Goal: Task Accomplishment & Management: Manage account settings

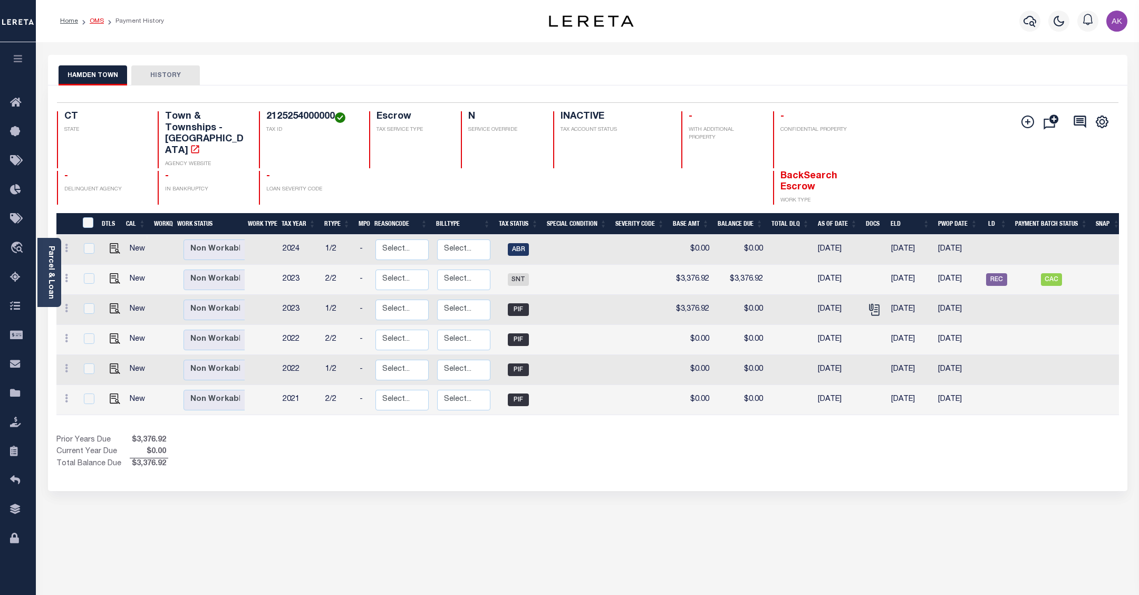
click at [93, 22] on link "OMS" at bounding box center [97, 21] width 14 height 6
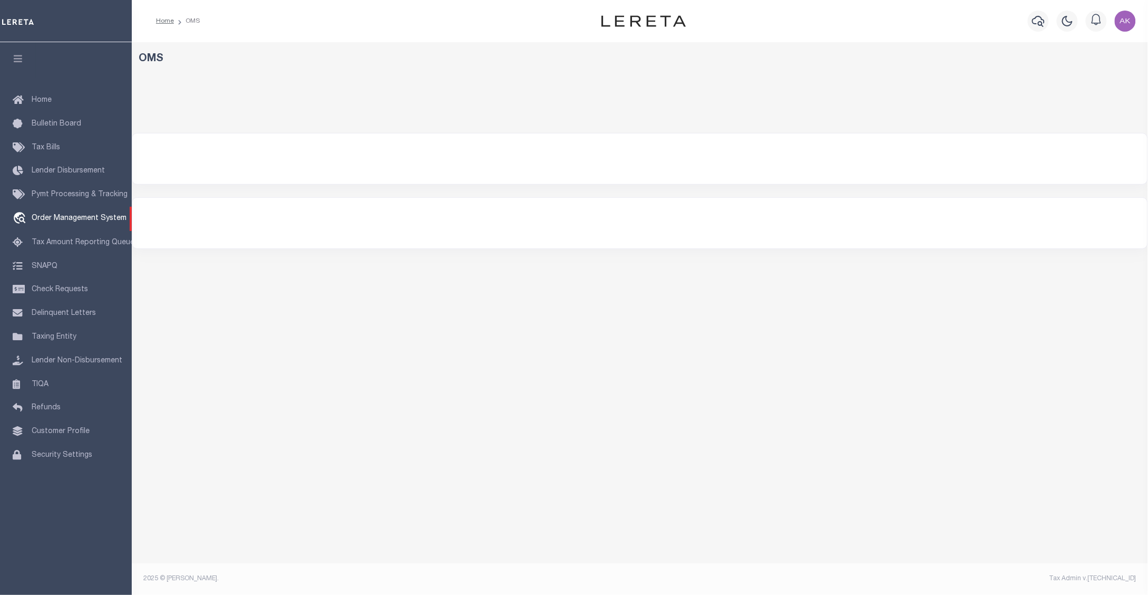
select select "200"
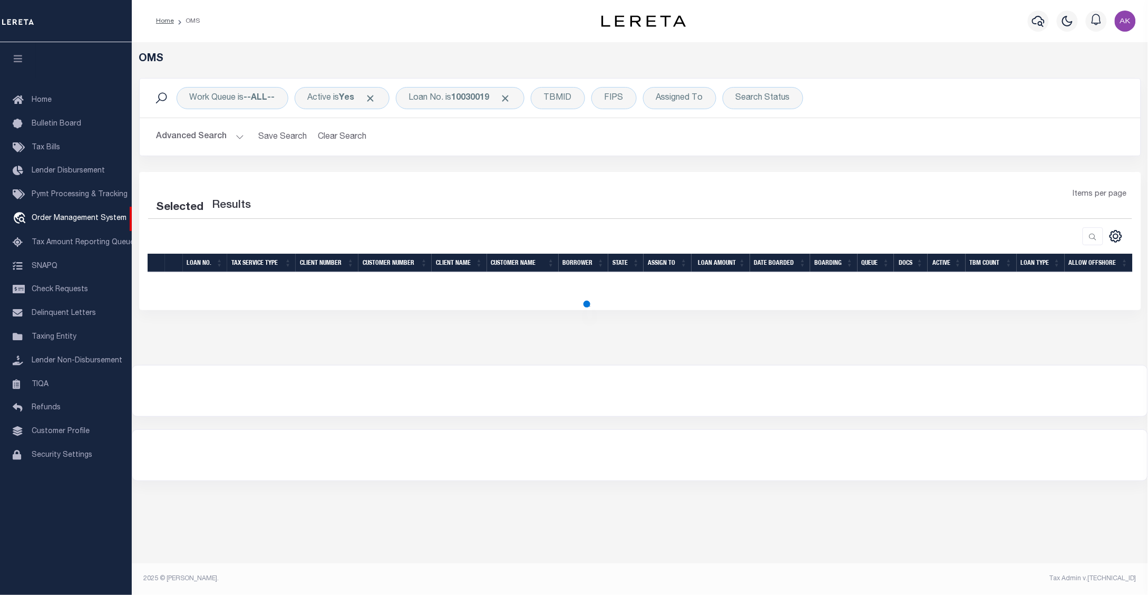
select select "200"
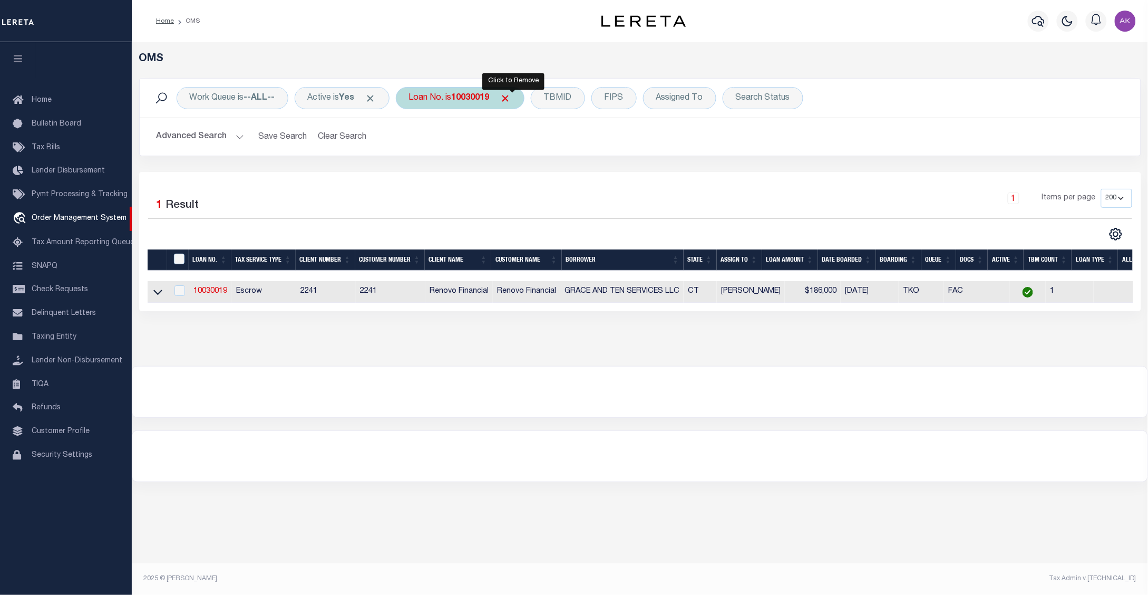
click at [511, 96] on span "Click to Remove" at bounding box center [505, 98] width 11 height 11
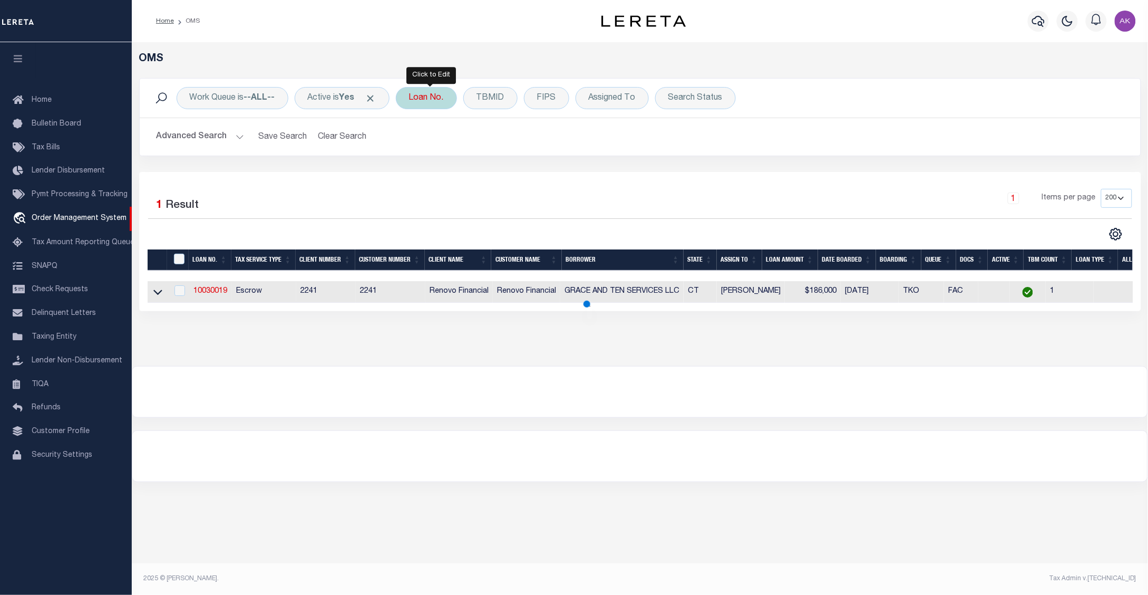
click at [431, 99] on div "Loan No." at bounding box center [426, 98] width 61 height 22
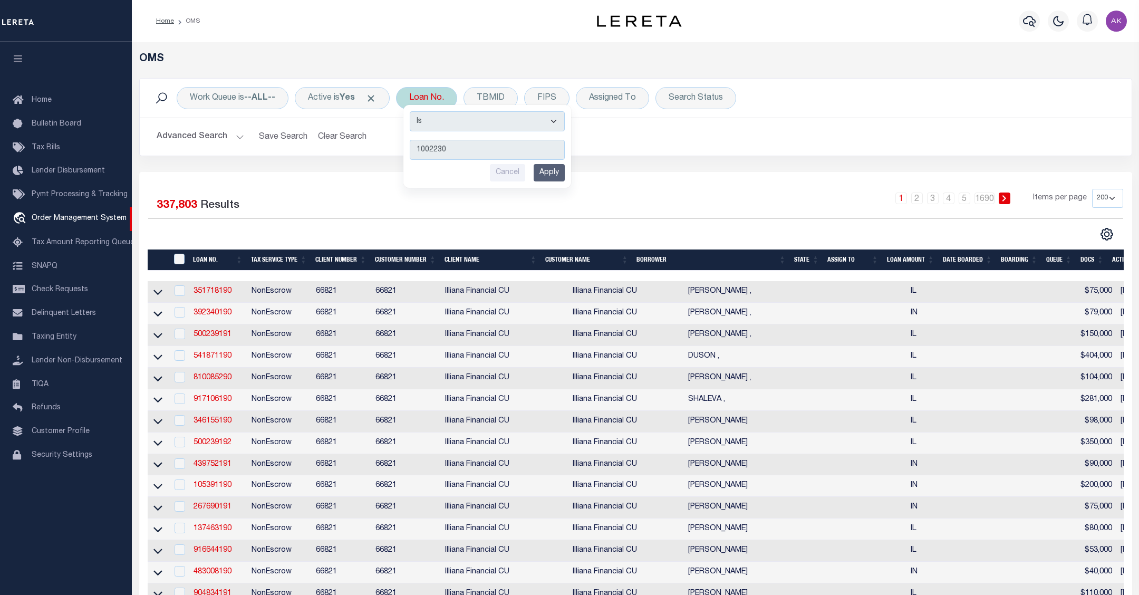
type input "10022303"
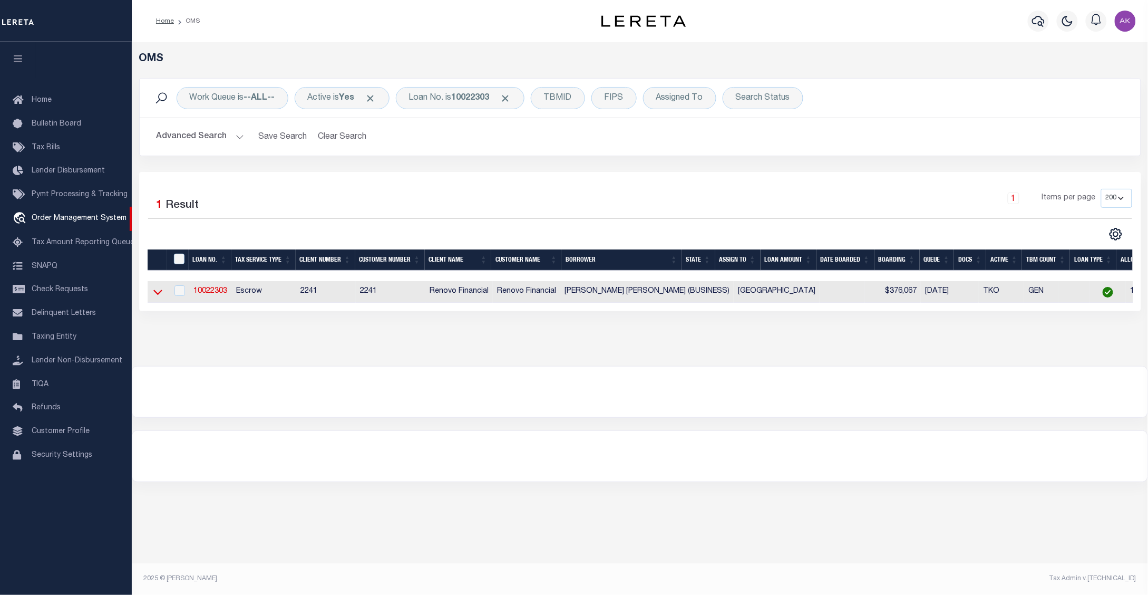
click at [158, 293] on icon at bounding box center [157, 291] width 9 height 11
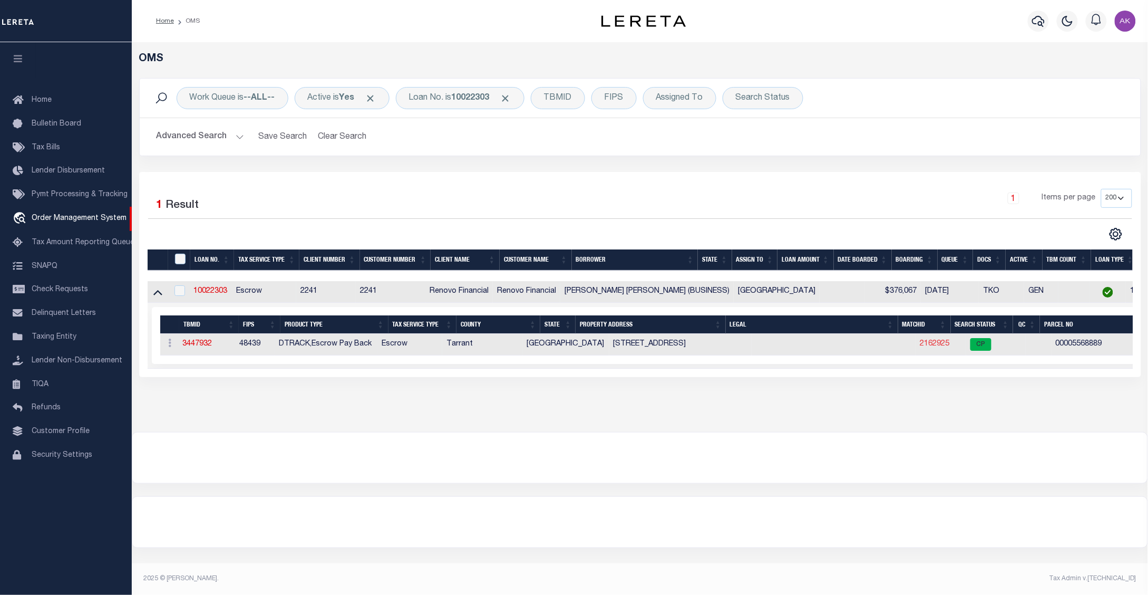
click at [921, 347] on link "2162925" at bounding box center [936, 343] width 30 height 7
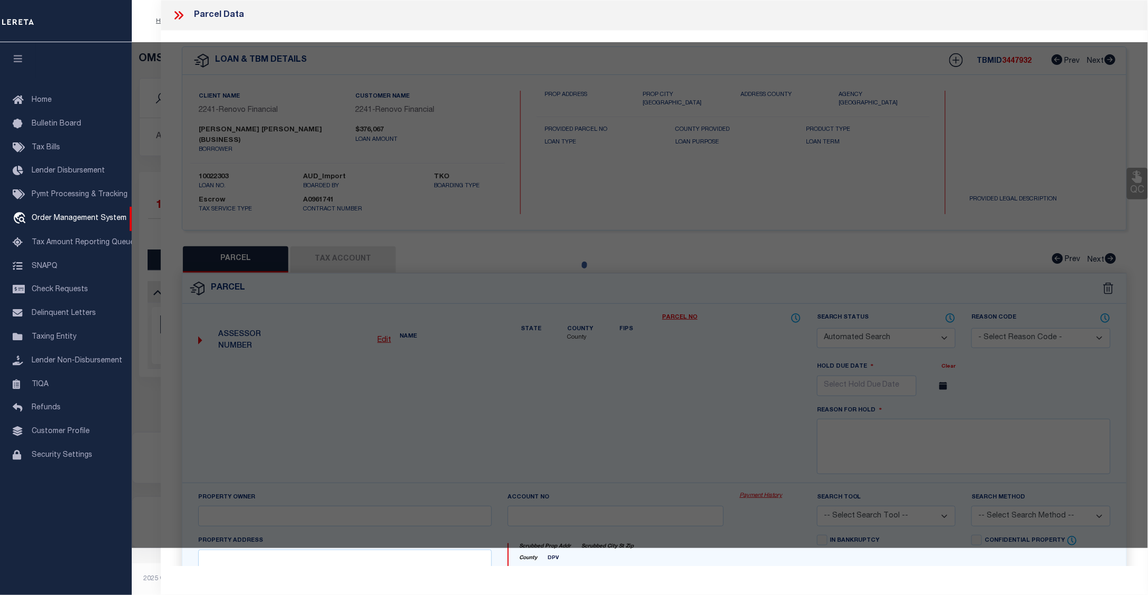
checkbox input "false"
select select "CP"
type input "JIAXUAN LI,DANICA"
select select "ATL"
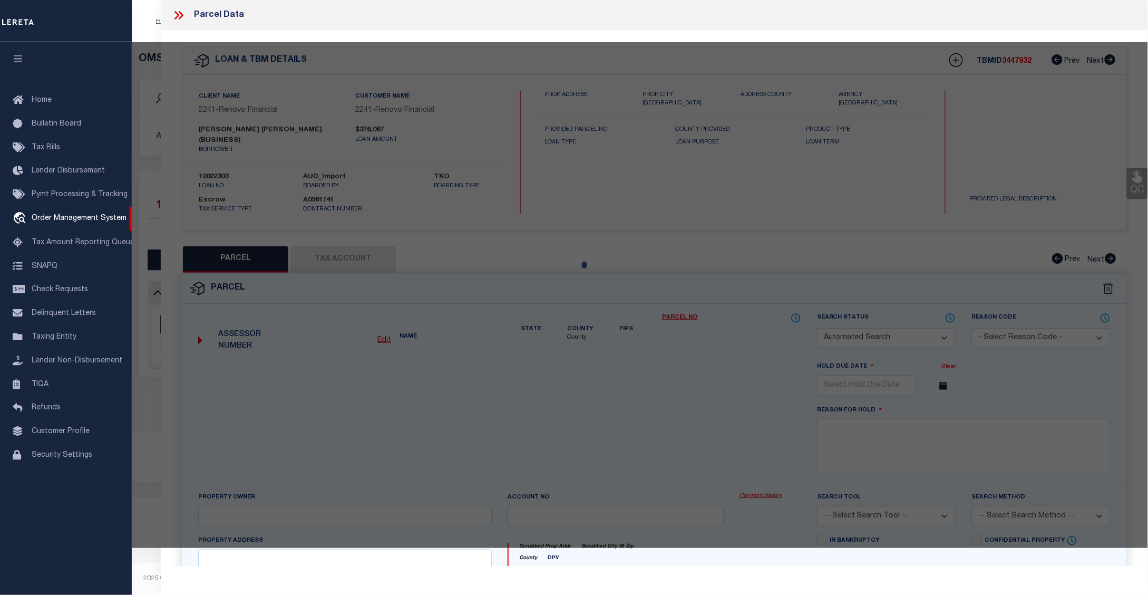
select select "ADD"
type input "2113 N ASPENWOOD DR"
checkbox input "false"
type input "GRAPEVINE, TX 76051"
type textarea "WINDING CREEK ESTATES ADDN BLOCK 7 LOT 26"
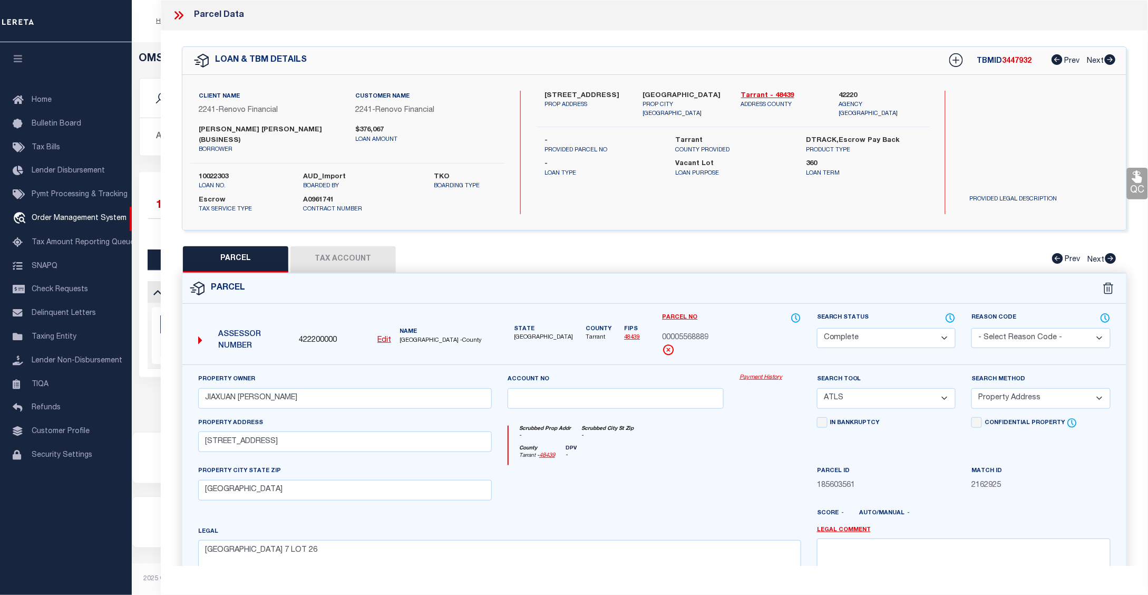
click at [765, 373] on link "Payment History" at bounding box center [771, 377] width 62 height 9
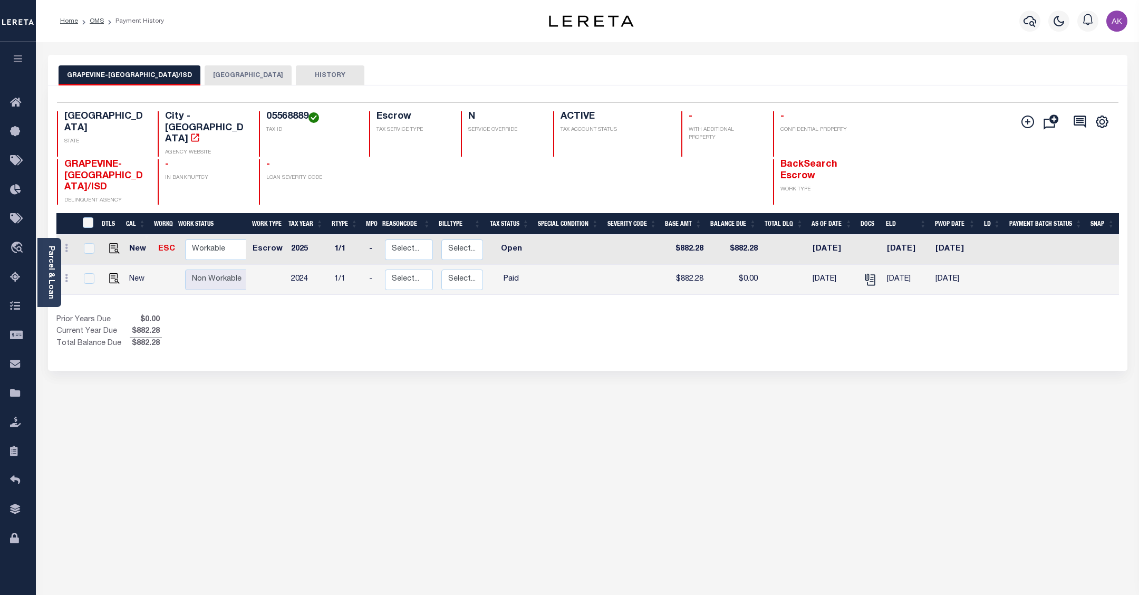
click at [243, 73] on button "TARRANT COUNTY" at bounding box center [248, 75] width 87 height 20
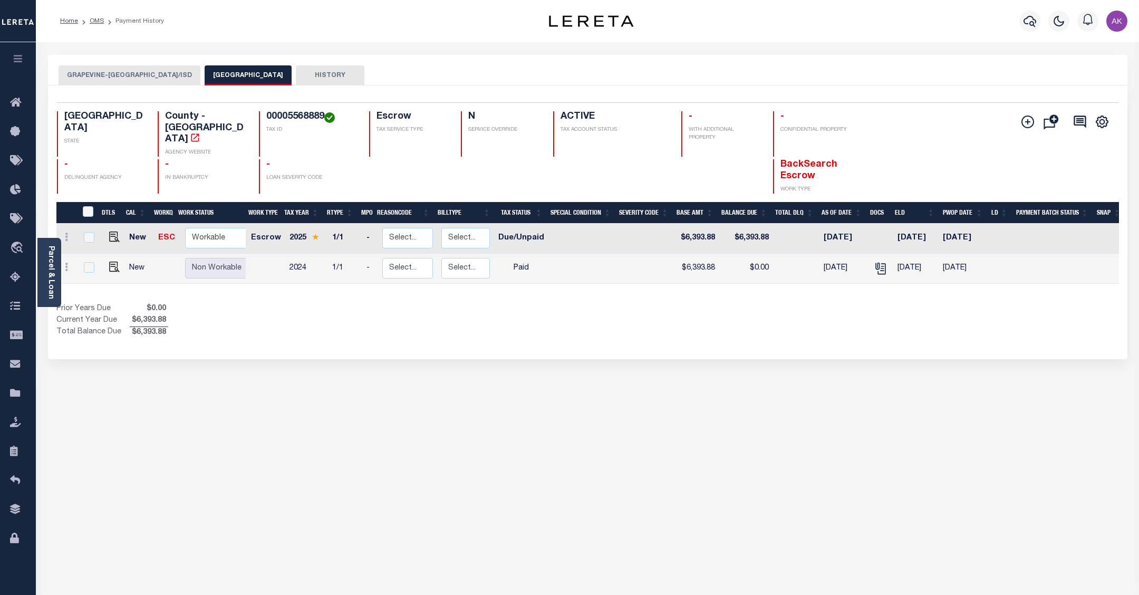
click at [143, 75] on button "GRAPEVINE-COLLEYVILLE CITY/ISD" at bounding box center [130, 75] width 142 height 20
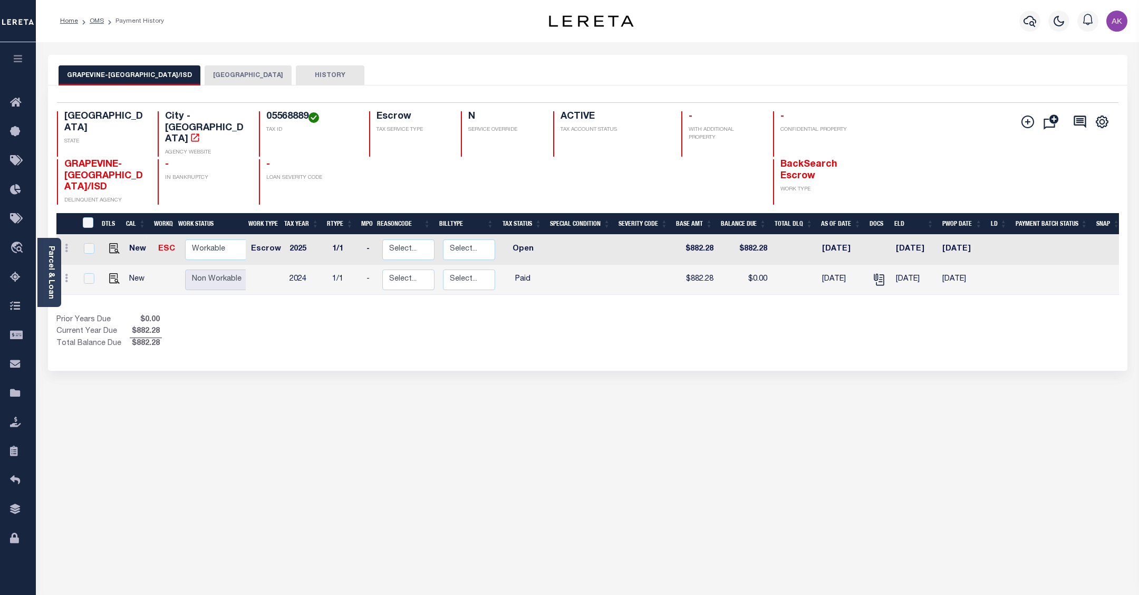
click at [219, 72] on button "TARRANT COUNTY" at bounding box center [248, 75] width 87 height 20
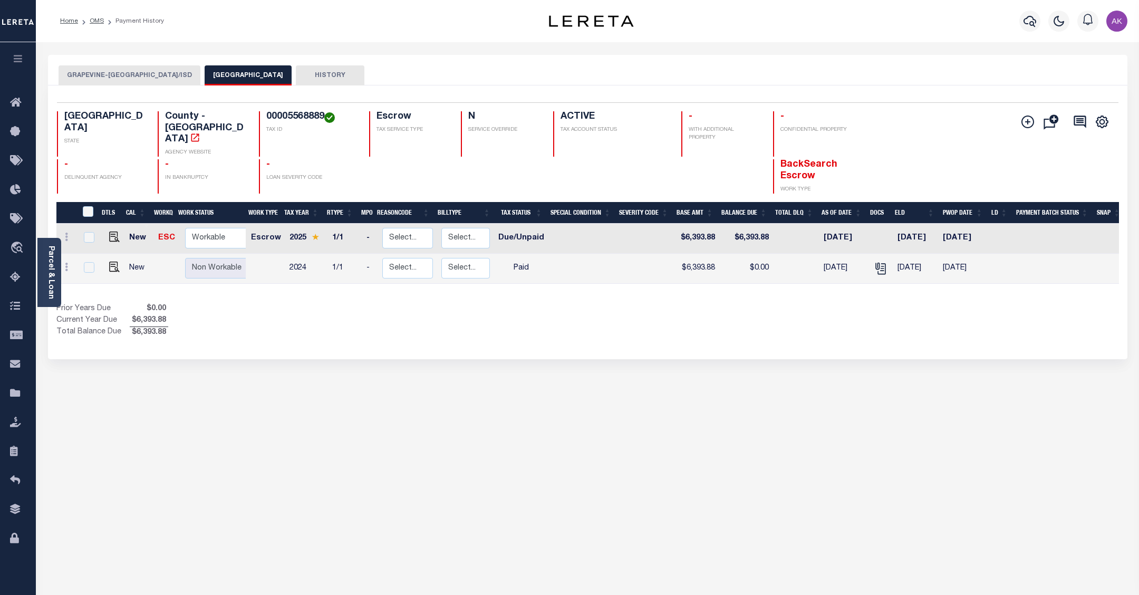
click at [163, 73] on button "GRAPEVINE-COLLEYVILLE CITY/ISD" at bounding box center [130, 75] width 142 height 20
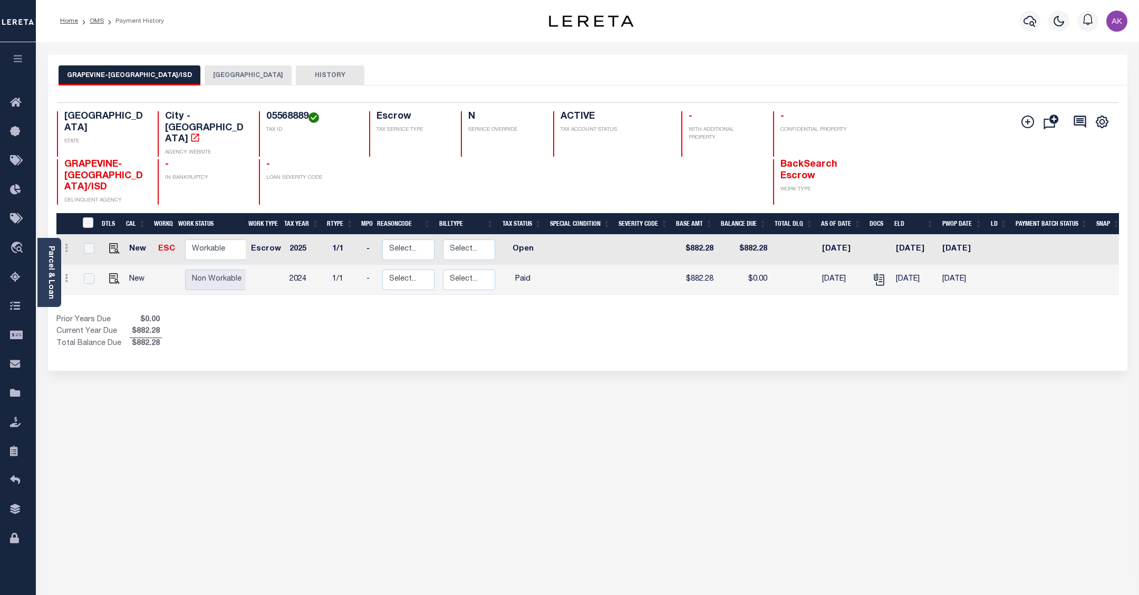
click at [208, 70] on button "TARRANT COUNTY" at bounding box center [248, 75] width 87 height 20
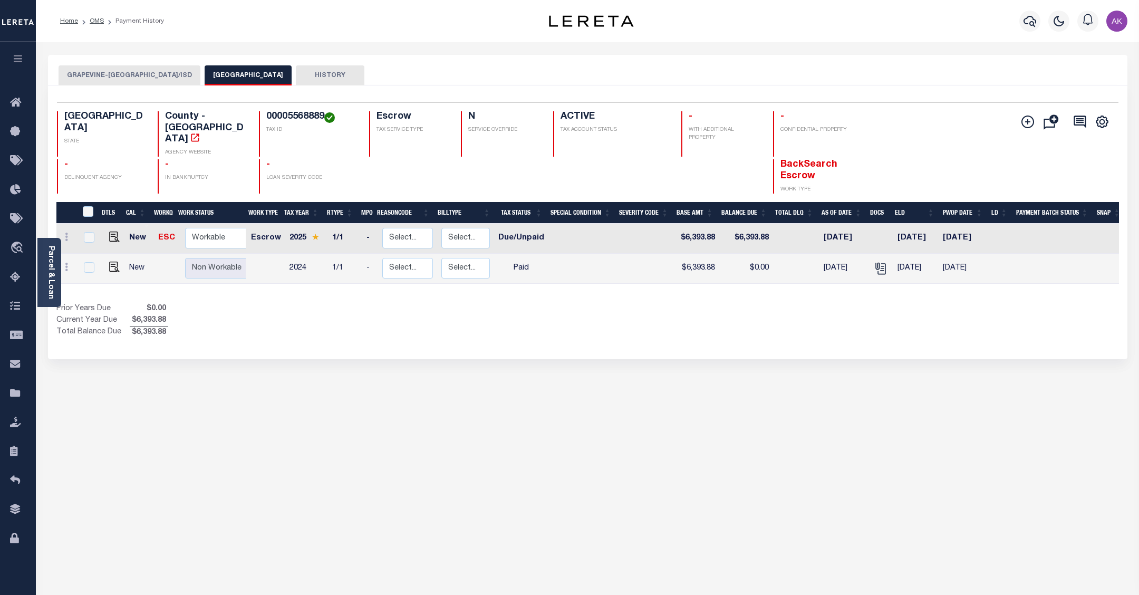
click at [957, 373] on div "GRAPEVINE-COLLEYVILLE CITY/ISD TARRANT COUNTY HISTORY Selected 2" at bounding box center [587, 352] width 1095 height 595
click at [90, 18] on link "OMS" at bounding box center [97, 21] width 14 height 6
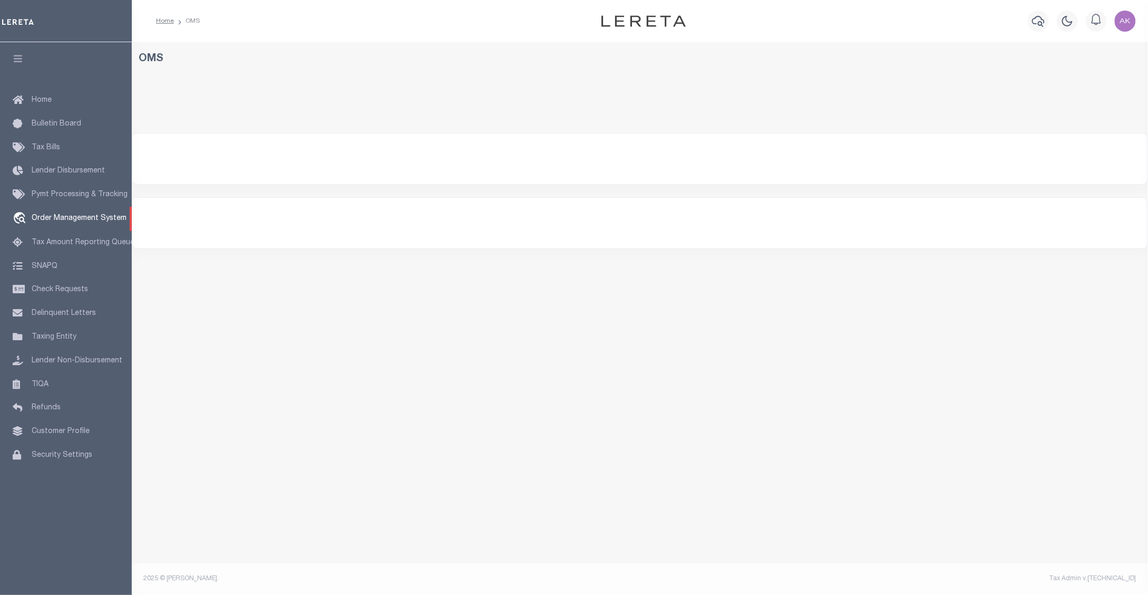
select select "200"
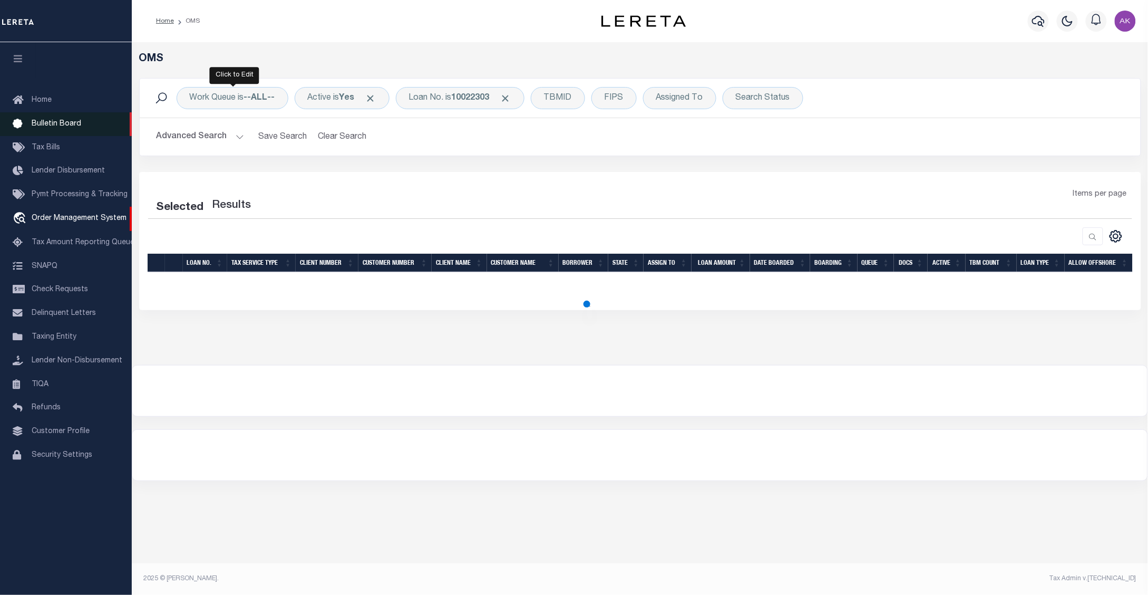
select select "200"
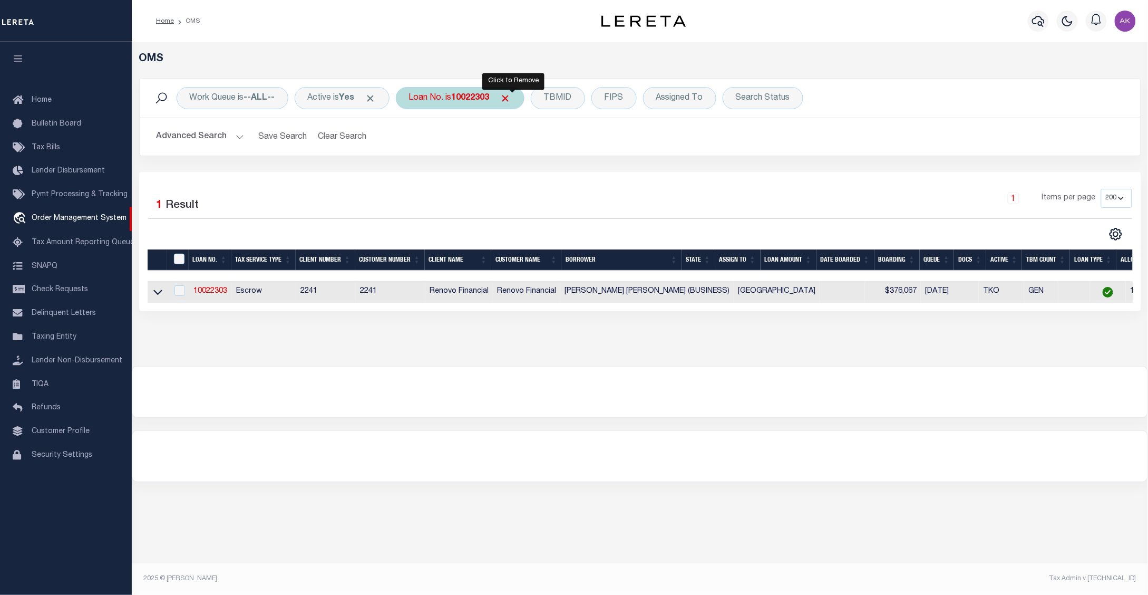
click at [511, 95] on span "Click to Remove" at bounding box center [505, 98] width 11 height 11
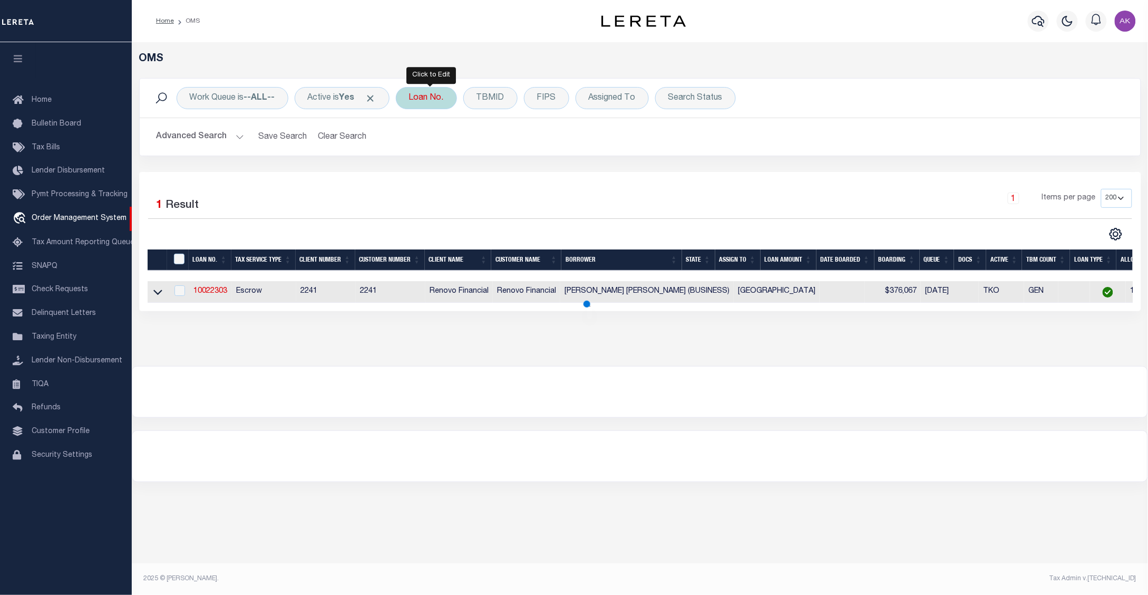
click at [437, 96] on div "Loan No." at bounding box center [426, 98] width 61 height 22
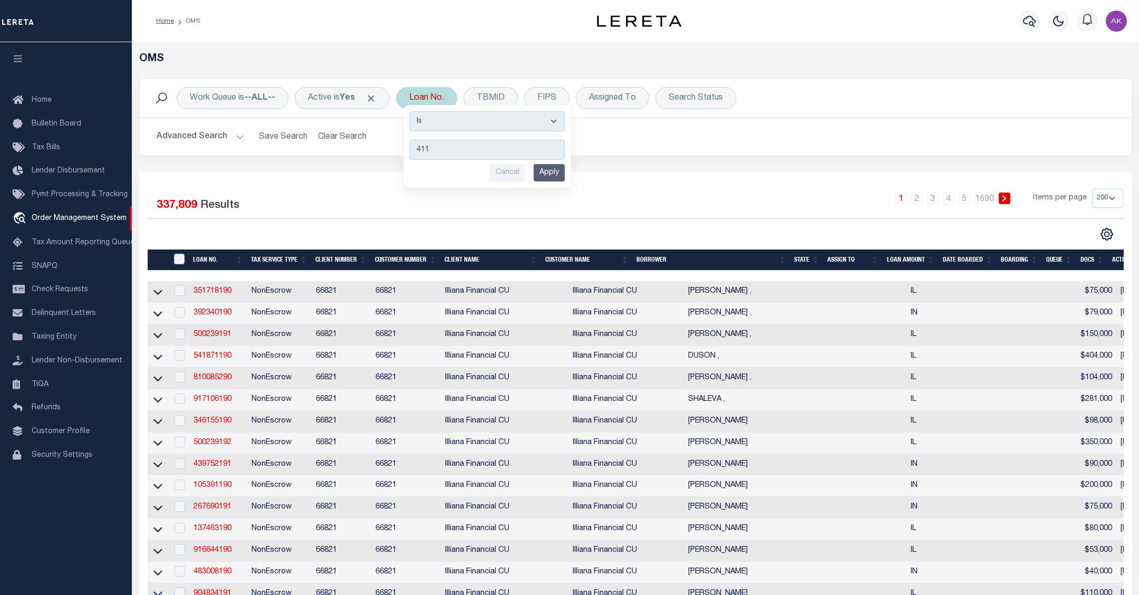
type input "4113"
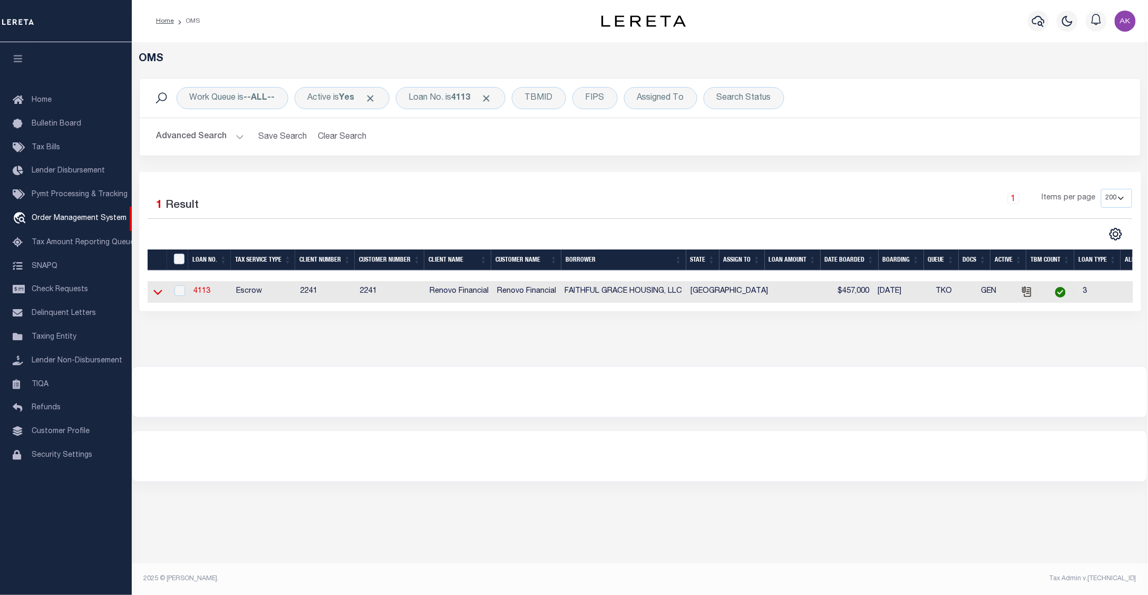
click at [156, 296] on icon at bounding box center [157, 291] width 9 height 11
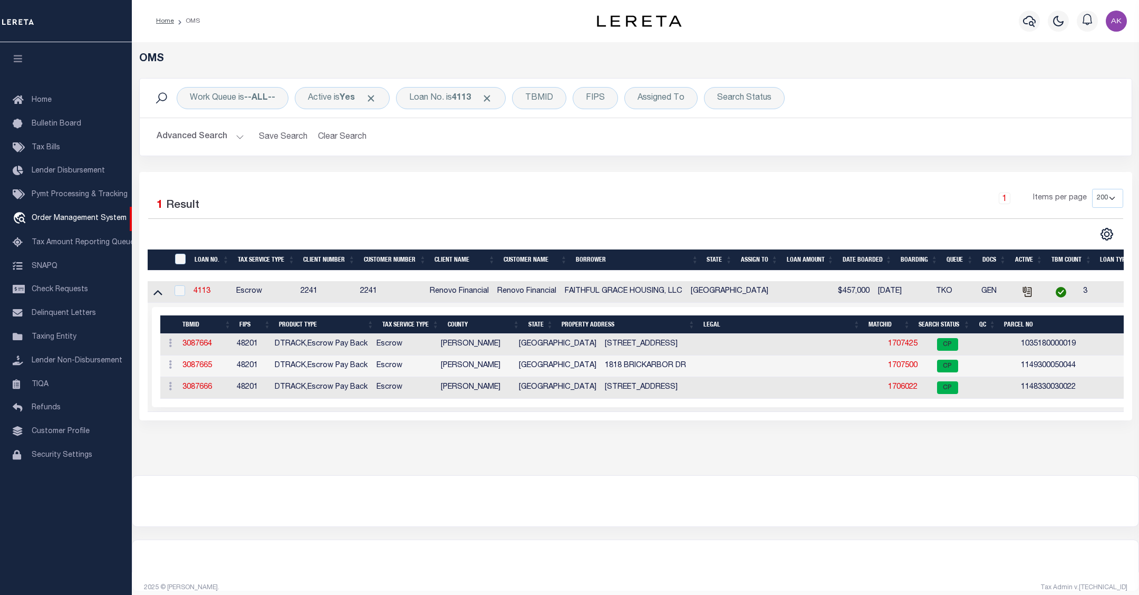
click at [449, 586] on footer "2025 © LERETA. Tax Admin v.1.0.0.1" at bounding box center [635, 588] width 1007 height 32
drag, startPoint x: 494, startPoint y: 95, endPoint x: 462, endPoint y: 160, distance: 71.9
click at [492, 95] on span "Click to Remove" at bounding box center [486, 98] width 11 height 11
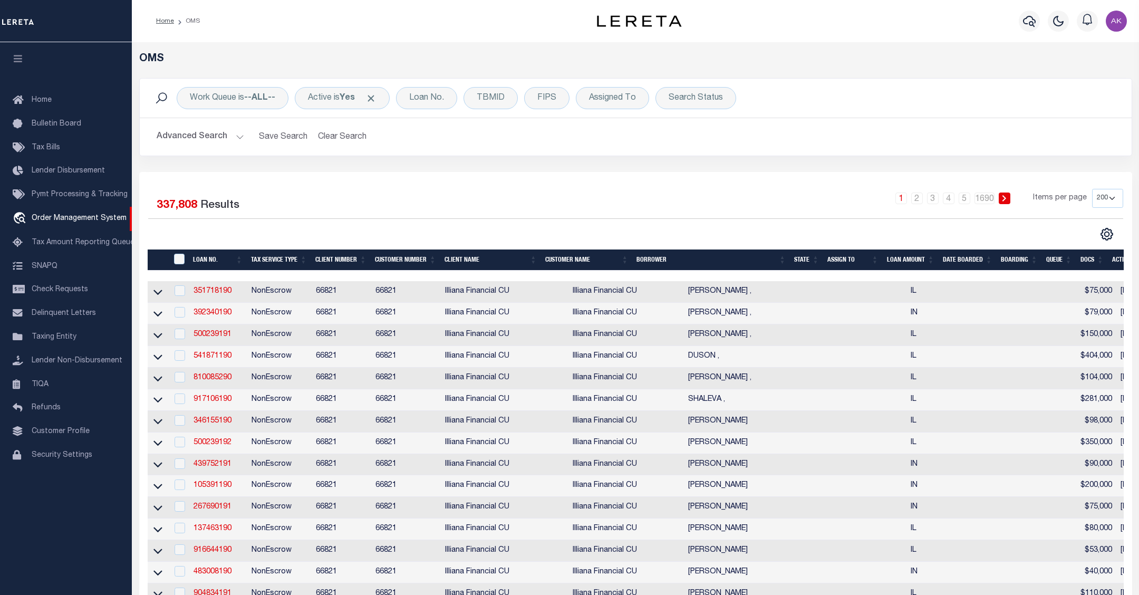
click at [937, 56] on h5 "OMS" at bounding box center [635, 59] width 993 height 13
click at [431, 96] on div "Loan No." at bounding box center [426, 98] width 61 height 22
type input "25106nd"
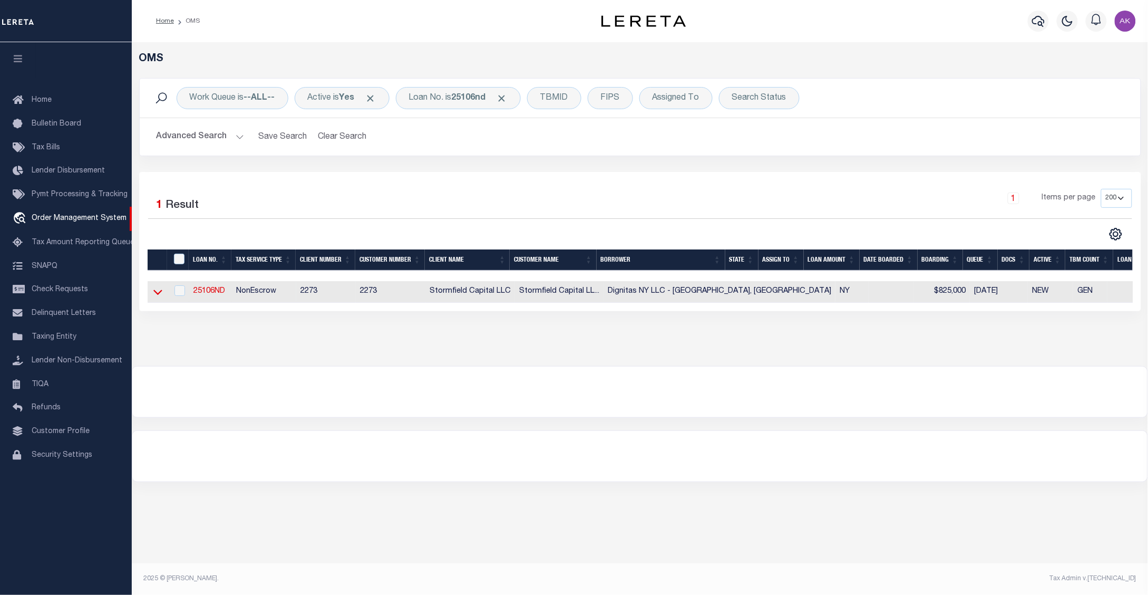
click at [156, 296] on icon at bounding box center [157, 291] width 9 height 11
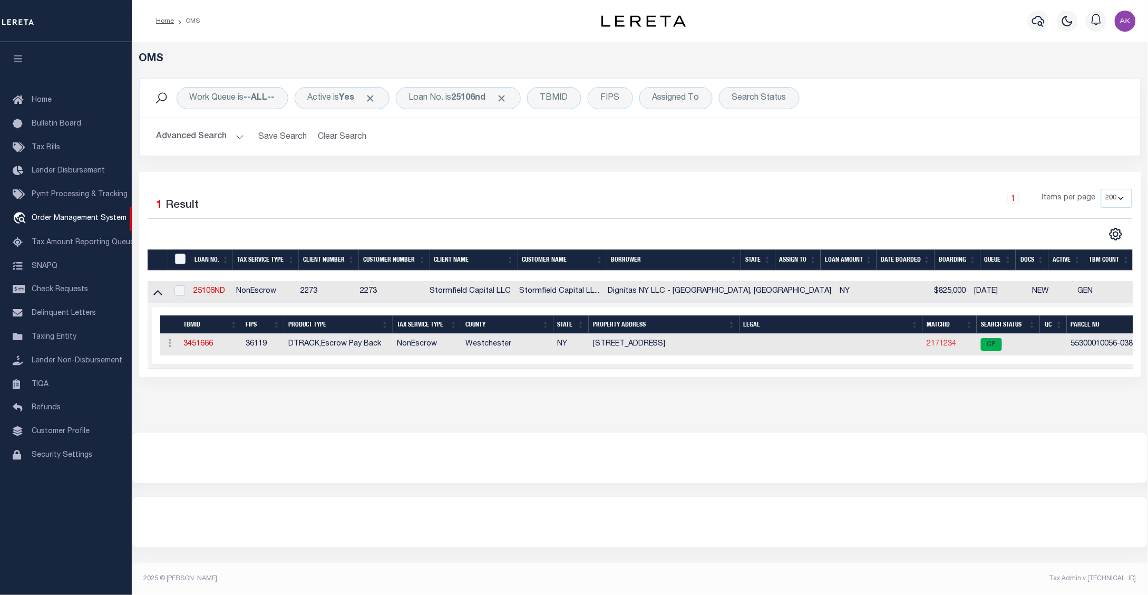
click at [927, 346] on link "2171234" at bounding box center [942, 343] width 30 height 7
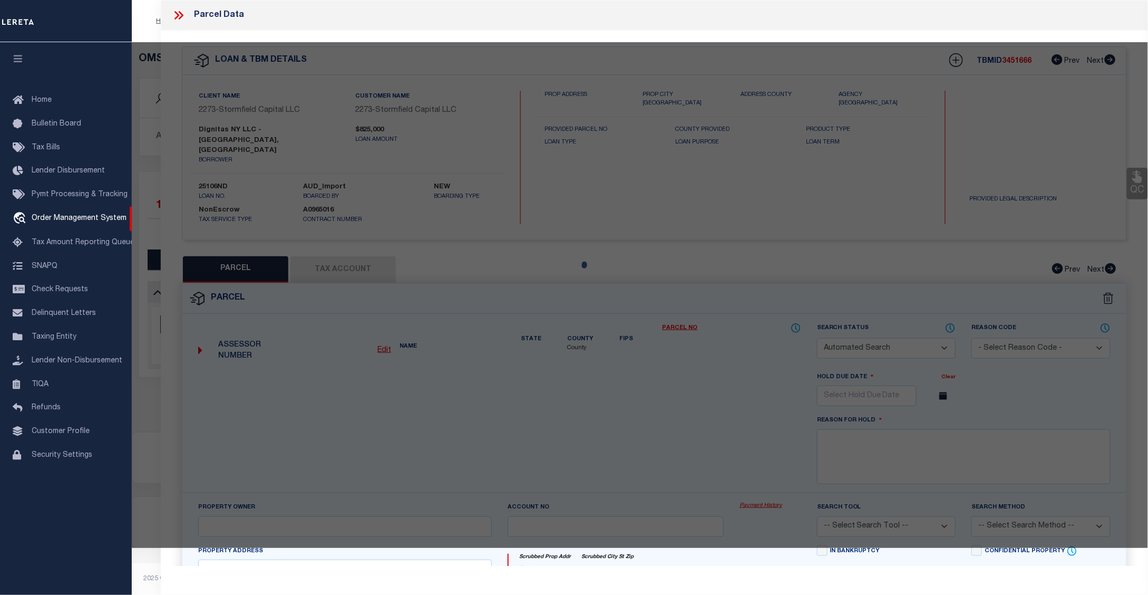
checkbox input "false"
select select "CP"
type input "[PERSON_NAME] & [PERSON_NAME]"
select select "ATL"
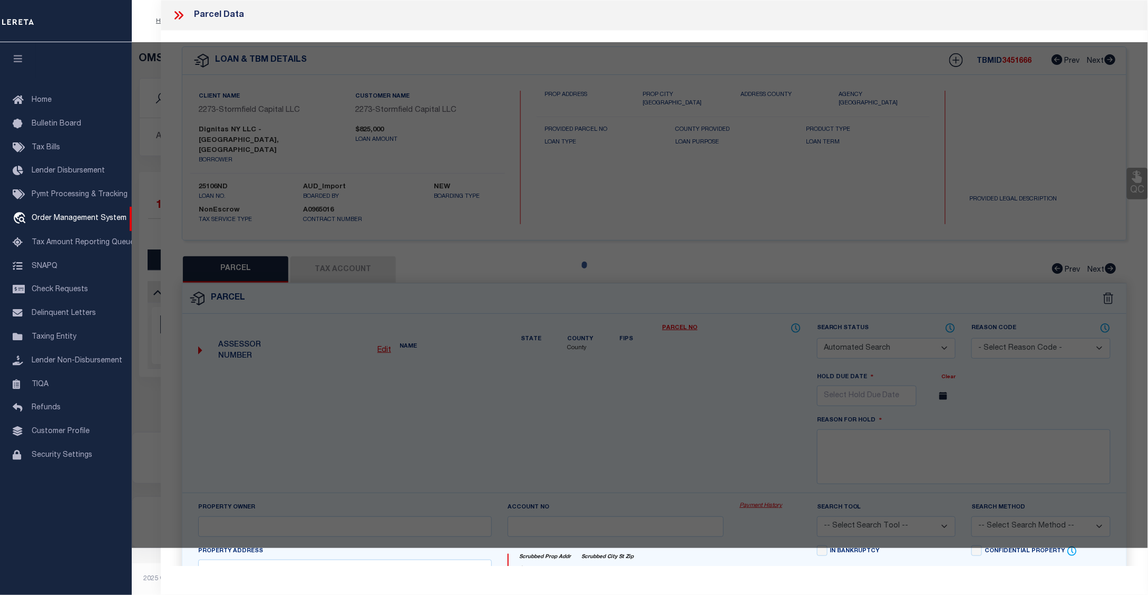
select select "ADD"
type input "[STREET_ADDRESS]"
checkbox input "false"
type input "SOUTH SALEM, NY 10590"
type textarea "LOT:4.7 BLK:38- SEC:100.56- DIST:553000 CITY/[GEOGRAPHIC_DATA]/TWP:[GEOGRAPHIC_…"
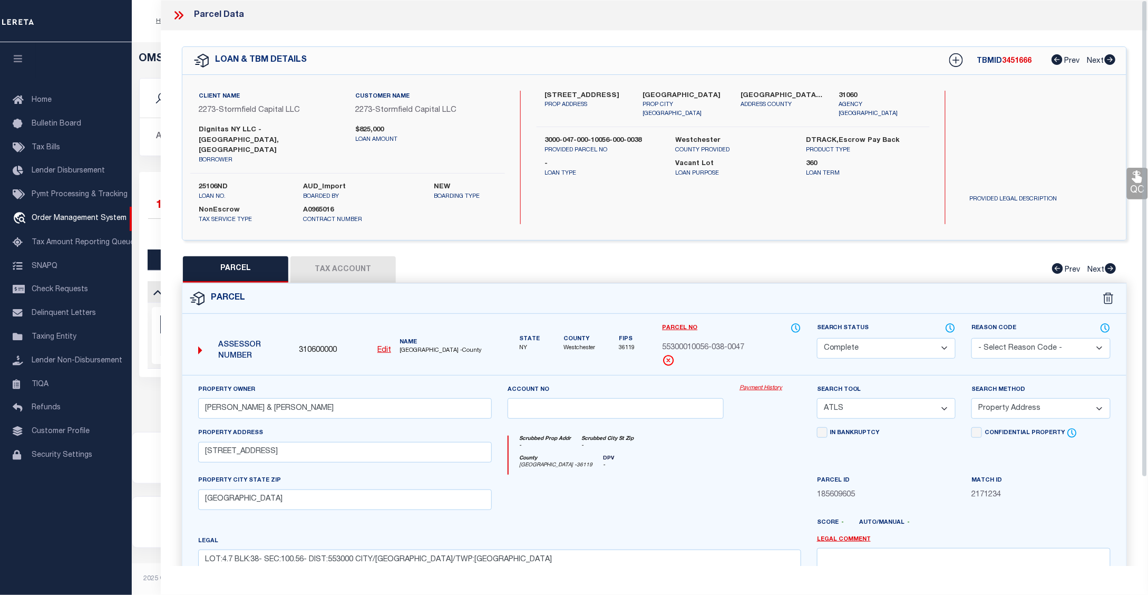
click at [759, 384] on link "Payment History" at bounding box center [771, 388] width 62 height 9
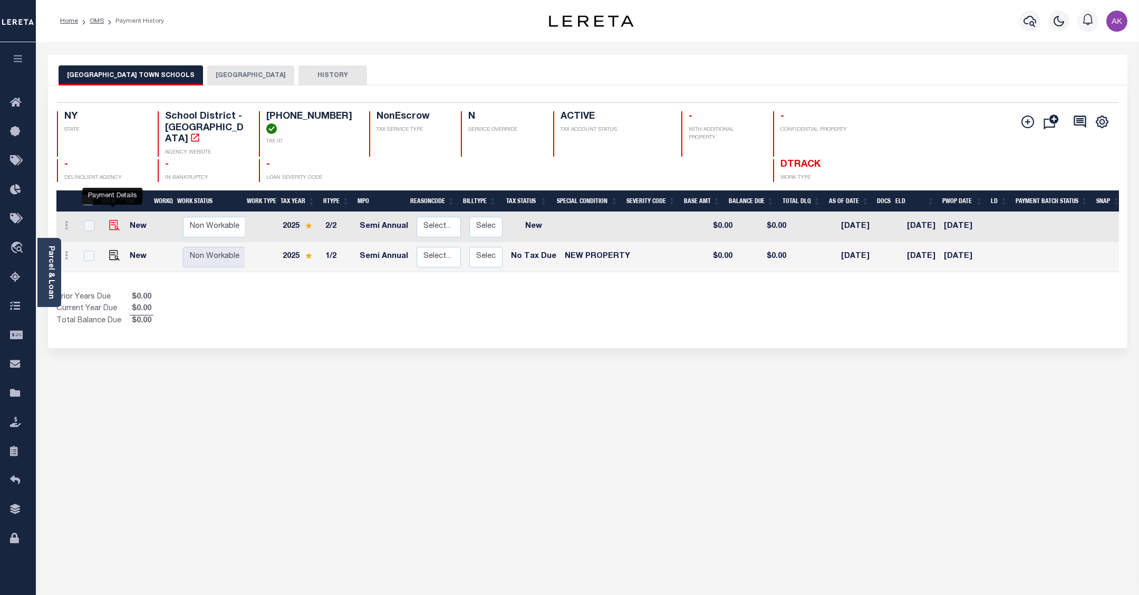
click at [114, 220] on img "" at bounding box center [114, 225] width 11 height 11
checkbox input "true"
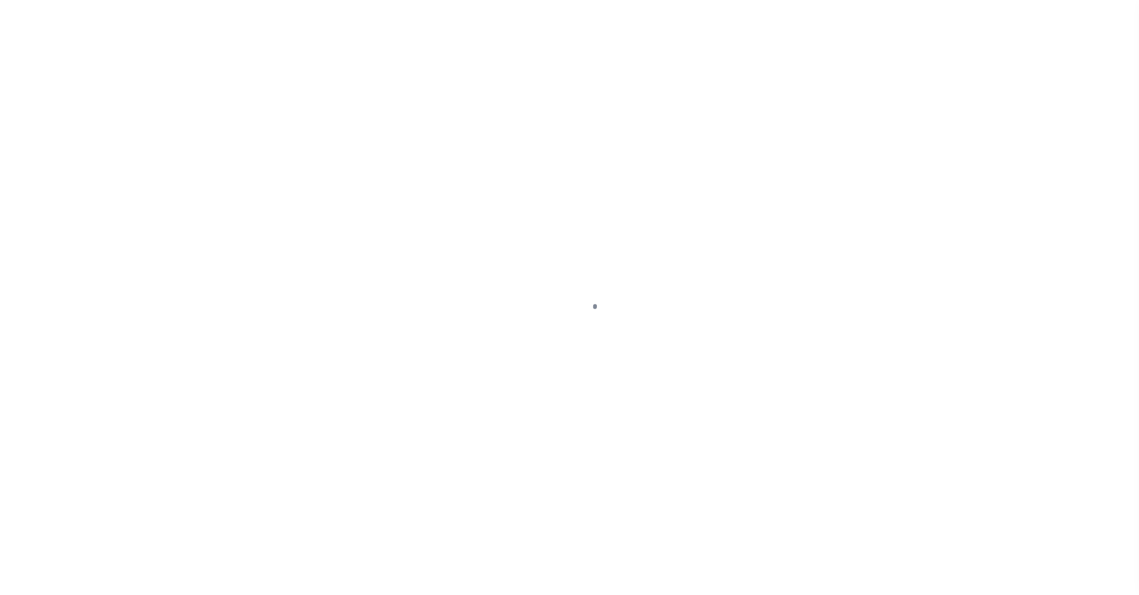
select select "NW2"
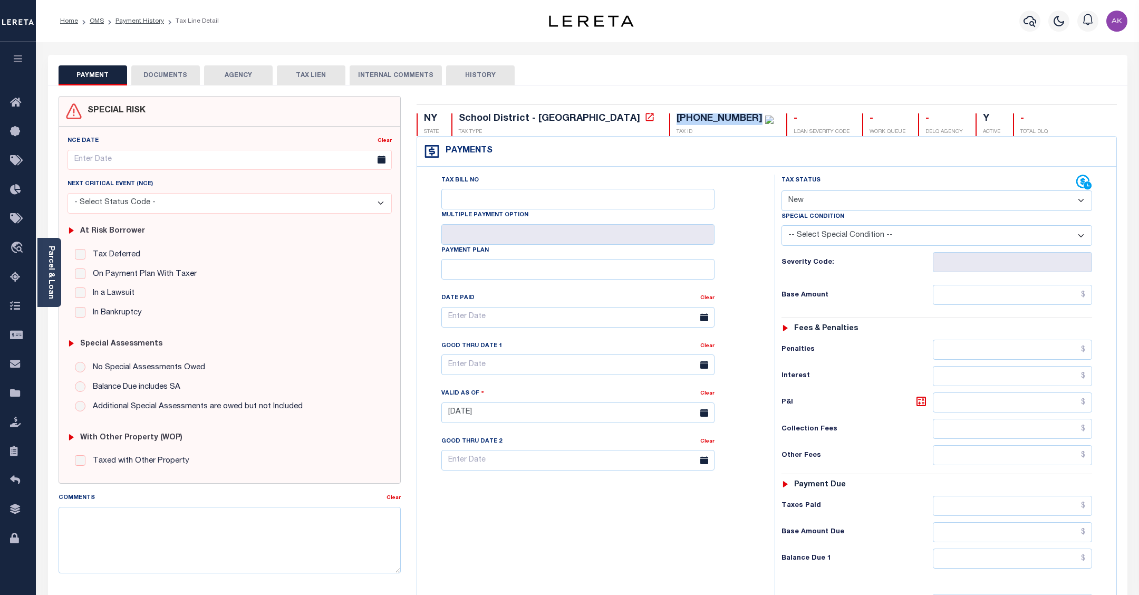
drag, startPoint x: 654, startPoint y: 118, endPoint x: 584, endPoint y: 118, distance: 69.6
click at [676, 118] on div "[PHONE_NUMBER]" at bounding box center [719, 118] width 86 height 9
copy div "[PHONE_NUMBER]"
click at [644, 119] on icon at bounding box center [649, 117] width 11 height 11
click at [240, 74] on button "AGENCY" at bounding box center [238, 75] width 69 height 20
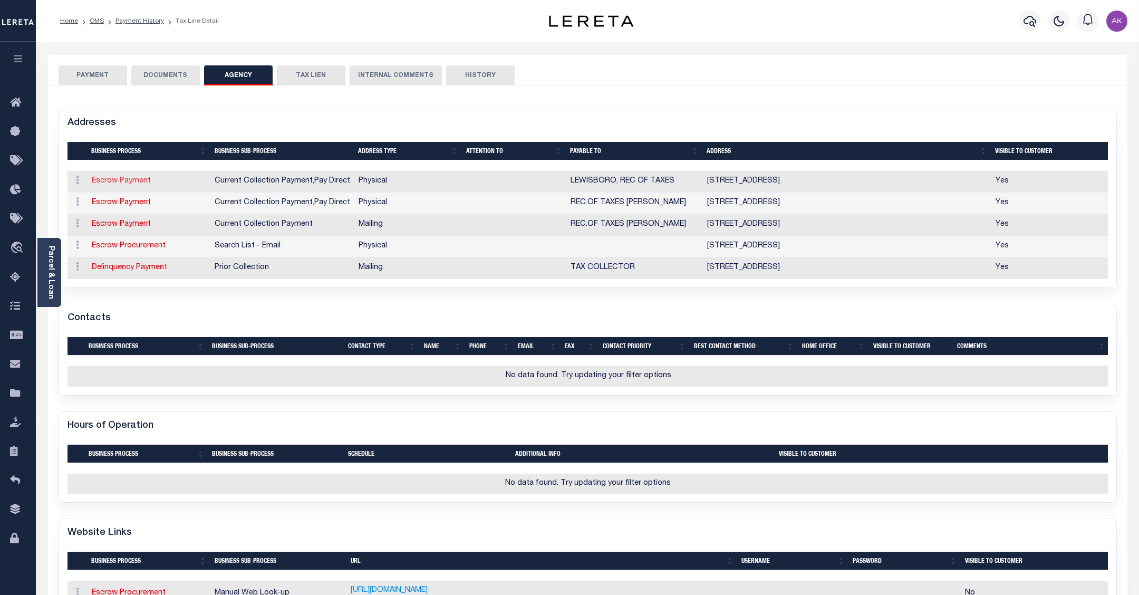
click at [130, 180] on link "Escrow Payment" at bounding box center [121, 180] width 59 height 7
select select "1"
checkbox input "false"
type input "[STREET_ADDRESS]"
type input "[GEOGRAPHIC_DATA]"
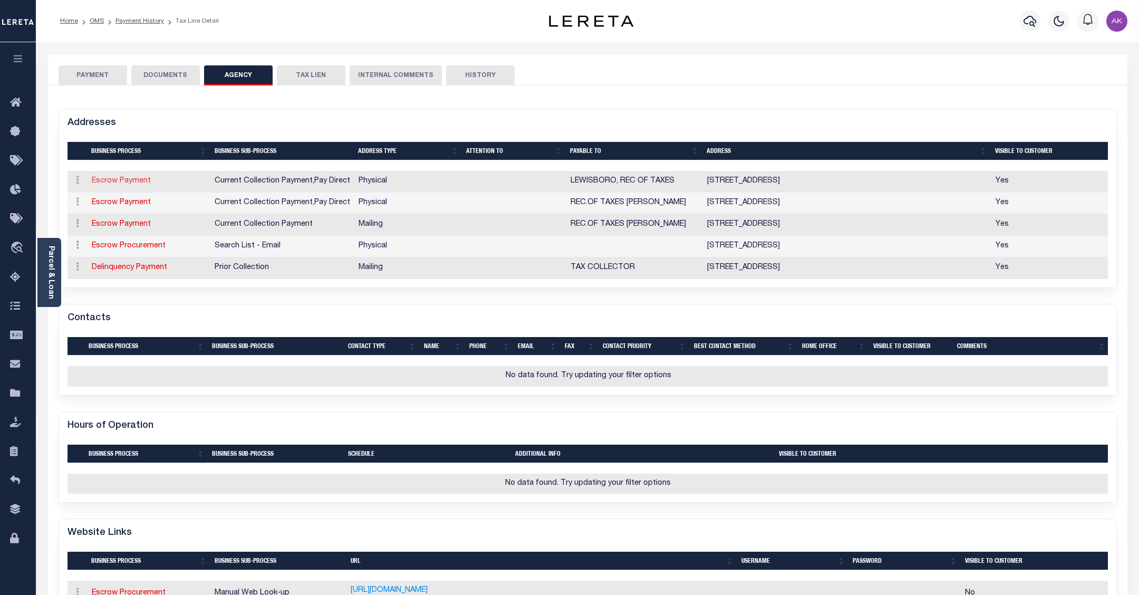
select select "NY"
type input "10590"
select select "2"
checkbox input "true"
type input "REC.OF TAXES [PERSON_NAME]"
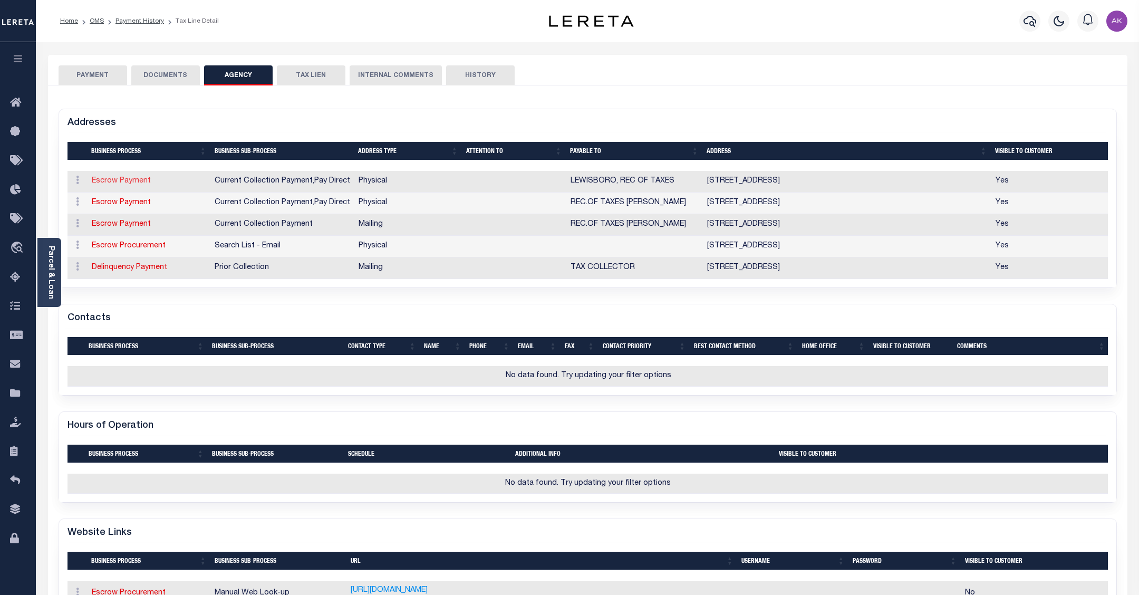
select select "11"
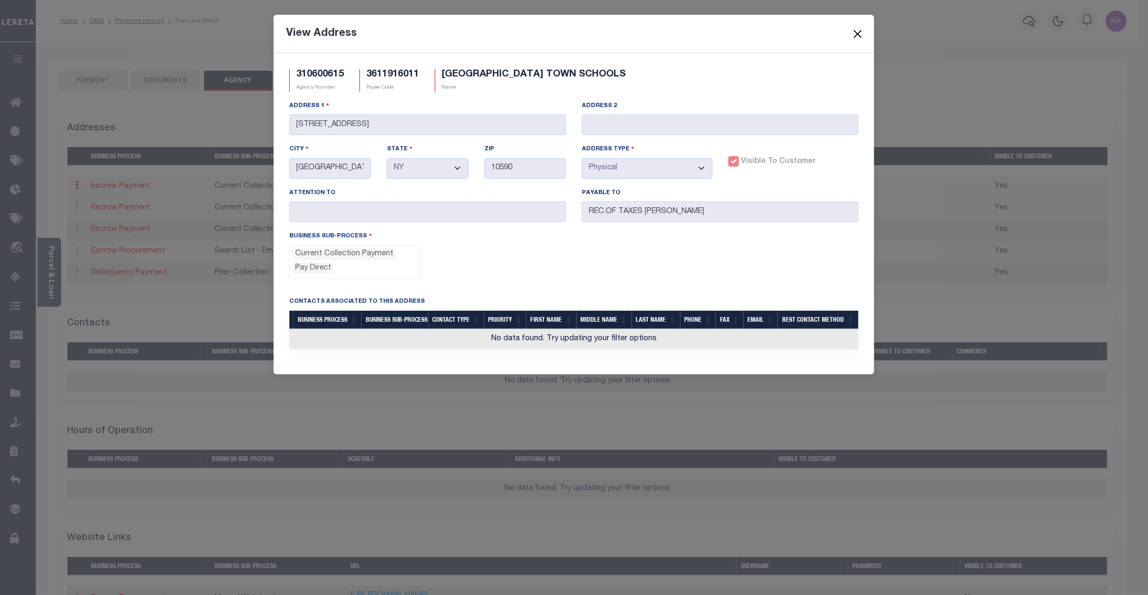
click at [859, 31] on button "Close" at bounding box center [858, 34] width 14 height 14
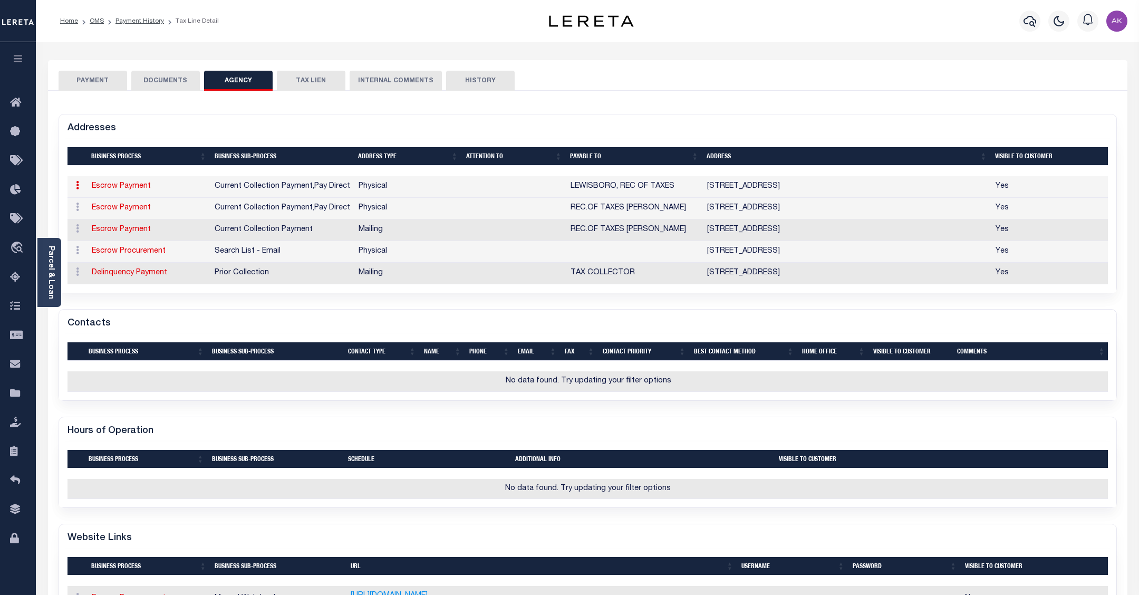
click at [96, 78] on button "PAYMENT" at bounding box center [93, 81] width 69 height 20
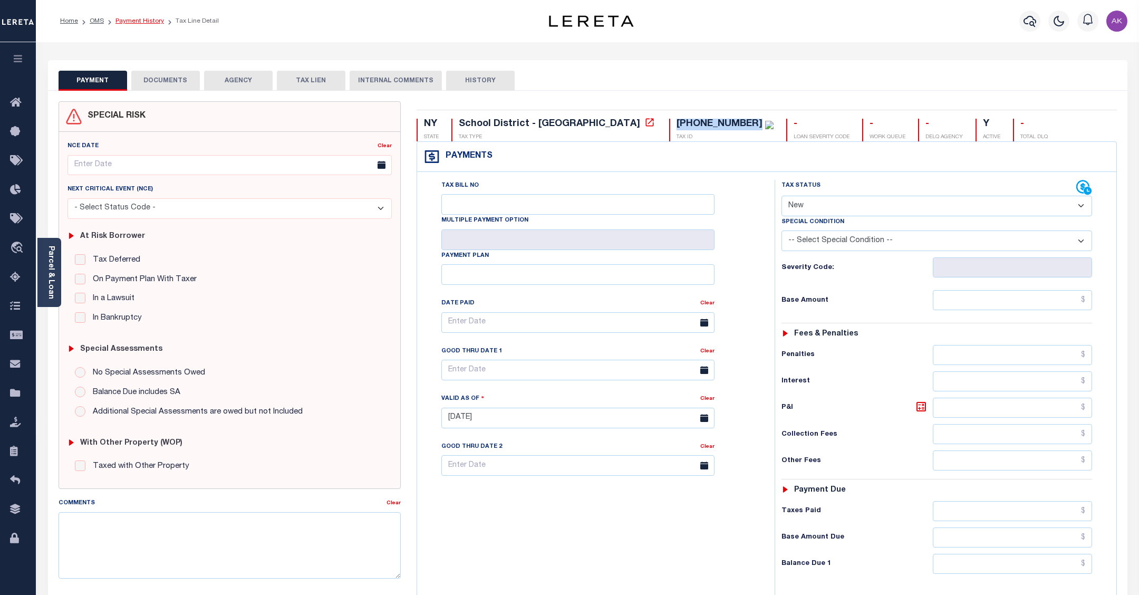
click at [148, 19] on link "Payment History" at bounding box center [139, 21] width 49 height 6
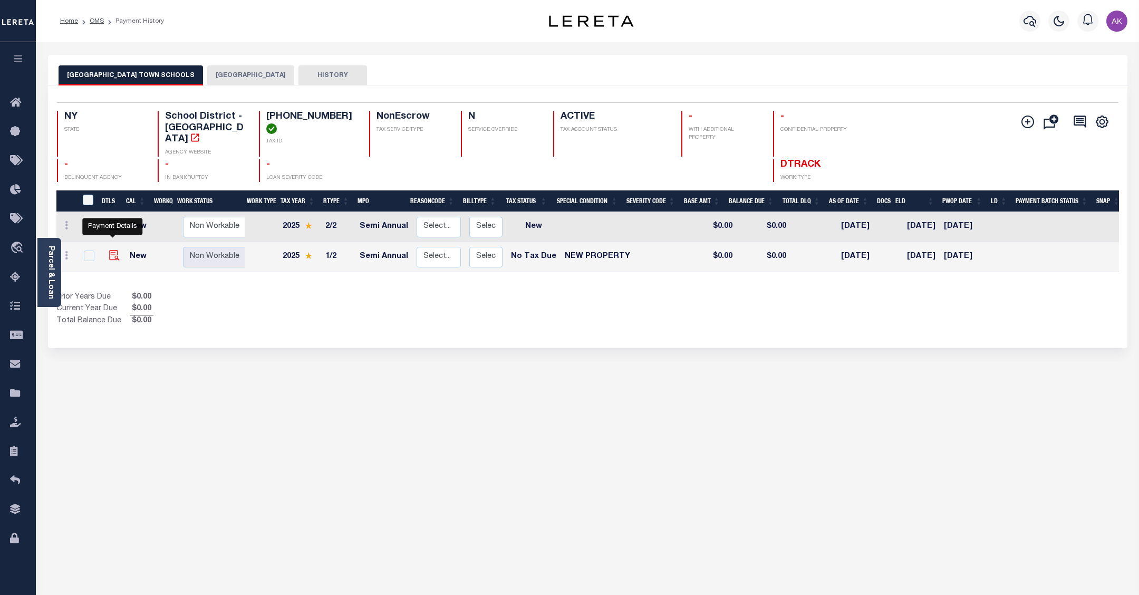
click at [111, 250] on img "" at bounding box center [114, 255] width 11 height 11
checkbox input "true"
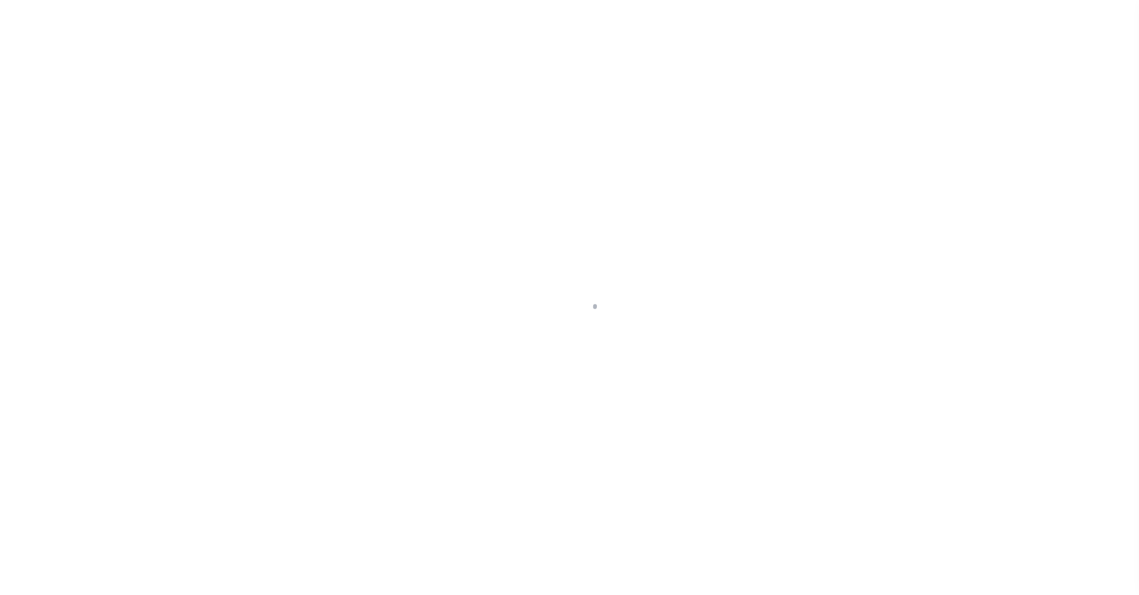
select select "NTX"
select select "7"
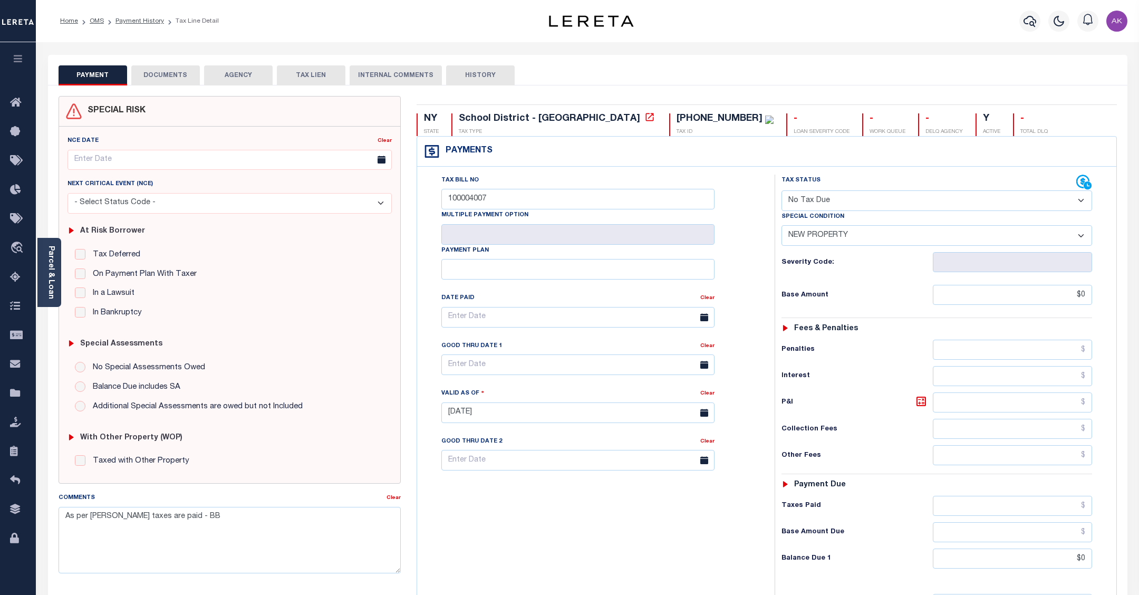
click at [1080, 205] on select "- Select Status Code - Open Due/Unpaid Paid Incomplete No Tax Due Internal Refu…" at bounding box center [936, 200] width 311 height 21
select select "PYD"
click at [781, 191] on select "- Select Status Code - Open Due/Unpaid Paid Incomplete No Tax Due Internal Refu…" at bounding box center [936, 200] width 311 height 21
select select "0"
type input "10/02/2025"
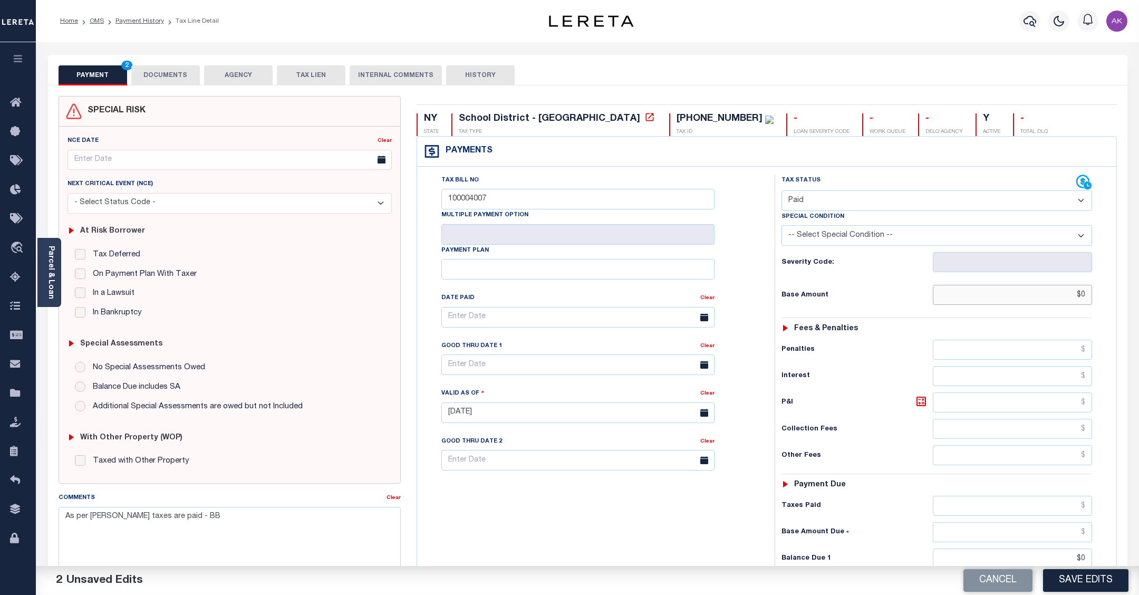
click at [1074, 298] on input "$0" at bounding box center [1012, 295] width 159 height 20
drag, startPoint x: 1094, startPoint y: 297, endPoint x: 1102, endPoint y: 295, distance: 7.5
click at [1102, 295] on div "Tax Status Status - Select Status Code -" at bounding box center [939, 408] width 331 height 466
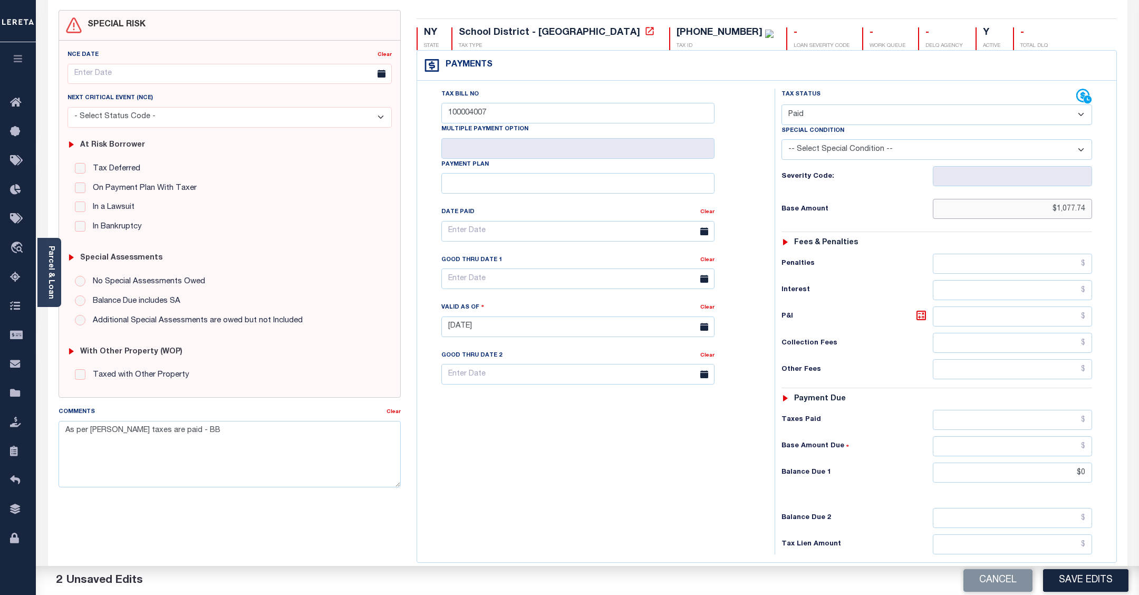
scroll to position [132, 0]
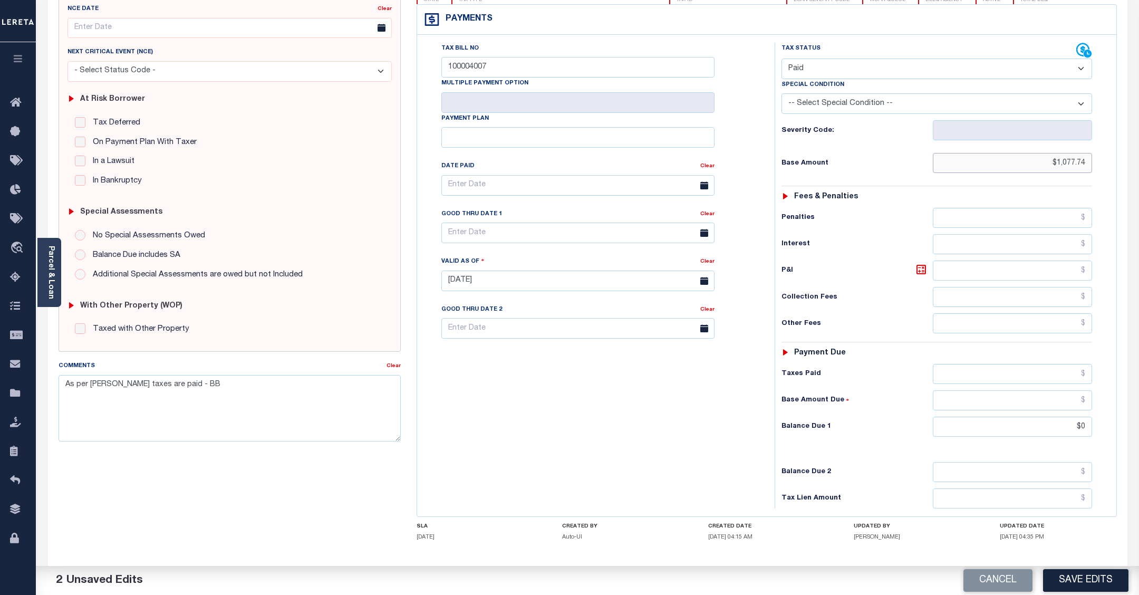
type input "$1,077.74"
click at [1040, 377] on input "text" at bounding box center [1012, 374] width 159 height 20
type input "$1,077.74"
click at [1080, 402] on input "text" at bounding box center [1012, 400] width 159 height 20
type input "$0.00"
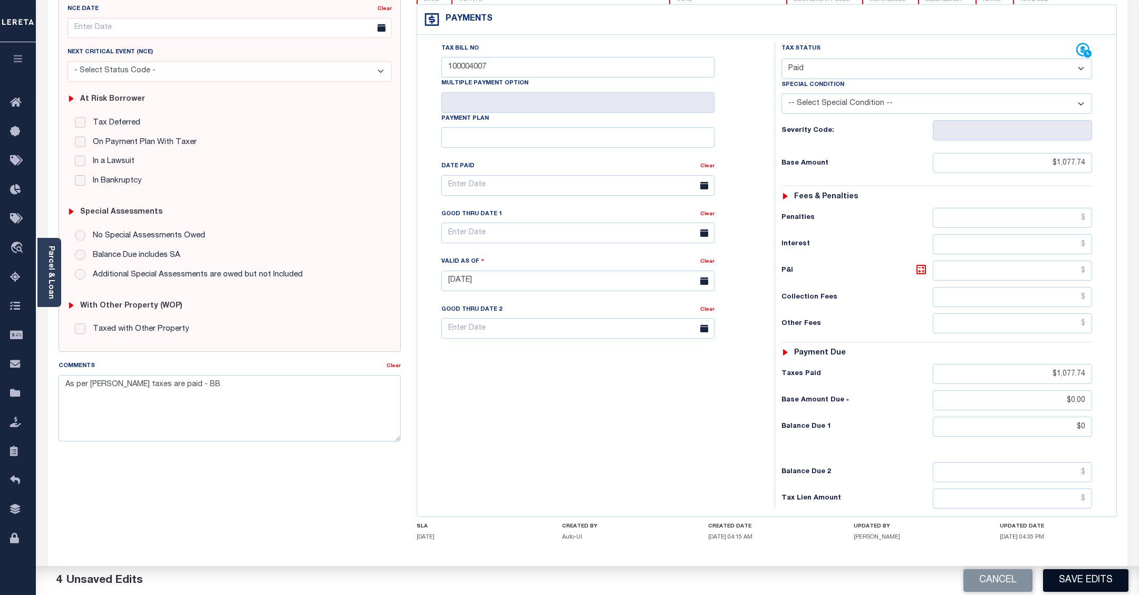
click at [1073, 576] on button "Save Edits" at bounding box center [1085, 580] width 85 height 23
checkbox input "false"
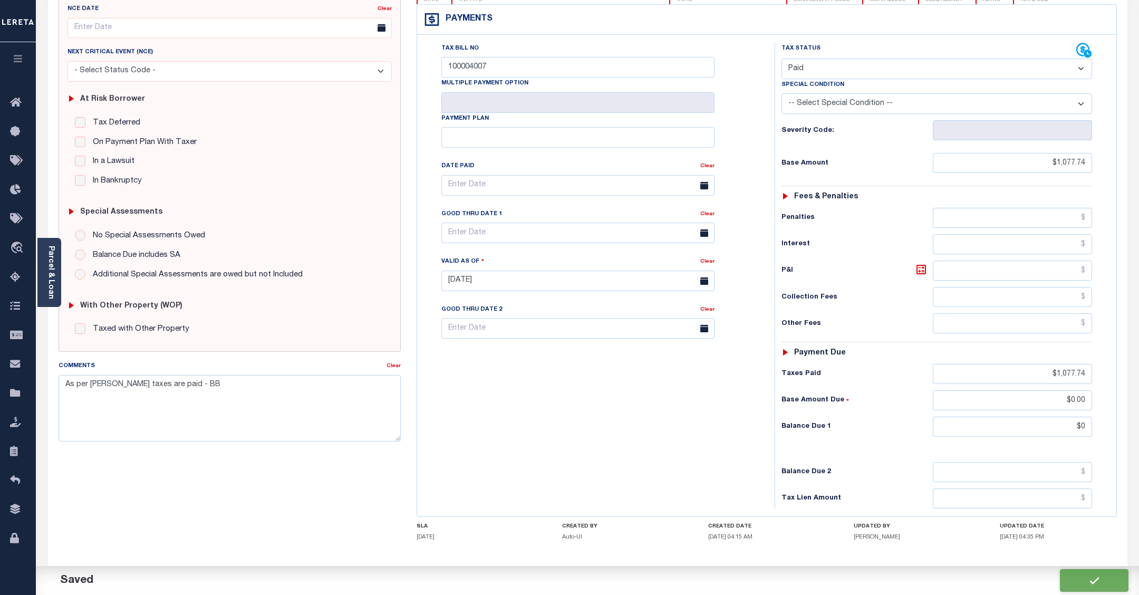
type textarea "As per Laura taxes are paid - BB"
type input "$1,077.74"
type input "$0"
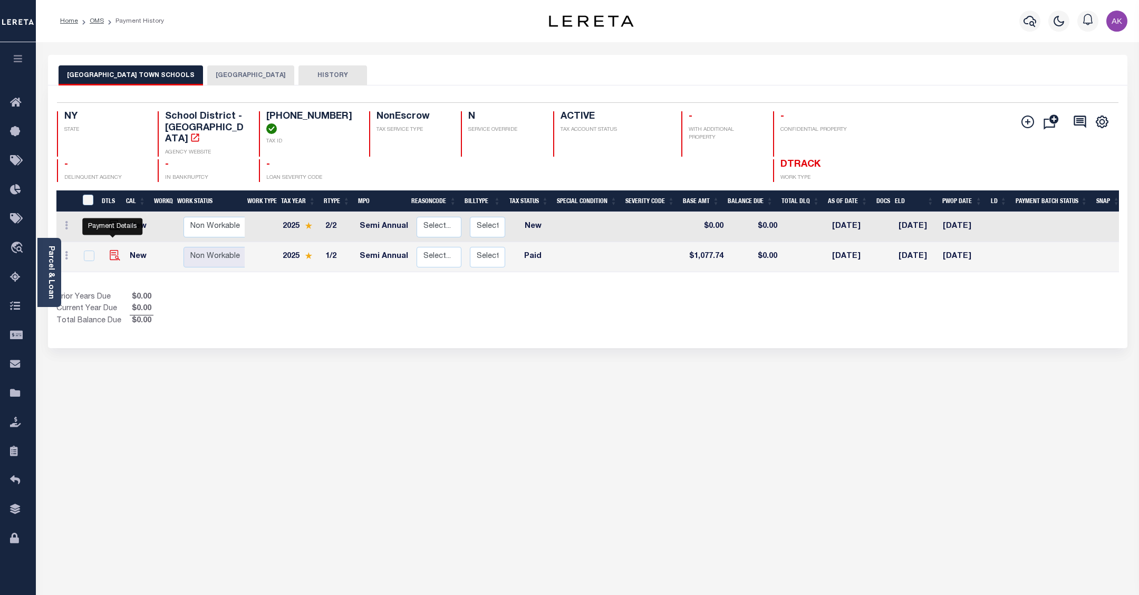
click at [110, 250] on img "" at bounding box center [115, 255] width 11 height 11
checkbox input "true"
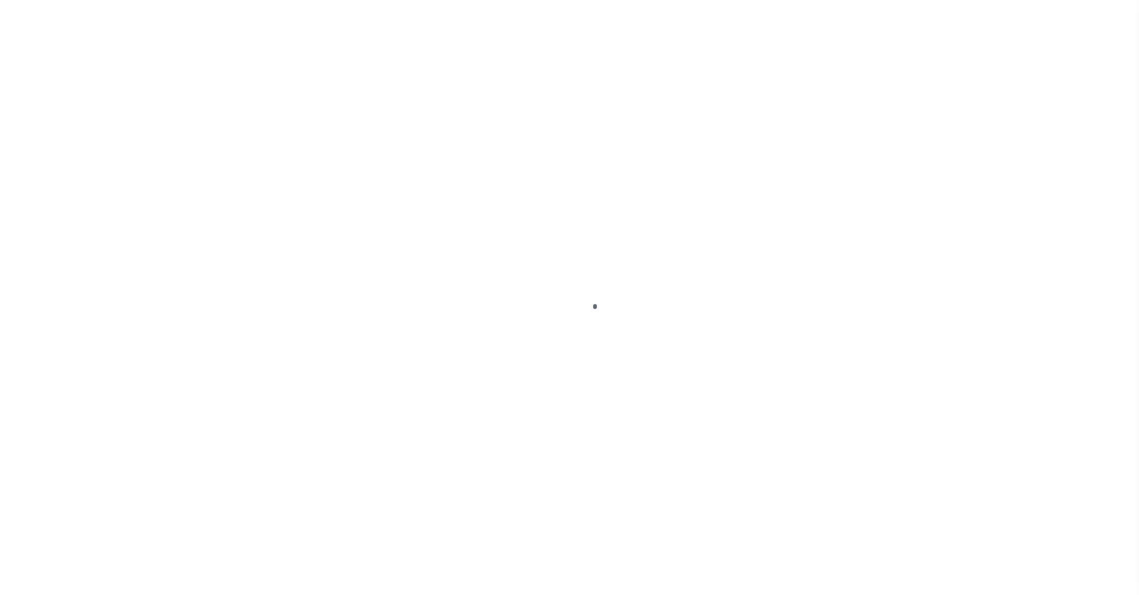
select select "PYD"
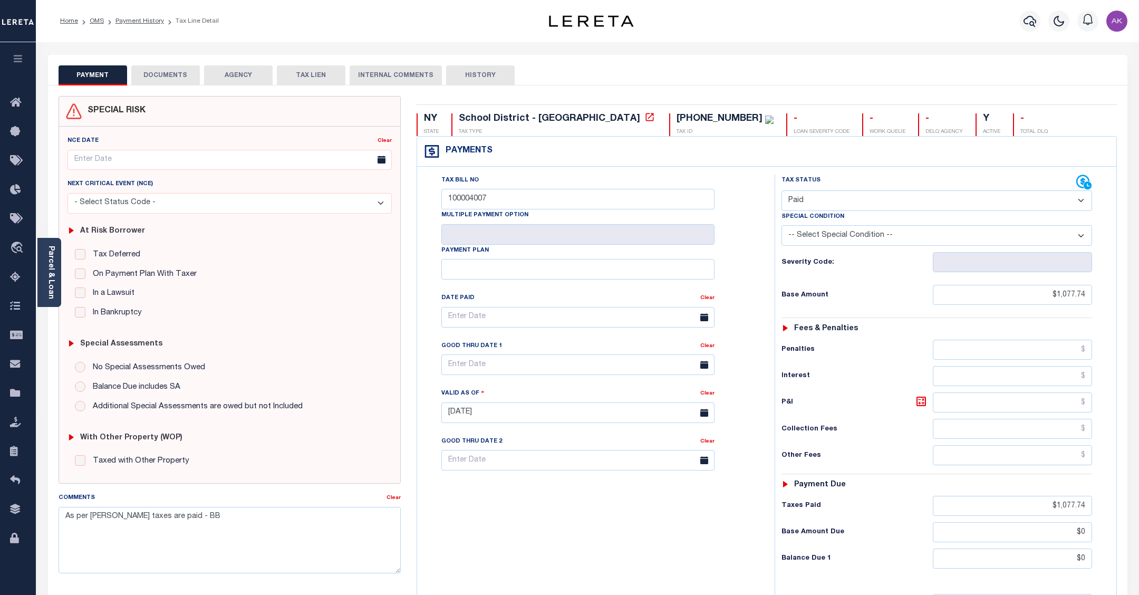
click at [170, 77] on button "DOCUMENTS" at bounding box center [165, 75] width 69 height 20
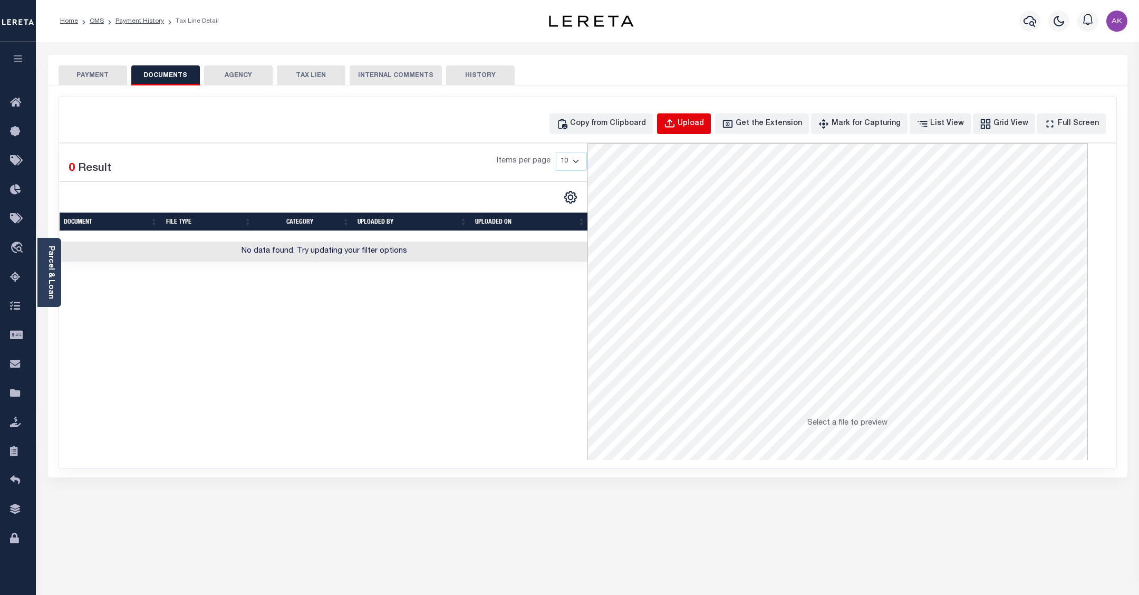
click at [704, 122] on div "Upload" at bounding box center [690, 124] width 26 height 12
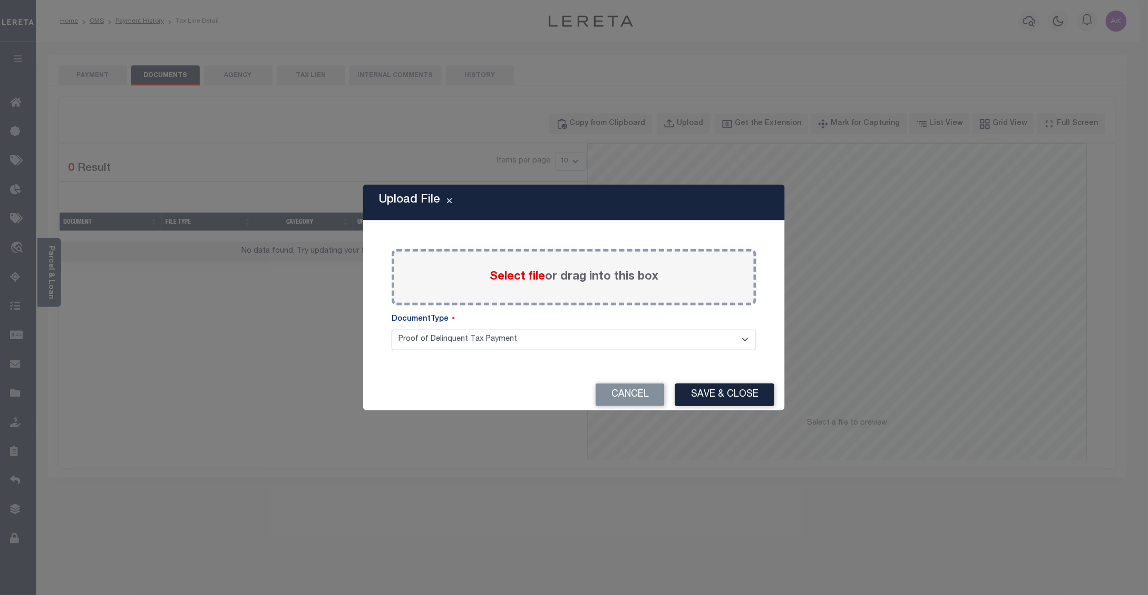
click at [517, 277] on span "Select file" at bounding box center [517, 277] width 55 height 12
click at [0, 0] on input "Select file or drag into this box" at bounding box center [0, 0] width 0 height 0
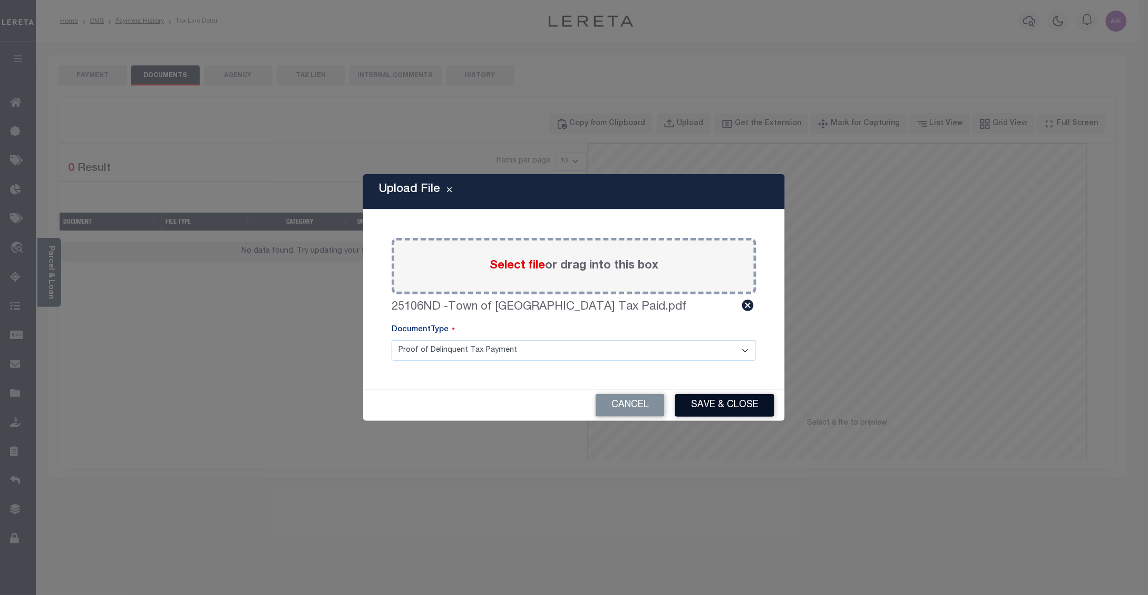
click at [728, 404] on button "Save & Close" at bounding box center [724, 405] width 99 height 23
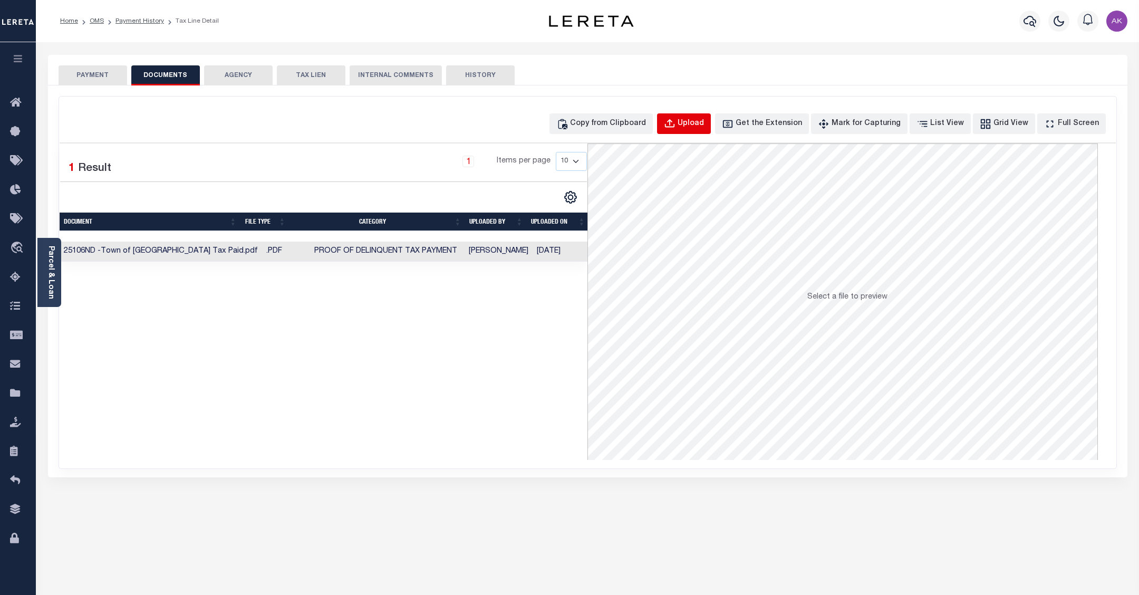
click at [704, 122] on div "Upload" at bounding box center [690, 124] width 26 height 12
select select "POP"
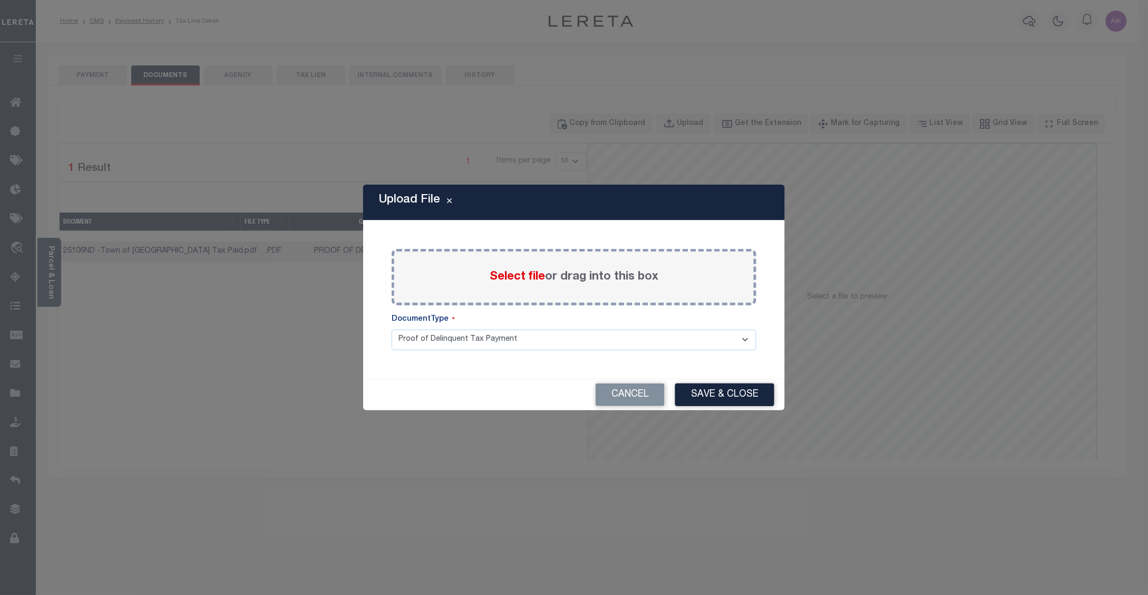
click at [527, 275] on span "Select file" at bounding box center [517, 277] width 55 height 12
click at [0, 0] on input "Select file or drag into this box" at bounding box center [0, 0] width 0 height 0
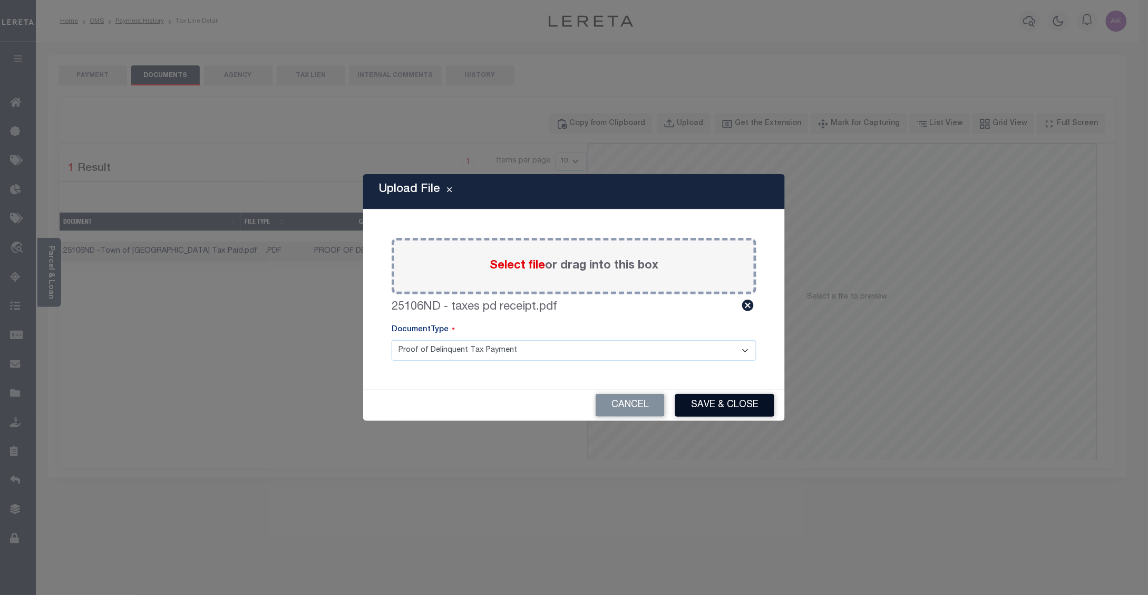
click at [719, 403] on button "Save & Close" at bounding box center [724, 405] width 99 height 23
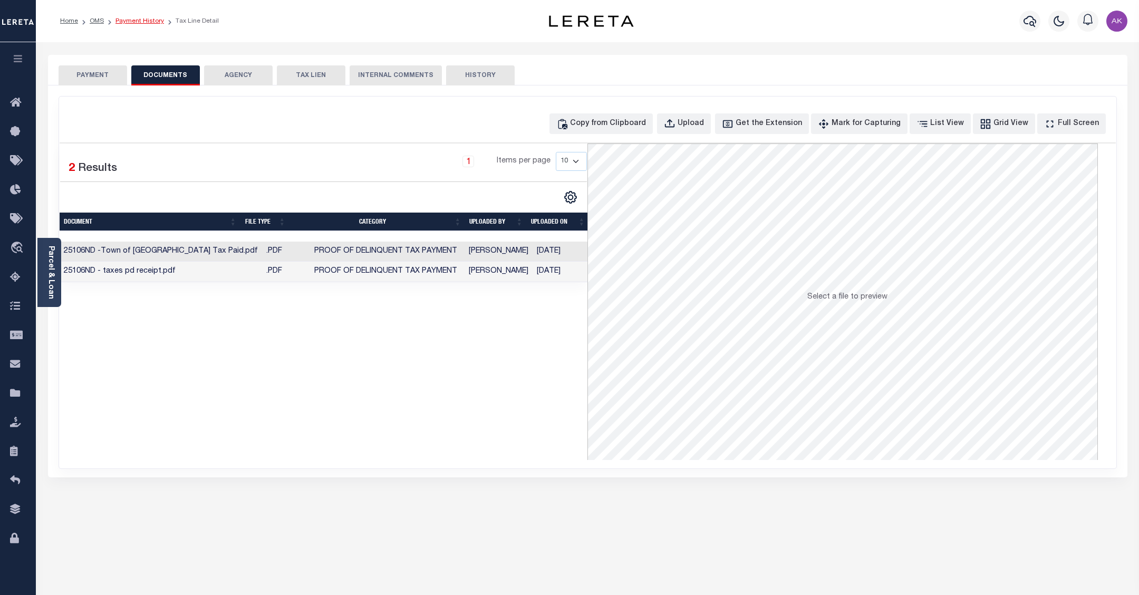
click at [154, 18] on link "Payment History" at bounding box center [139, 21] width 49 height 6
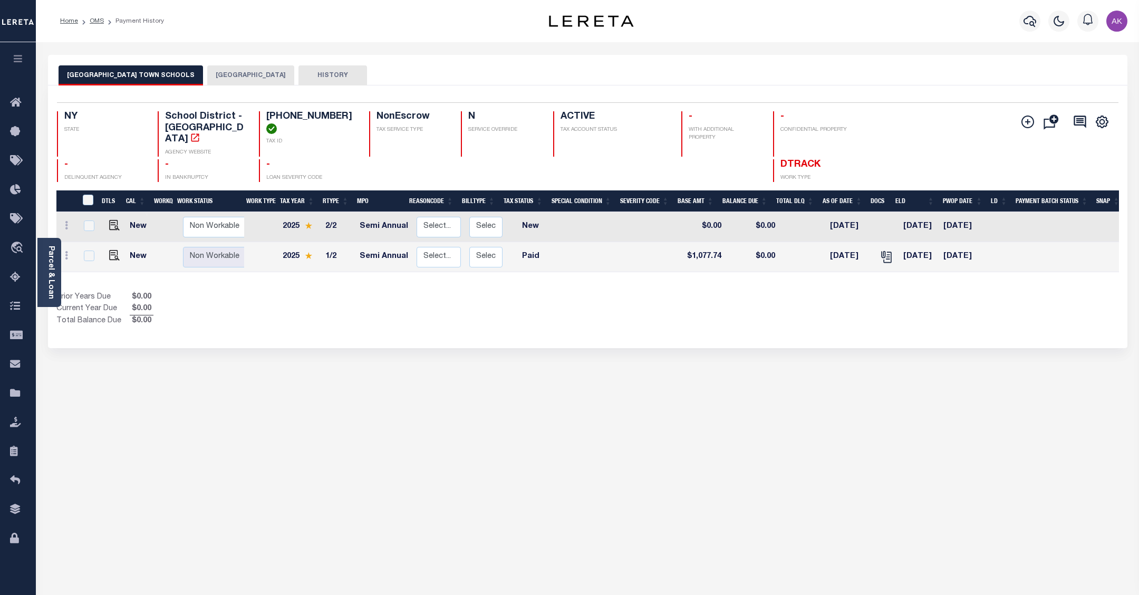
click at [208, 74] on button "[GEOGRAPHIC_DATA]" at bounding box center [250, 75] width 87 height 20
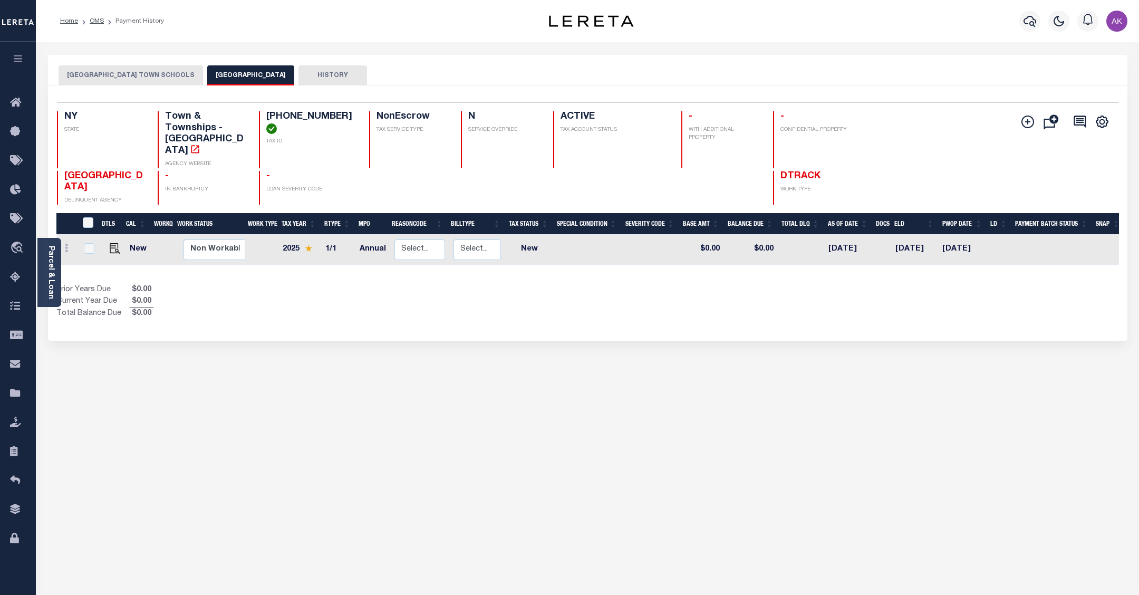
click at [119, 74] on button "[GEOGRAPHIC_DATA] TOWN SCHOOLS" at bounding box center [131, 75] width 144 height 20
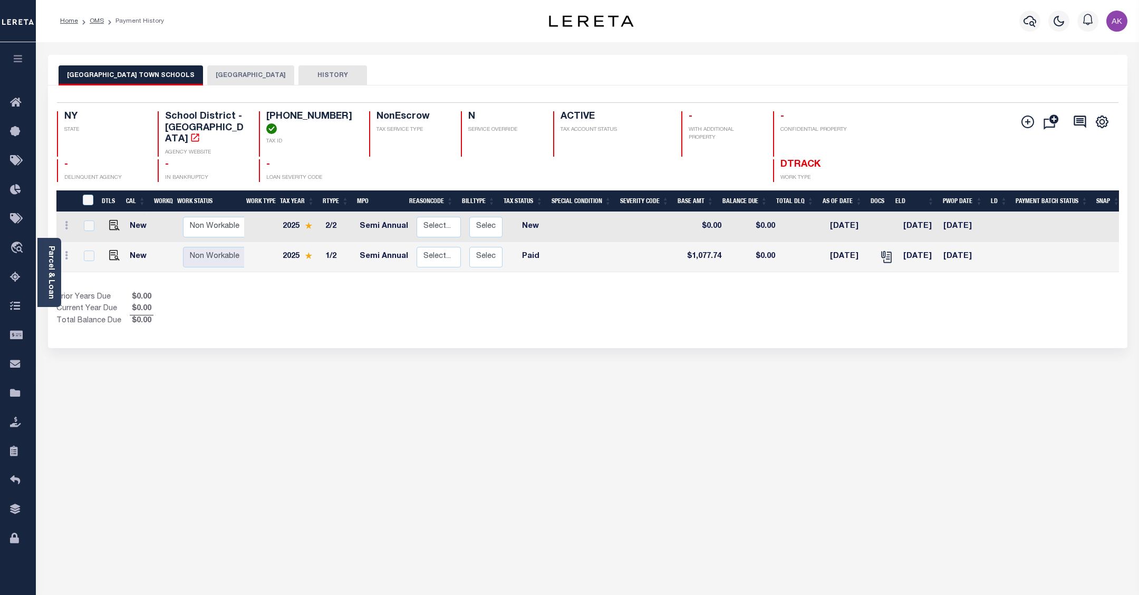
click at [207, 71] on button "[GEOGRAPHIC_DATA]" at bounding box center [250, 75] width 87 height 20
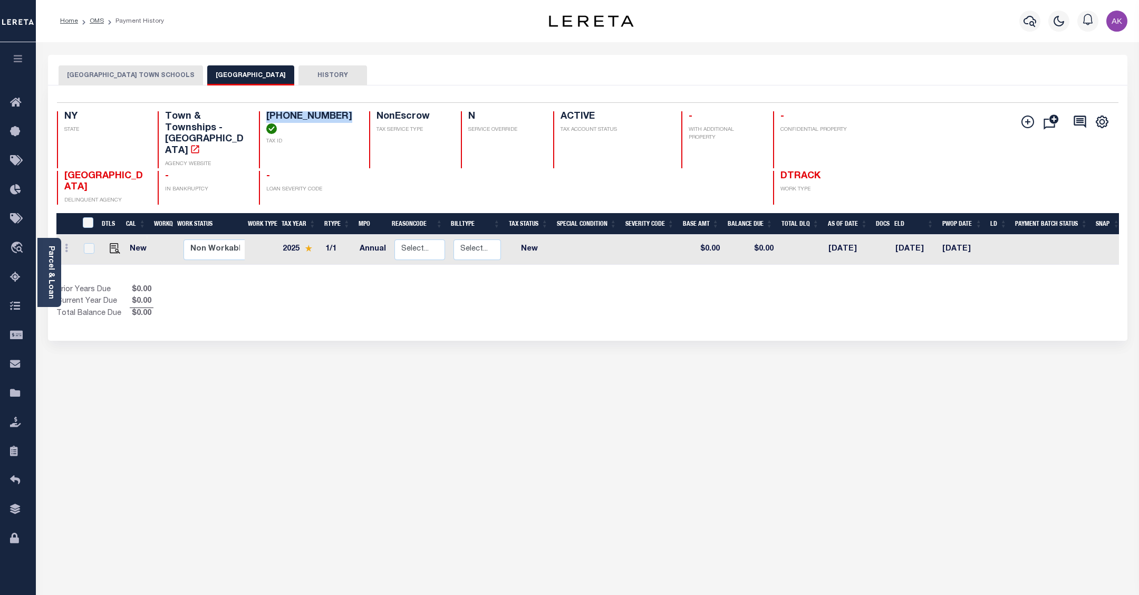
drag, startPoint x: 335, startPoint y: 114, endPoint x: 264, endPoint y: 114, distance: 70.6
click at [264, 114] on div "10056-038-0047 TAX ID" at bounding box center [308, 139] width 98 height 57
copy h4 "[PHONE_NUMBER]"
click at [111, 243] on img "" at bounding box center [115, 248] width 11 height 11
checkbox input "true"
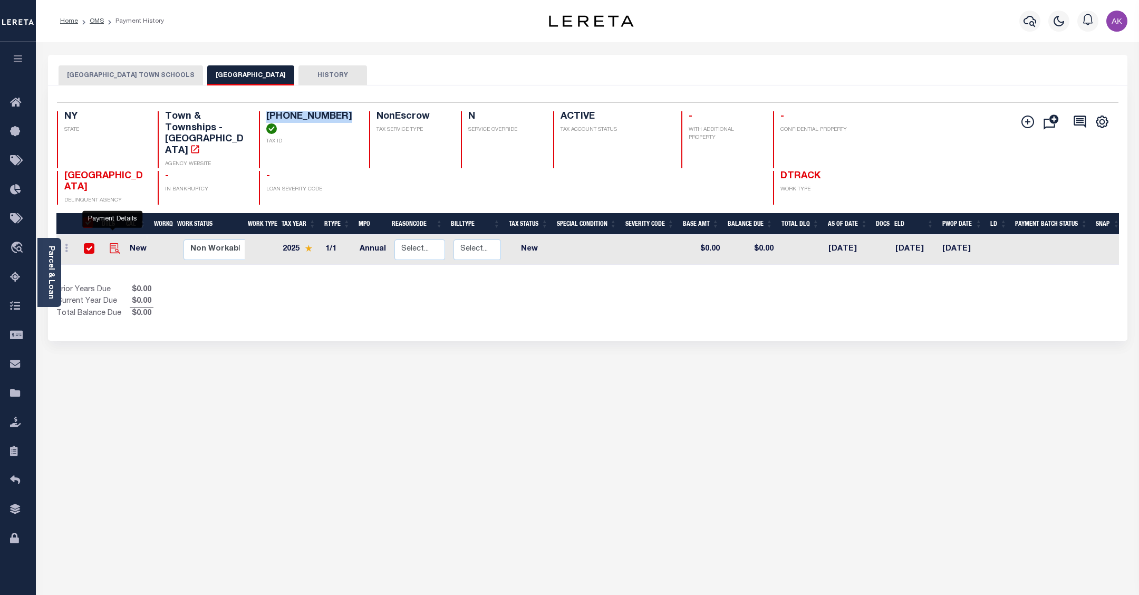
checkbox input "true"
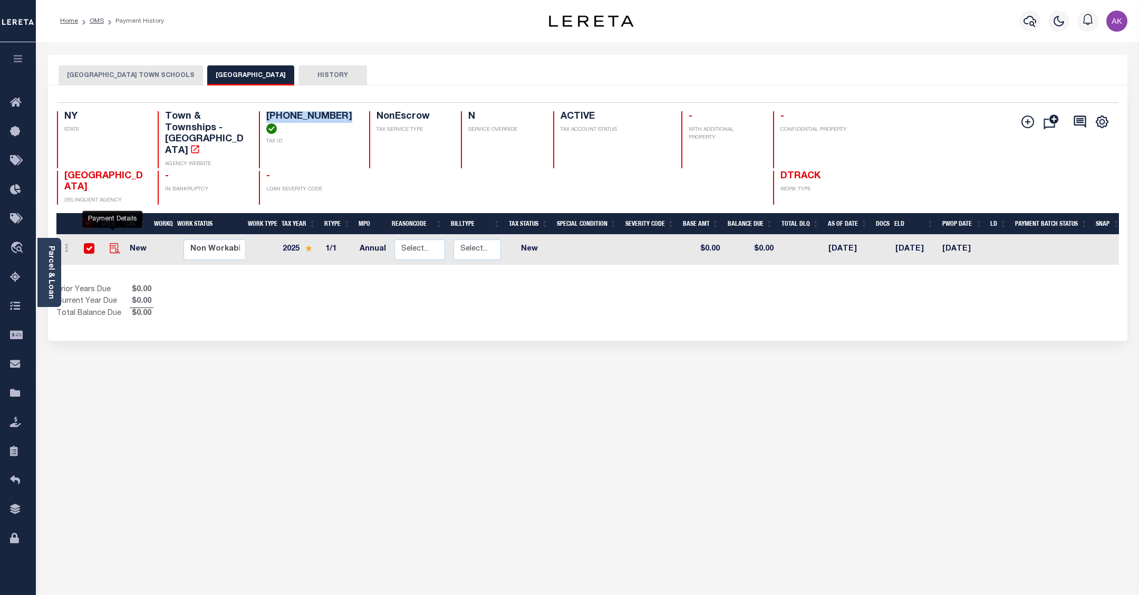
checkbox input "true"
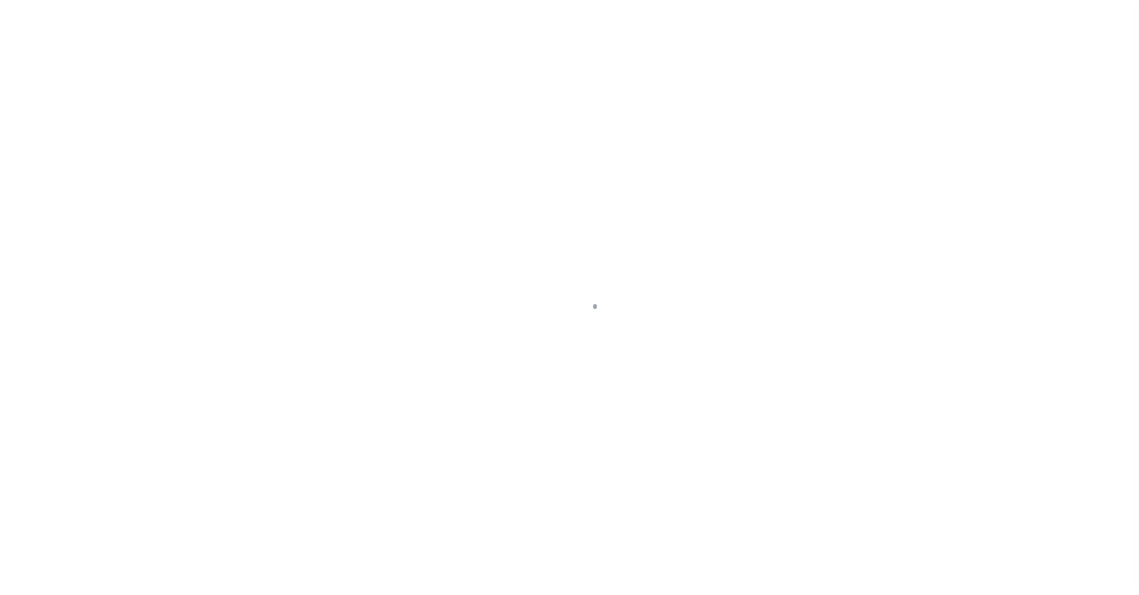
select select "NW2"
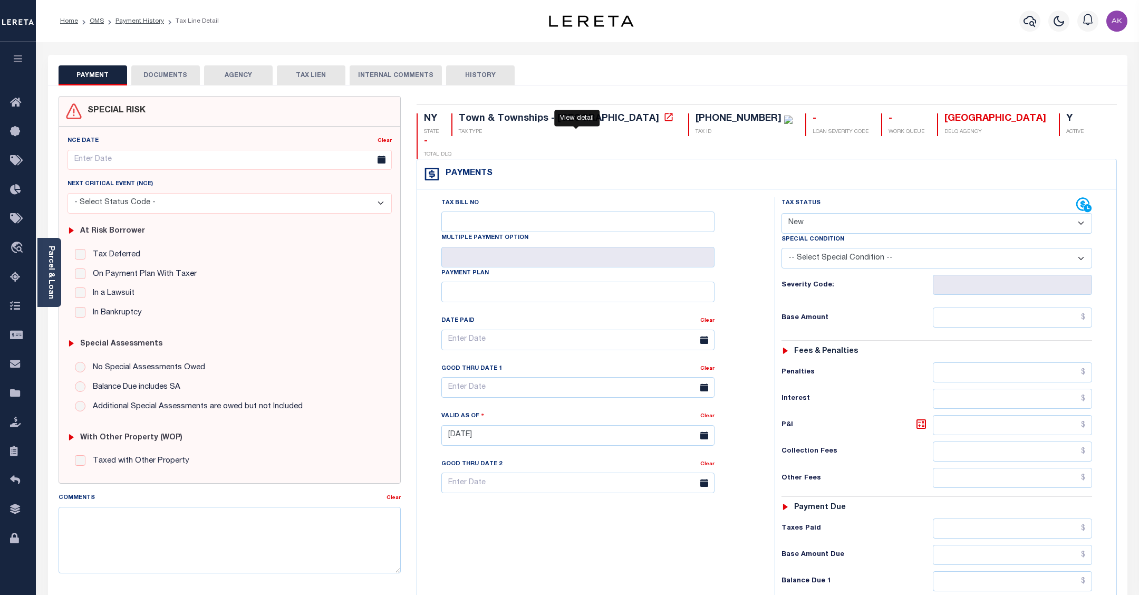
click at [664, 118] on icon at bounding box center [668, 117] width 8 height 8
click at [148, 19] on link "Payment History" at bounding box center [139, 21] width 49 height 6
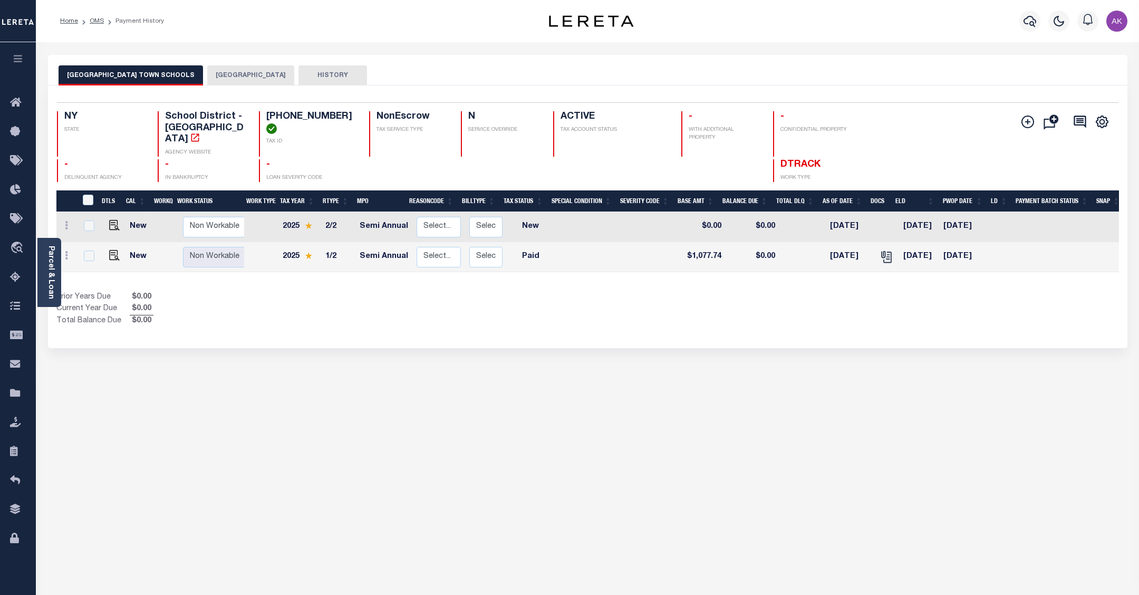
click at [227, 74] on button "[GEOGRAPHIC_DATA]" at bounding box center [250, 75] width 87 height 20
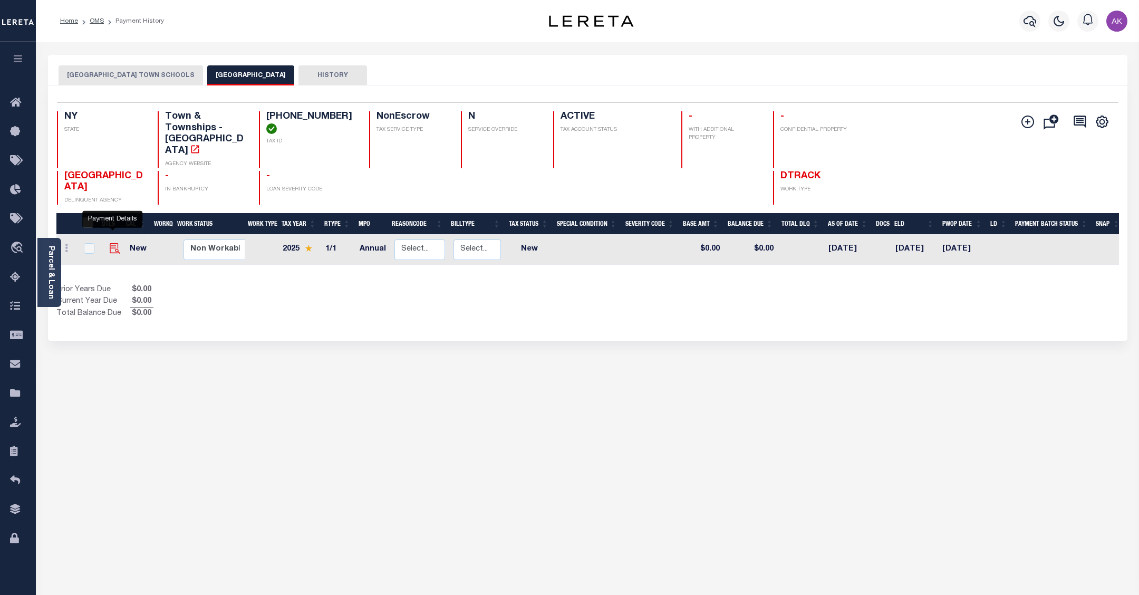
click at [111, 243] on img "" at bounding box center [115, 248] width 11 height 11
checkbox input "true"
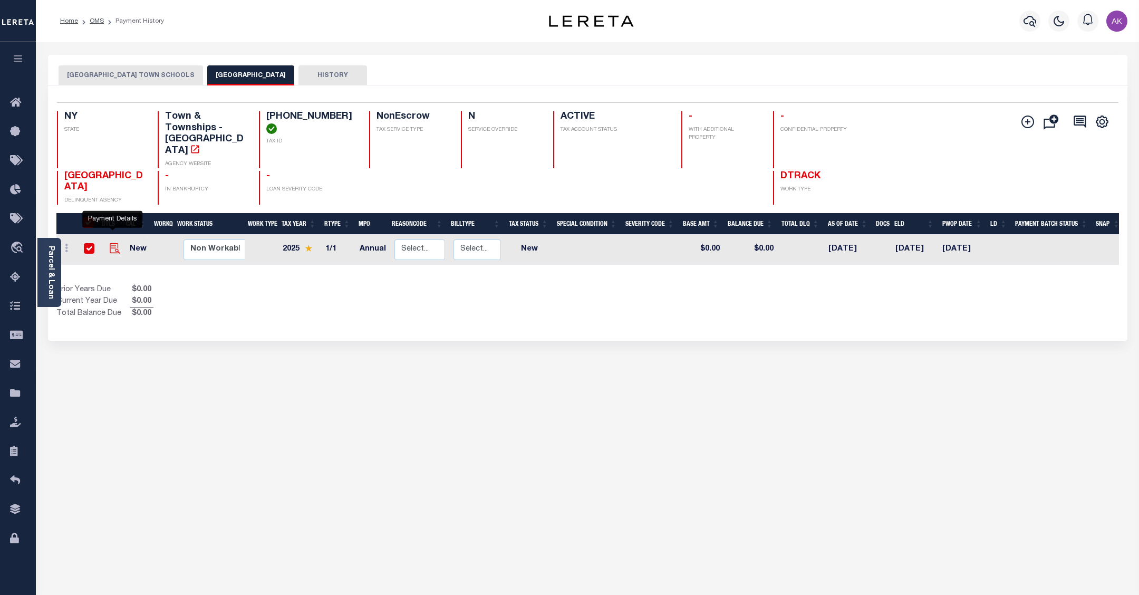
checkbox input "true"
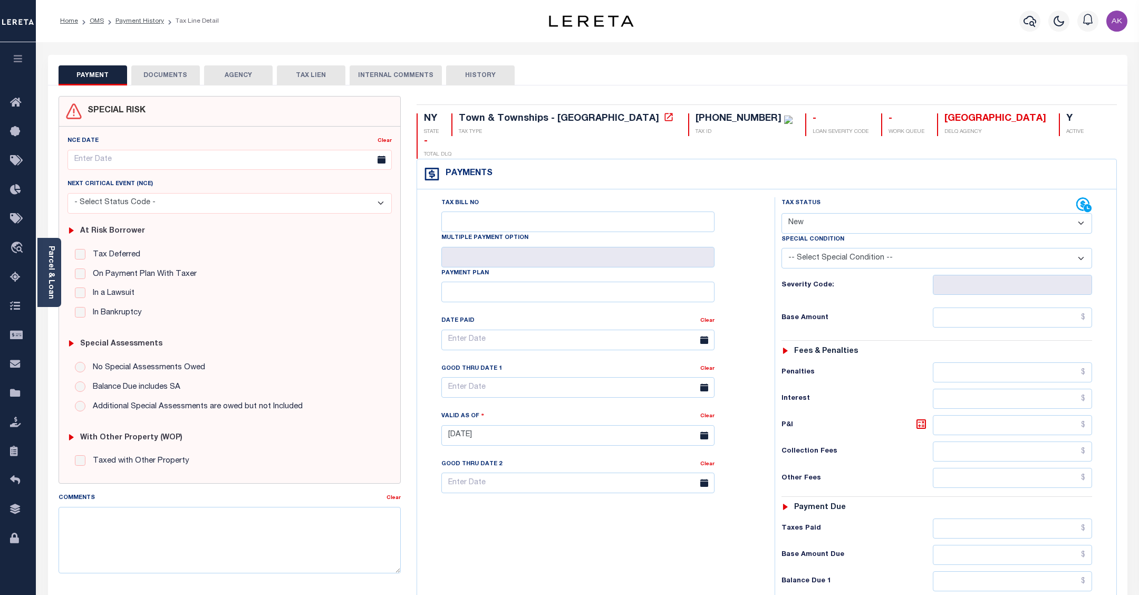
click at [1076, 213] on select "- Select Status Code - Open Due/Unpaid Paid Incomplete No Tax Due Internal Refu…" at bounding box center [936, 223] width 311 height 21
select select "PYD"
click at [781, 213] on select "- Select Status Code - Open Due/Unpaid Paid Incomplete No Tax Due Internal Refu…" at bounding box center [936, 223] width 311 height 21
type input "[DATE]"
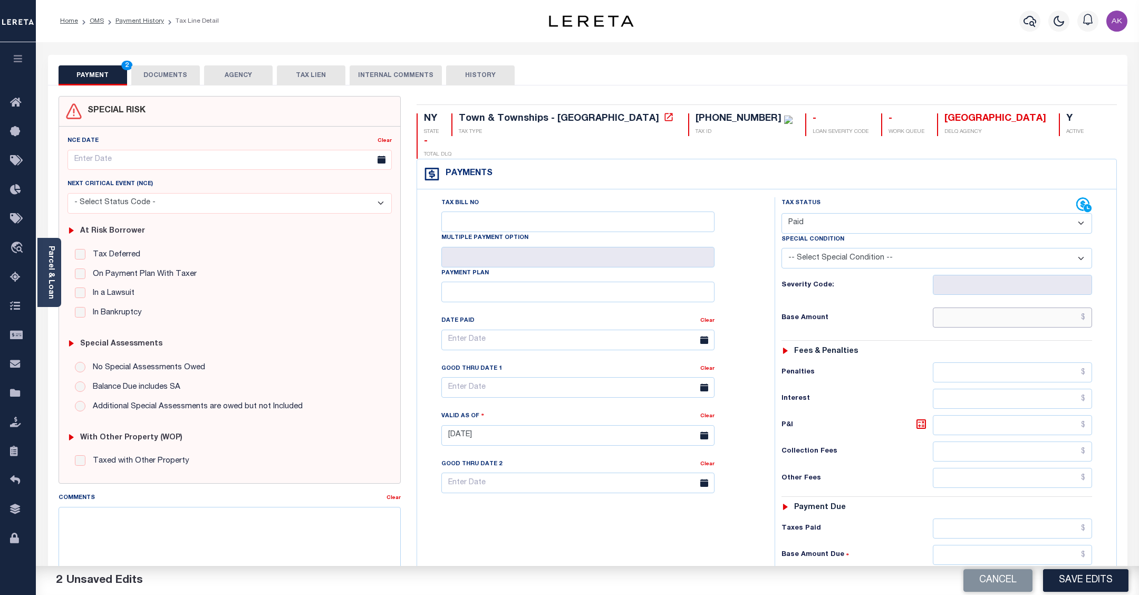
click at [1066, 307] on input "text" at bounding box center [1012, 317] width 159 height 20
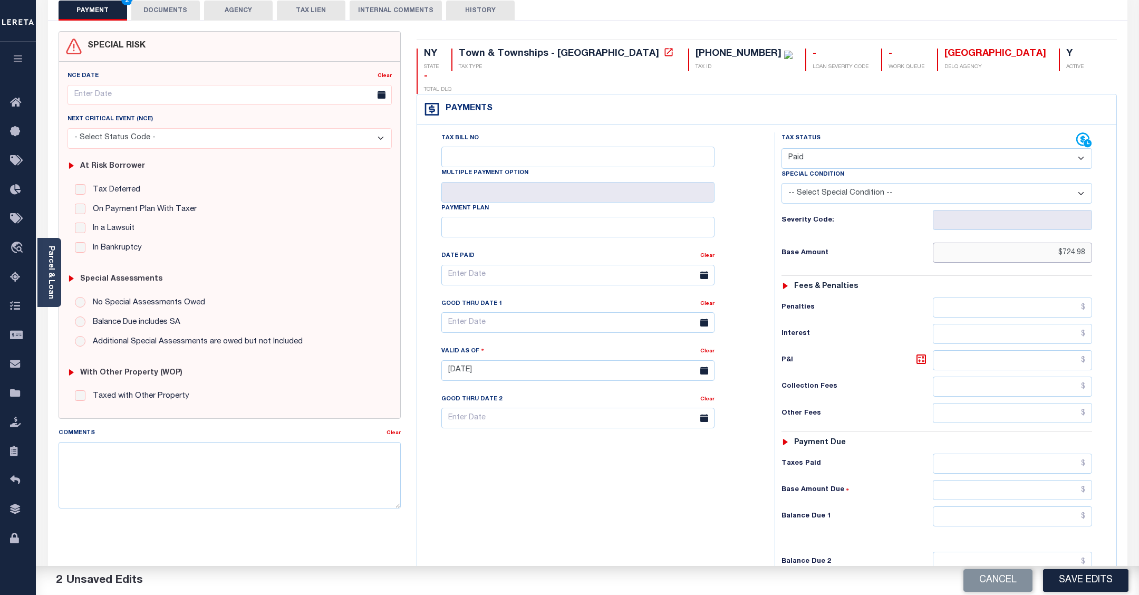
scroll to position [66, 0]
type input "$724.98"
click at [1063, 452] on input "text" at bounding box center [1012, 462] width 159 height 20
type input "$724.98"
click at [1064, 479] on input "text" at bounding box center [1012, 489] width 159 height 20
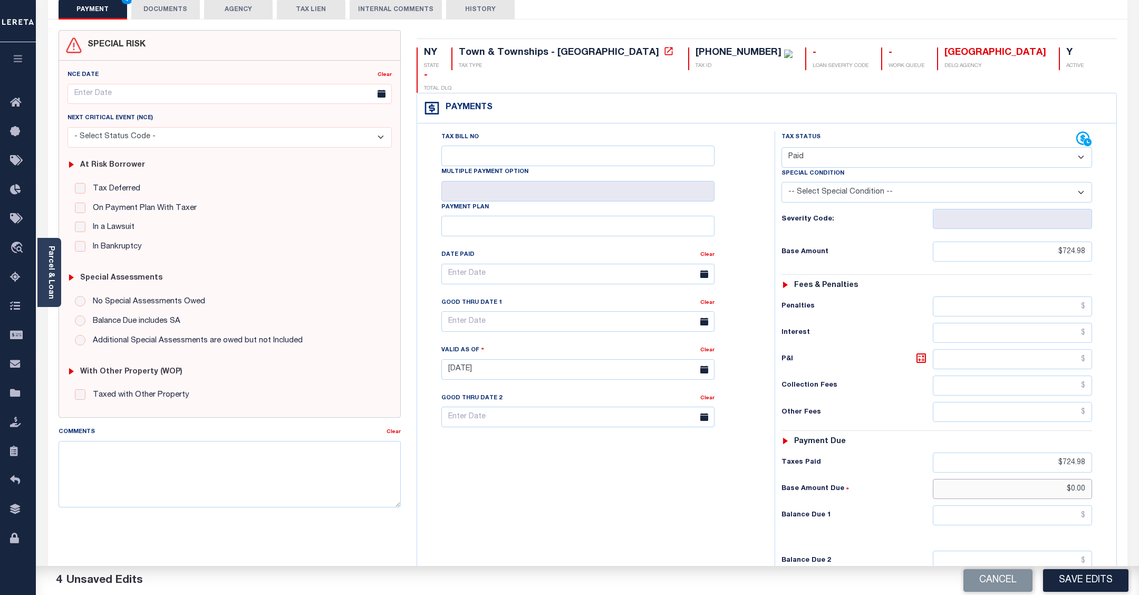
type input "$0.00"
click at [1068, 505] on input "text" at bounding box center [1012, 515] width 159 height 20
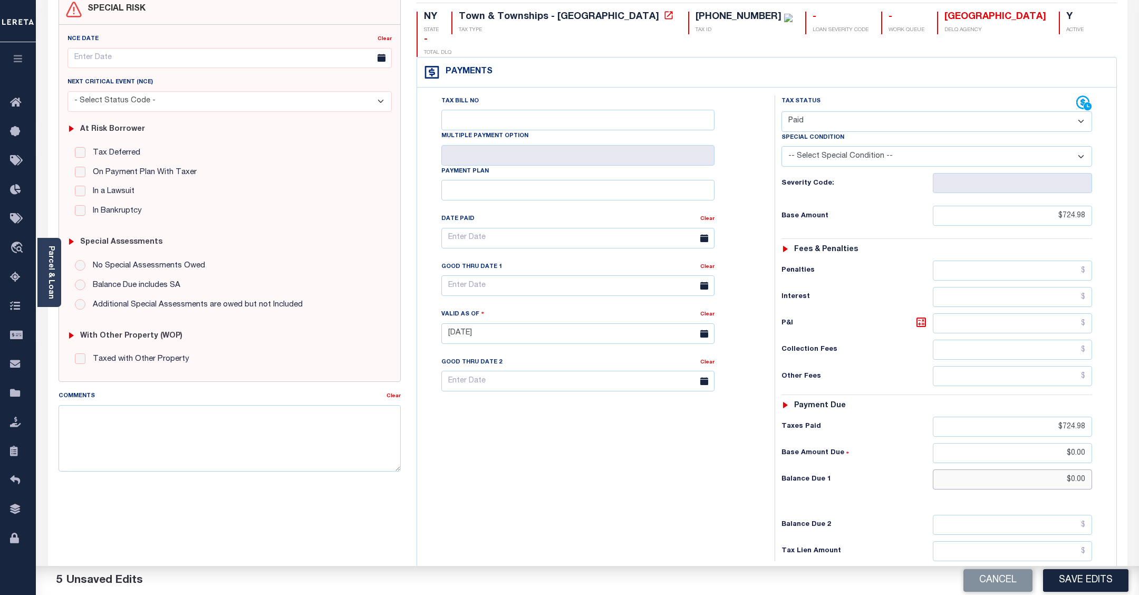
scroll to position [132, 0]
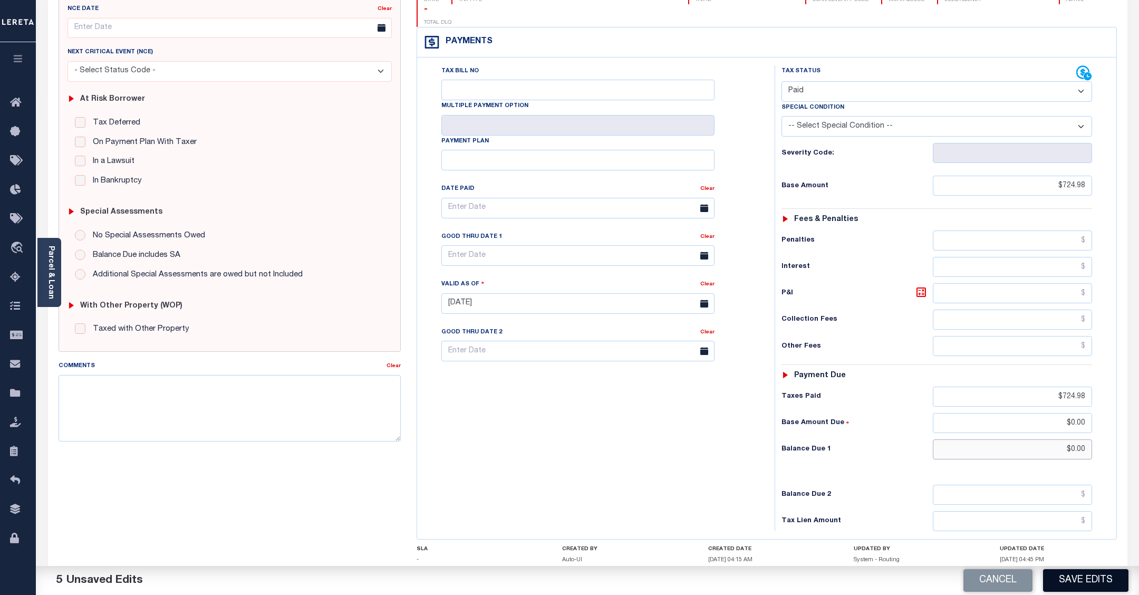
type input "$0.00"
click at [1087, 581] on button "Save Edits" at bounding box center [1085, 580] width 85 height 23
checkbox input "false"
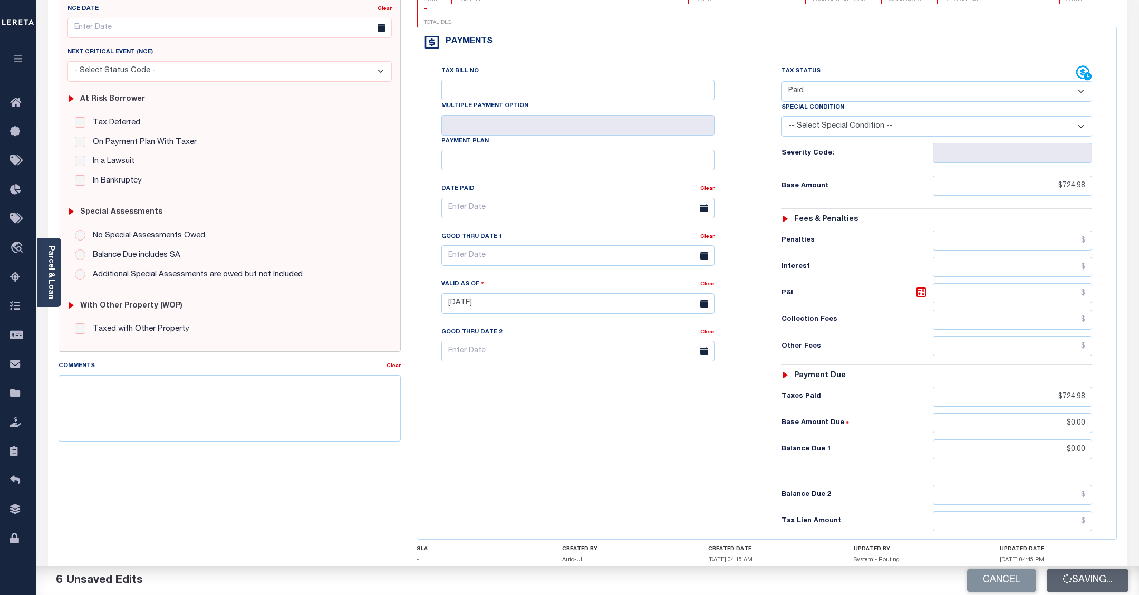
checkbox input "false"
type input "$724.98"
type input "$0"
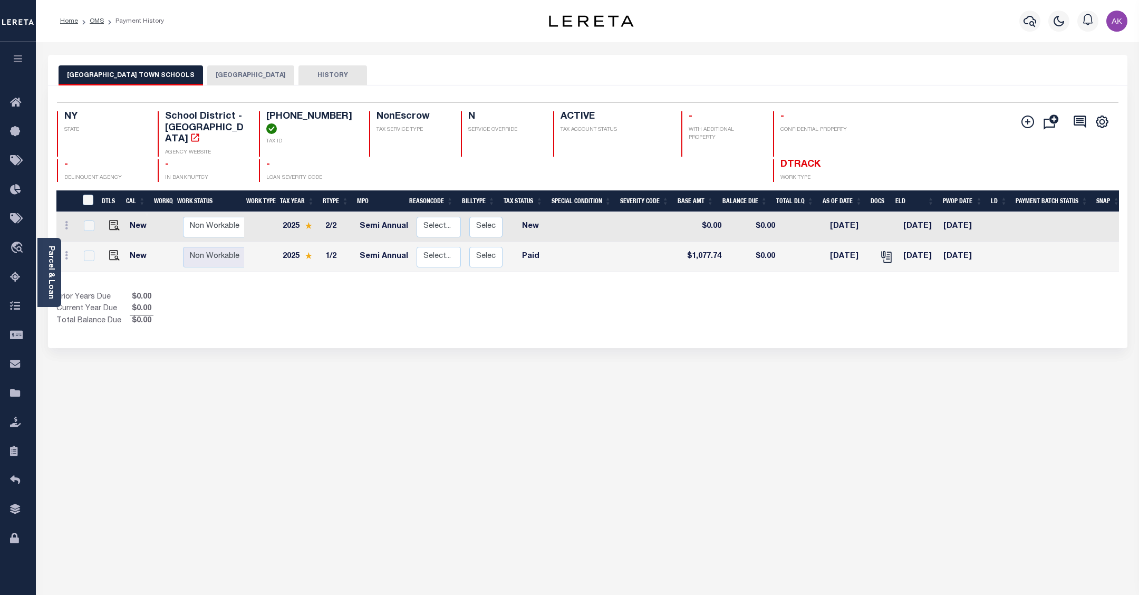
click at [216, 73] on button "[GEOGRAPHIC_DATA]" at bounding box center [250, 75] width 87 height 20
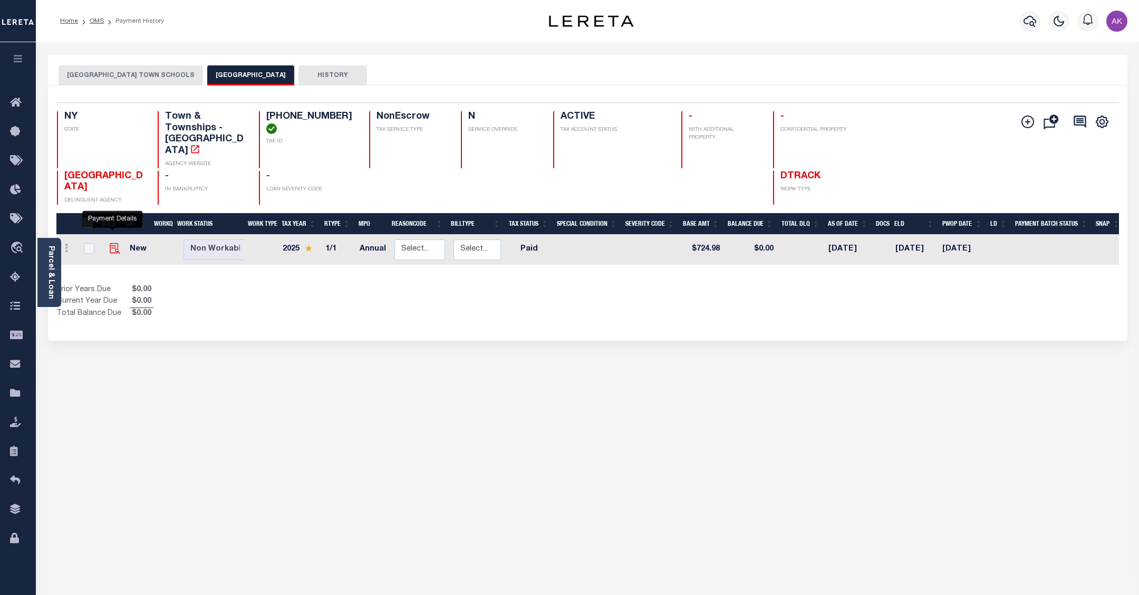
click at [111, 243] on img "" at bounding box center [115, 248] width 11 height 11
checkbox input "true"
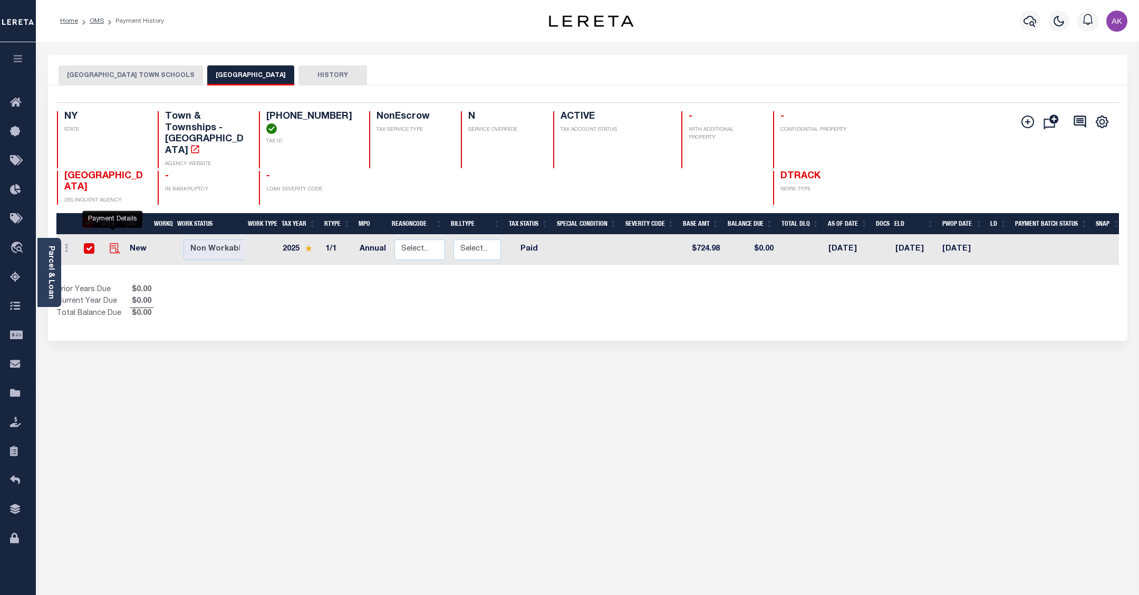
checkbox input "true"
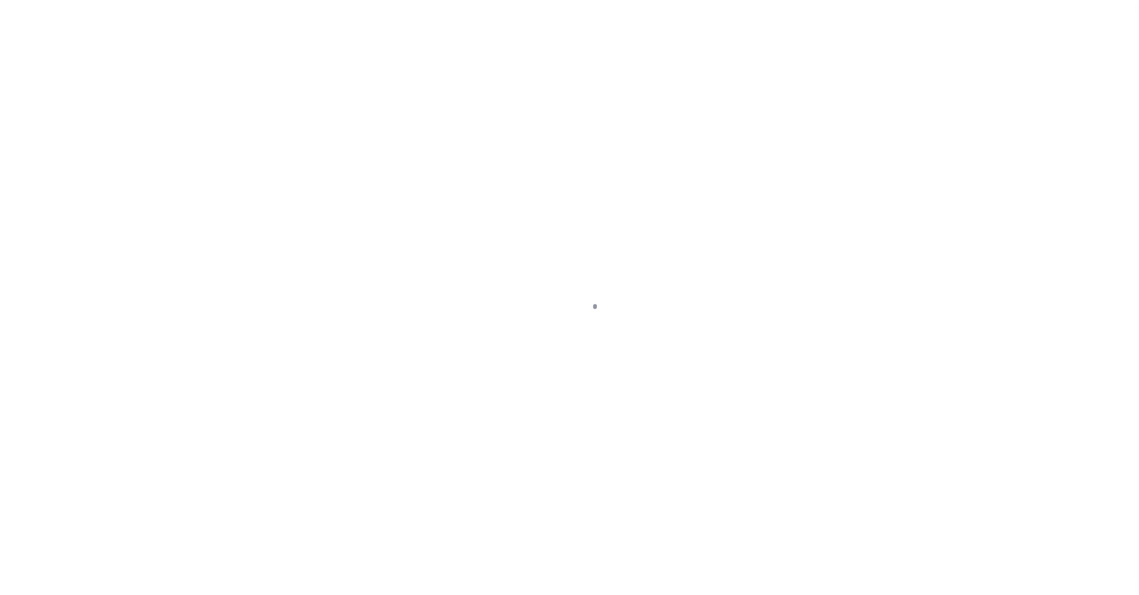
select select "PYD"
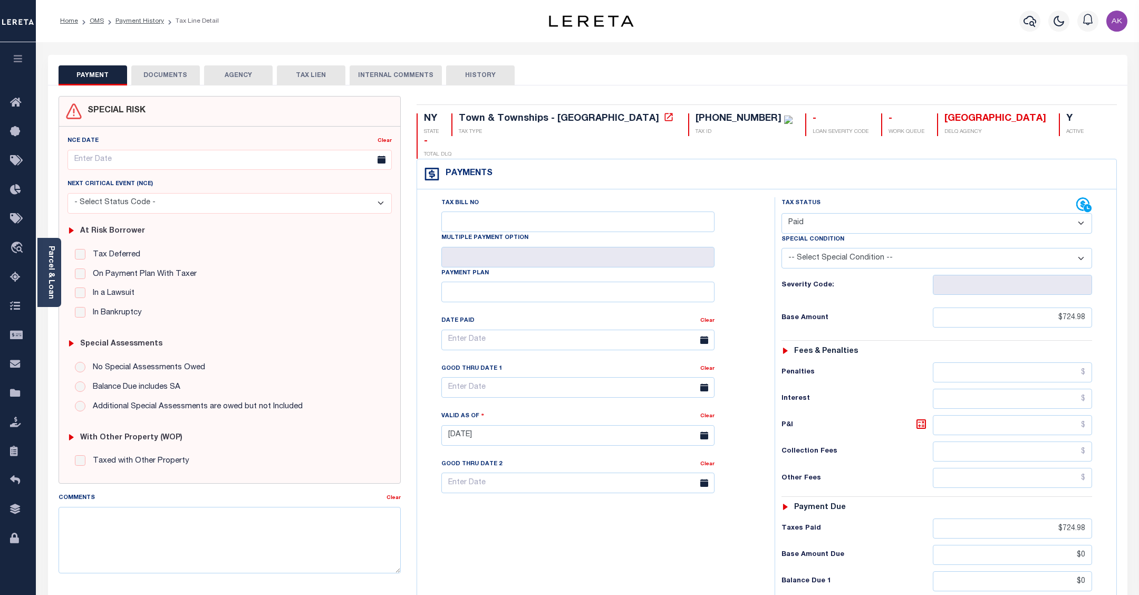
click at [159, 74] on button "DOCUMENTS" at bounding box center [165, 75] width 69 height 20
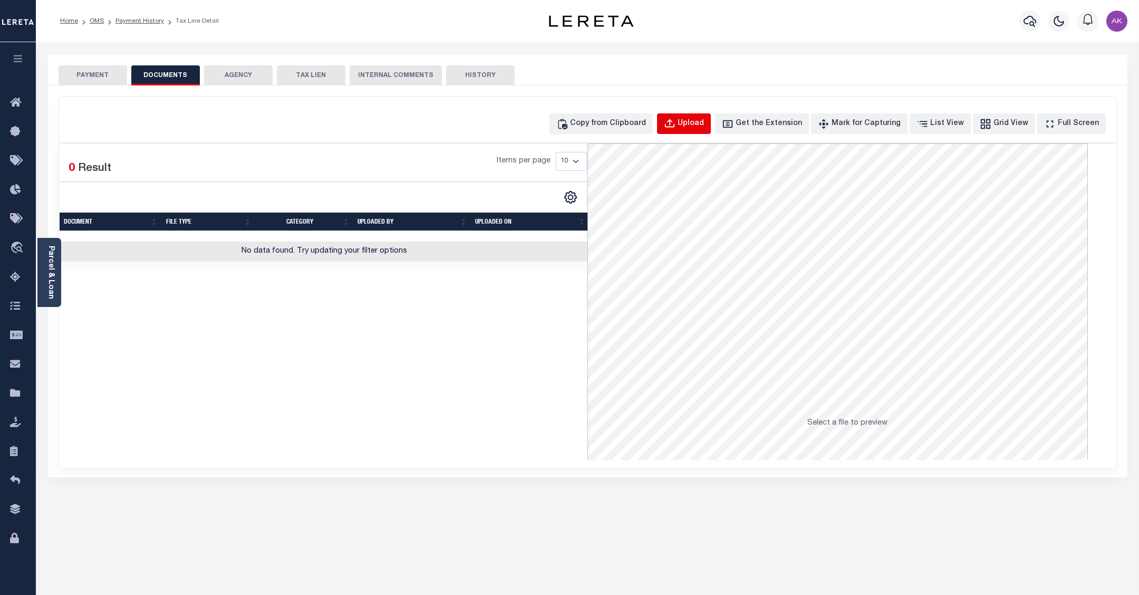
click at [704, 122] on div "Upload" at bounding box center [690, 124] width 26 height 12
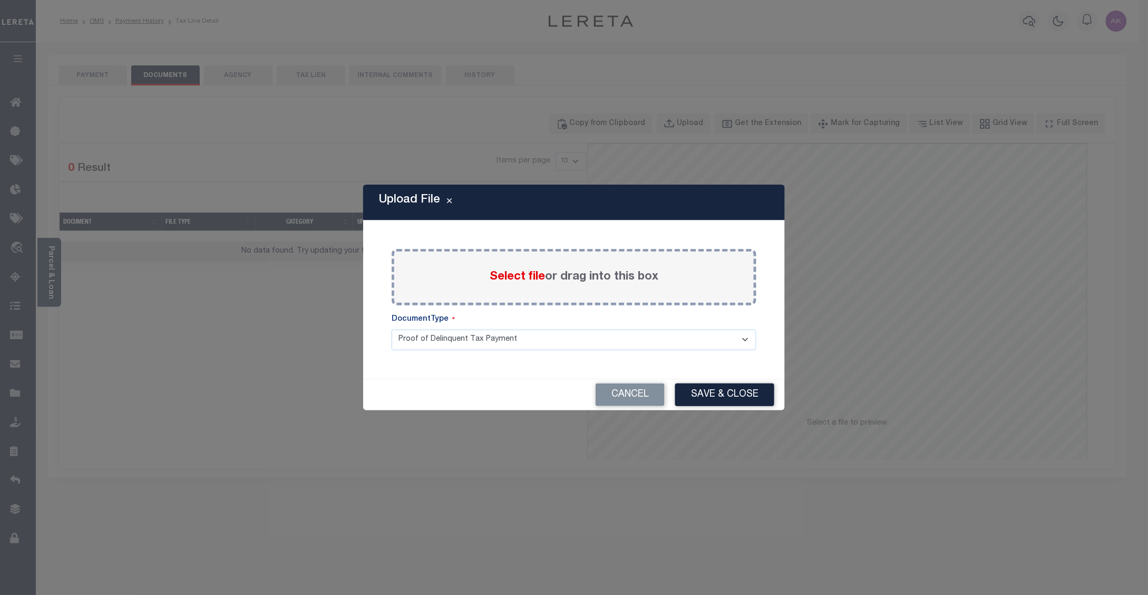
click at [524, 276] on span "Select file" at bounding box center [517, 277] width 55 height 12
click at [0, 0] on input "Select file or drag into this box" at bounding box center [0, 0] width 0 height 0
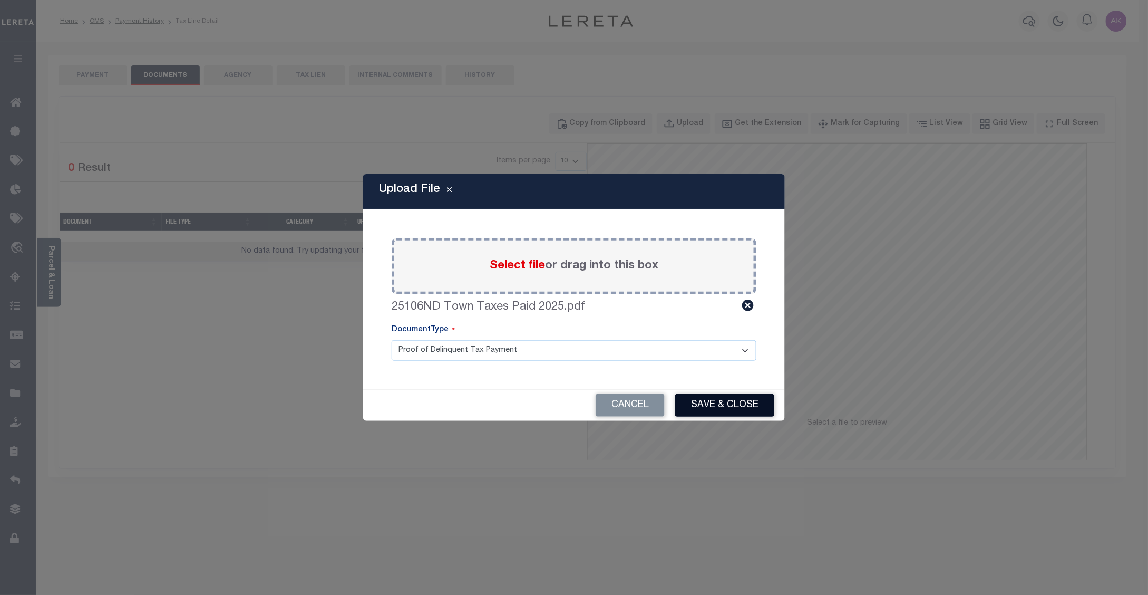
click at [725, 405] on button "Save & Close" at bounding box center [724, 405] width 99 height 23
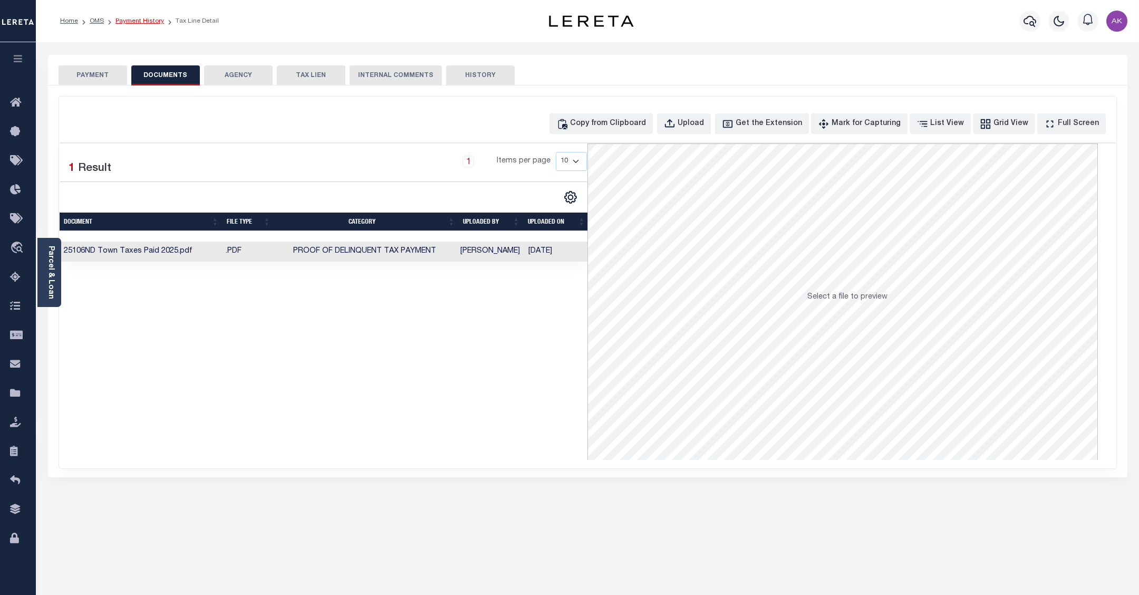
click at [145, 22] on link "Payment History" at bounding box center [139, 21] width 49 height 6
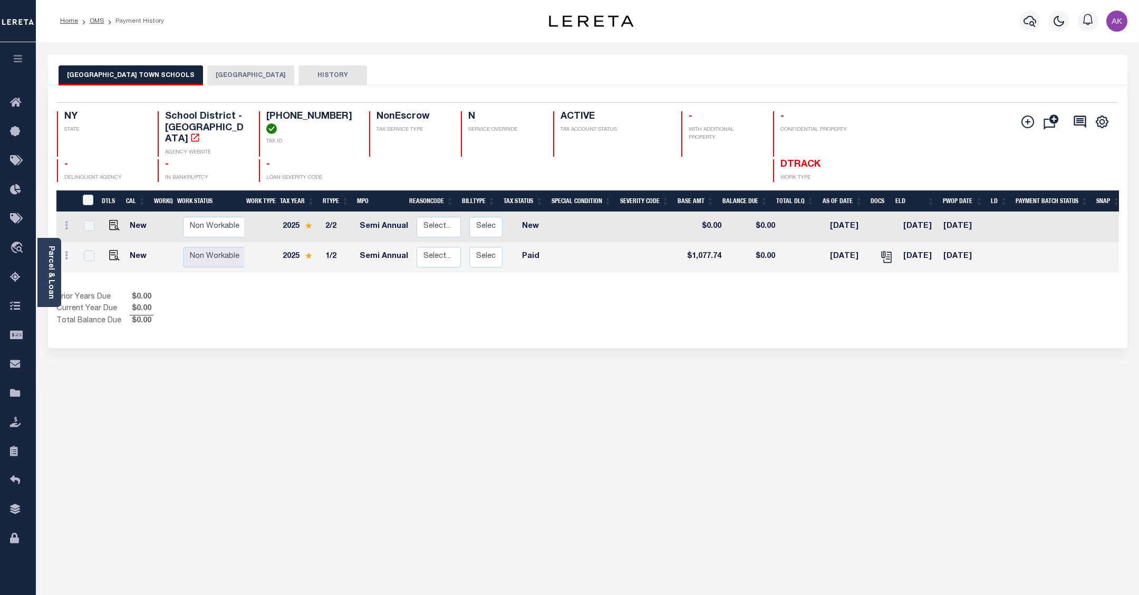
click at [212, 73] on button "[GEOGRAPHIC_DATA]" at bounding box center [250, 75] width 87 height 20
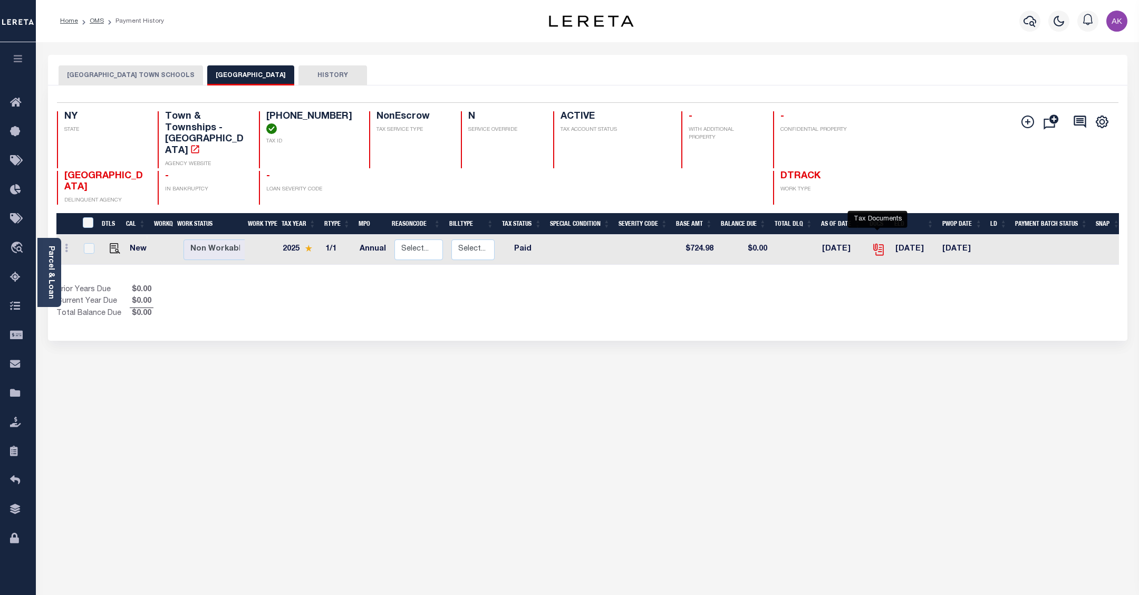
click at [877, 244] on icon "" at bounding box center [878, 248] width 8 height 8
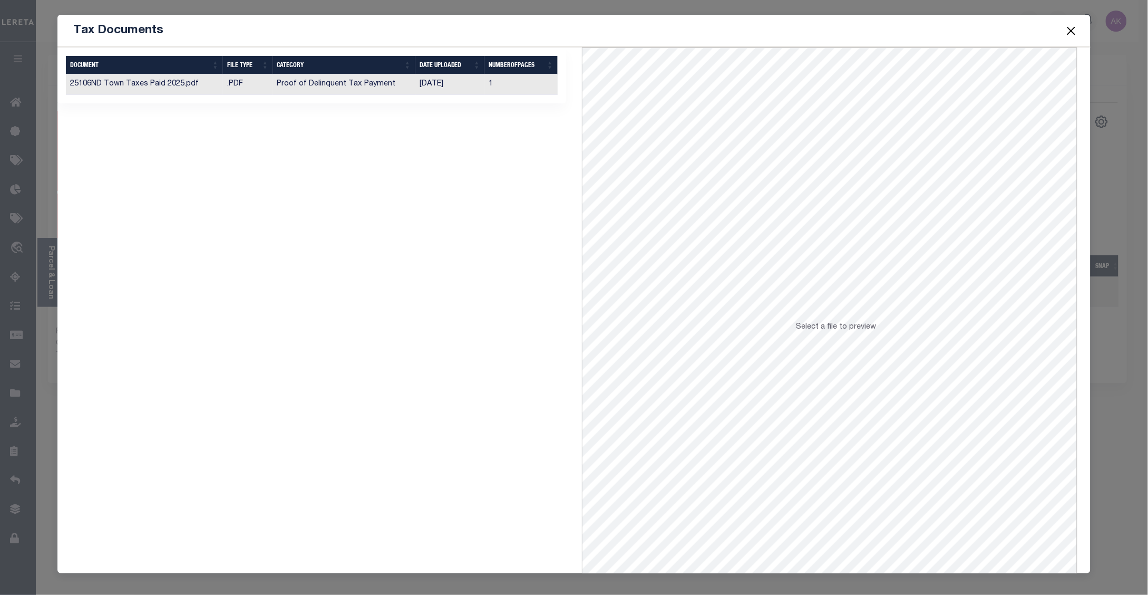
click at [367, 80] on td "Proof of Delinquent Tax Payment" at bounding box center [344, 84] width 142 height 21
click at [1069, 27] on button "Close" at bounding box center [1071, 31] width 14 height 14
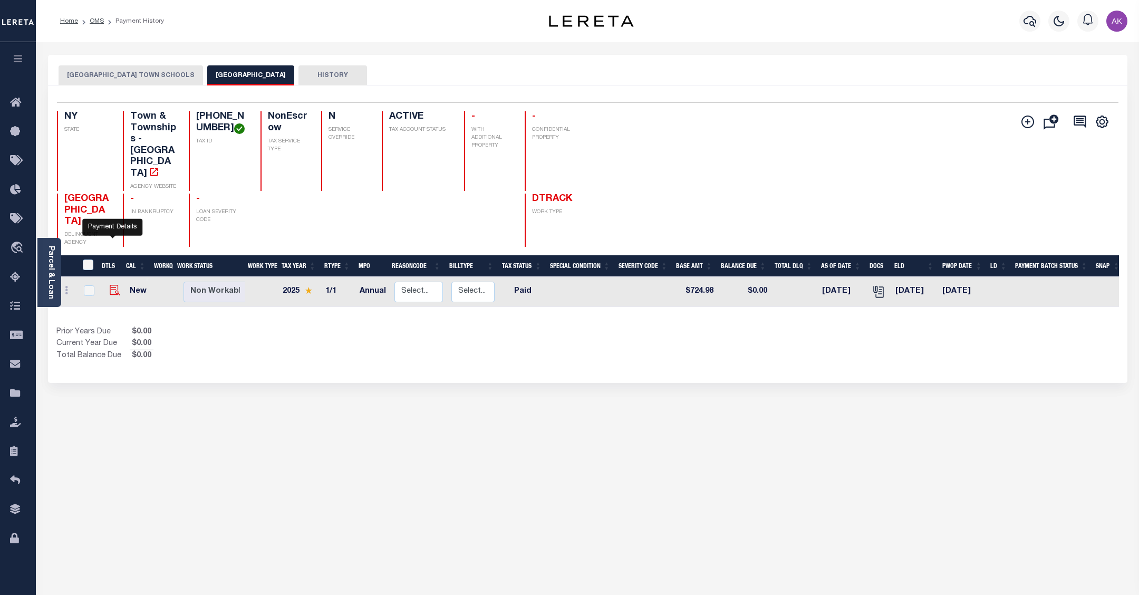
click at [111, 285] on img "" at bounding box center [115, 290] width 11 height 11
checkbox input "true"
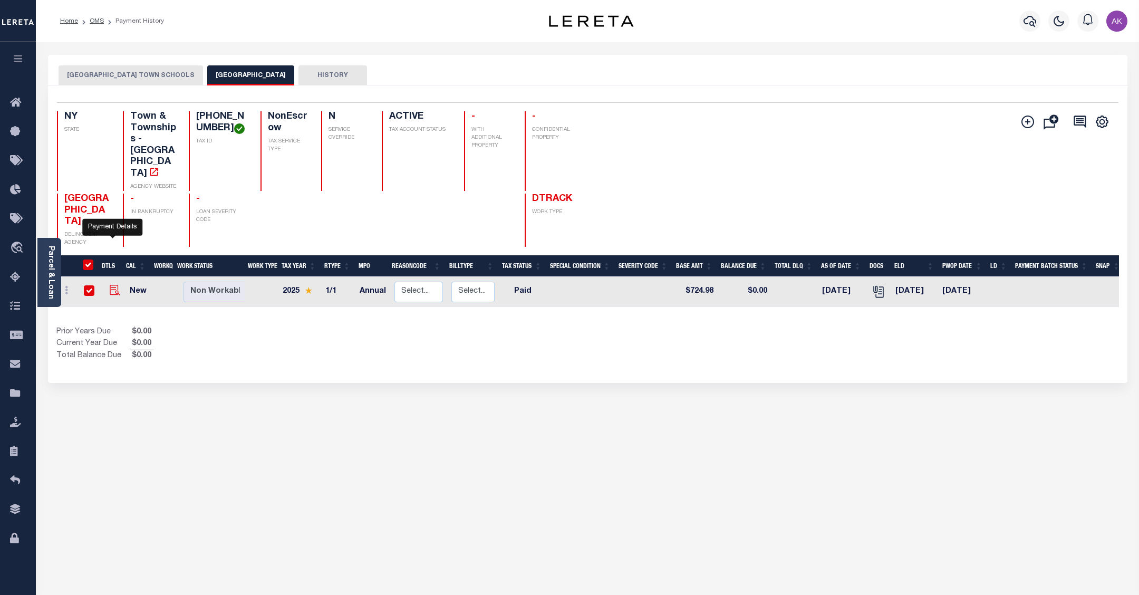
checkbox input "true"
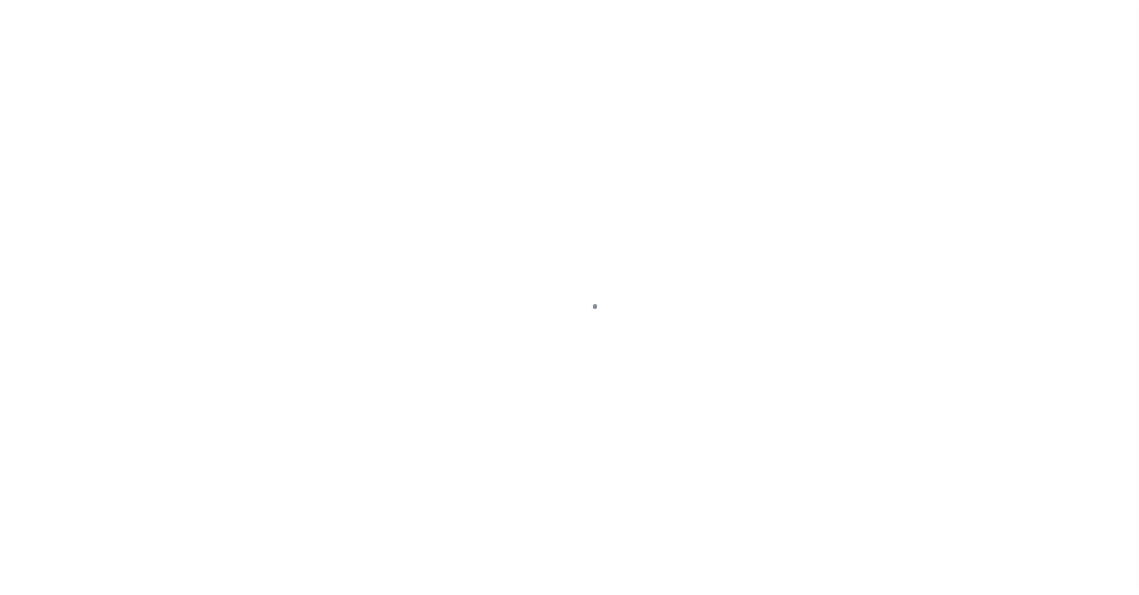
select select "PYD"
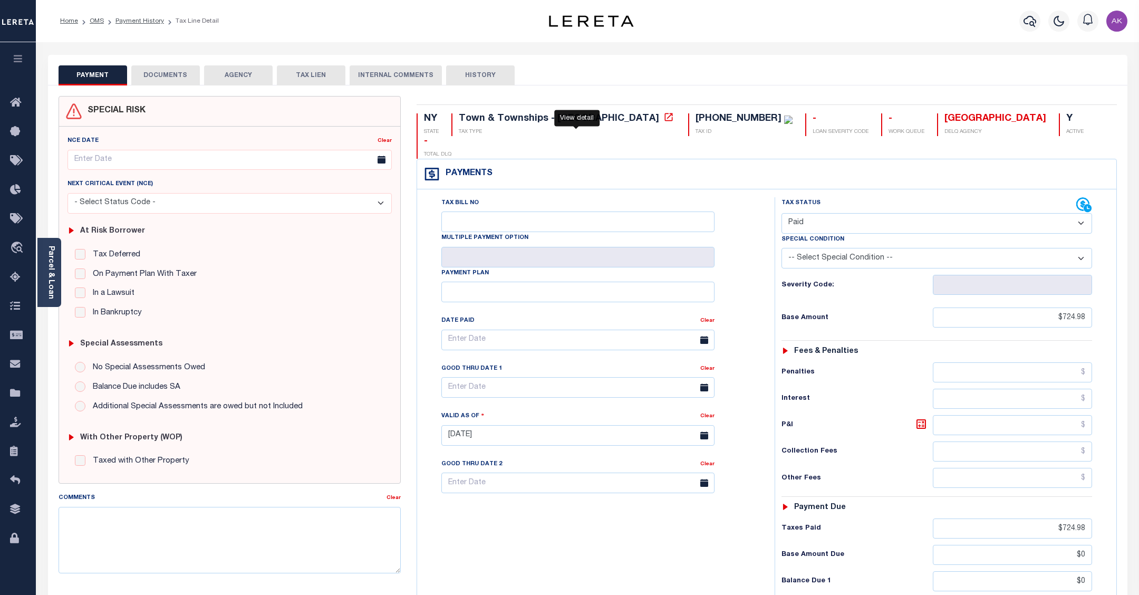
click at [663, 119] on icon at bounding box center [668, 117] width 11 height 11
click at [145, 18] on link "Payment History" at bounding box center [139, 21] width 49 height 6
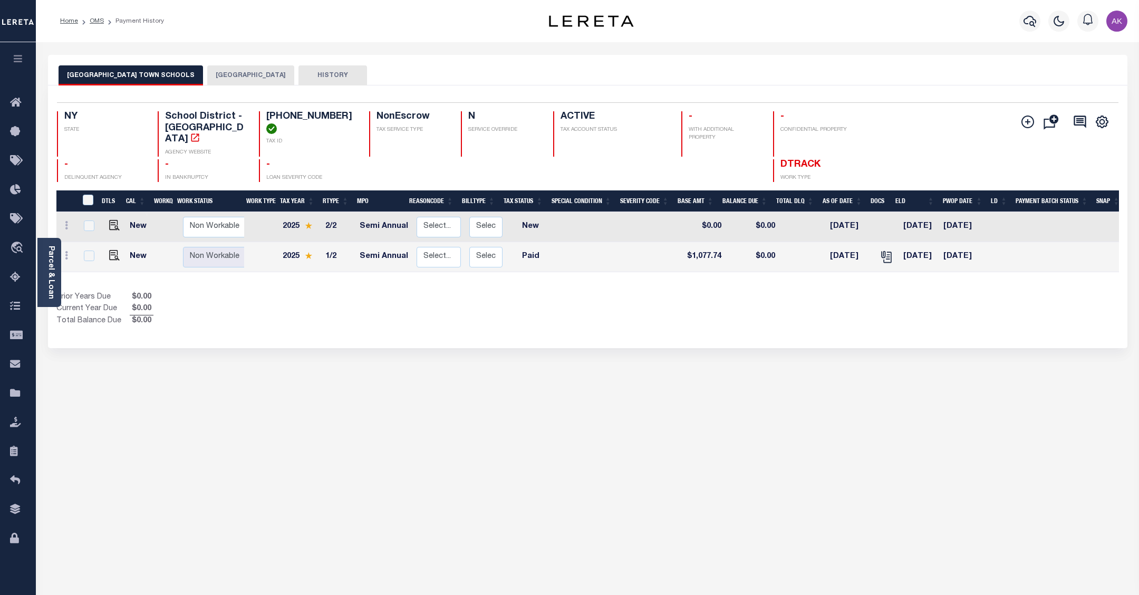
click at [233, 74] on button "[GEOGRAPHIC_DATA]" at bounding box center [250, 75] width 87 height 20
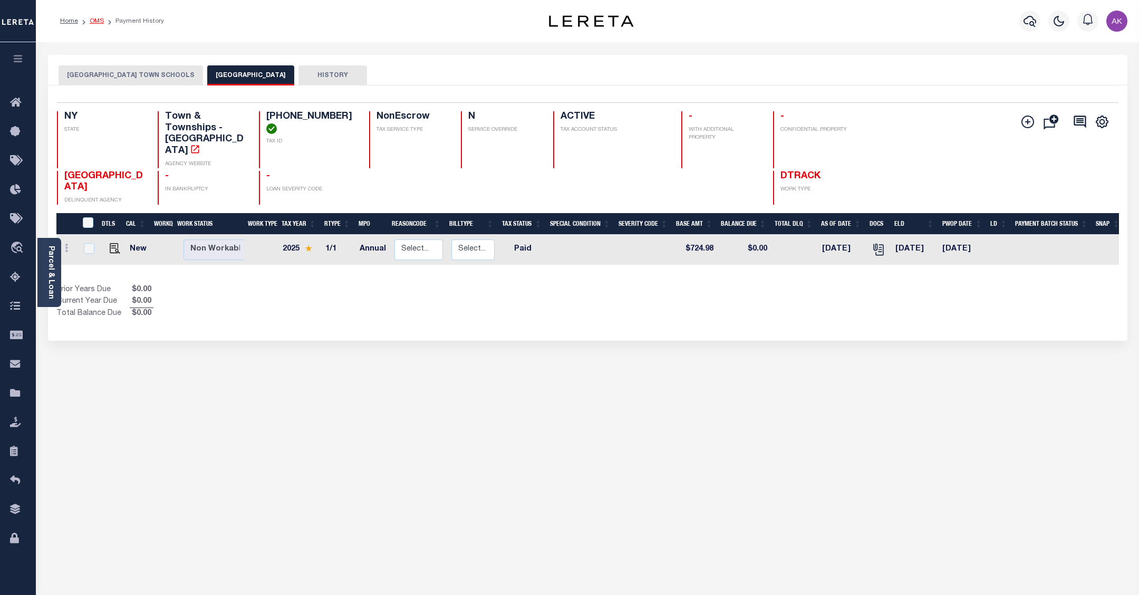
click at [94, 20] on link "OMS" at bounding box center [97, 21] width 14 height 6
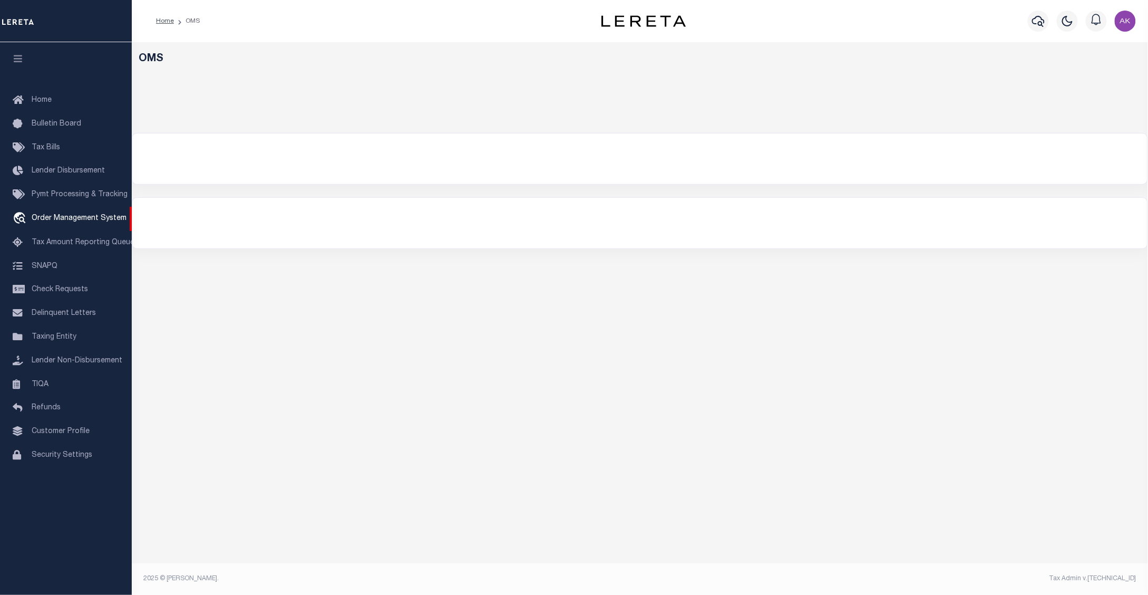
select select "200"
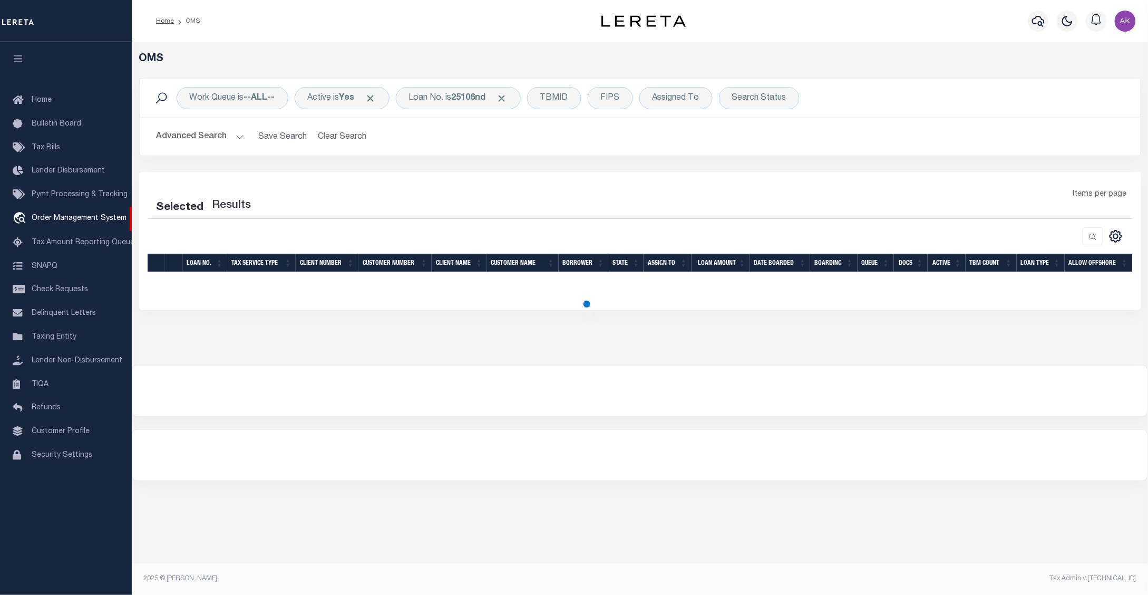
select select "200"
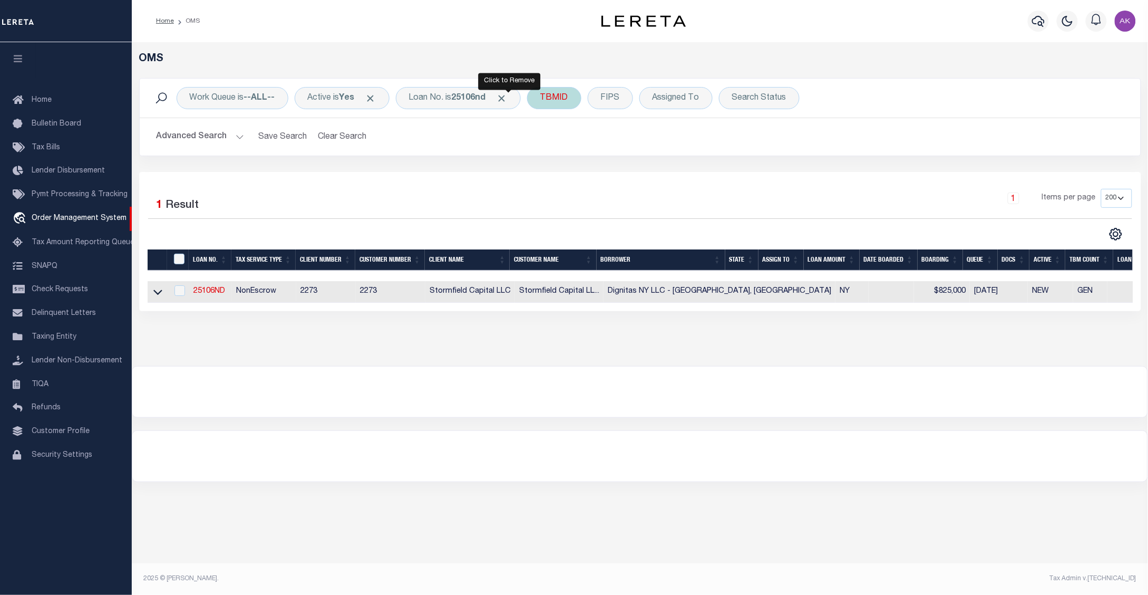
drag, startPoint x: 510, startPoint y: 98, endPoint x: 501, endPoint y: 101, distance: 9.3
click at [508, 98] on span "Click to Remove" at bounding box center [502, 98] width 11 height 11
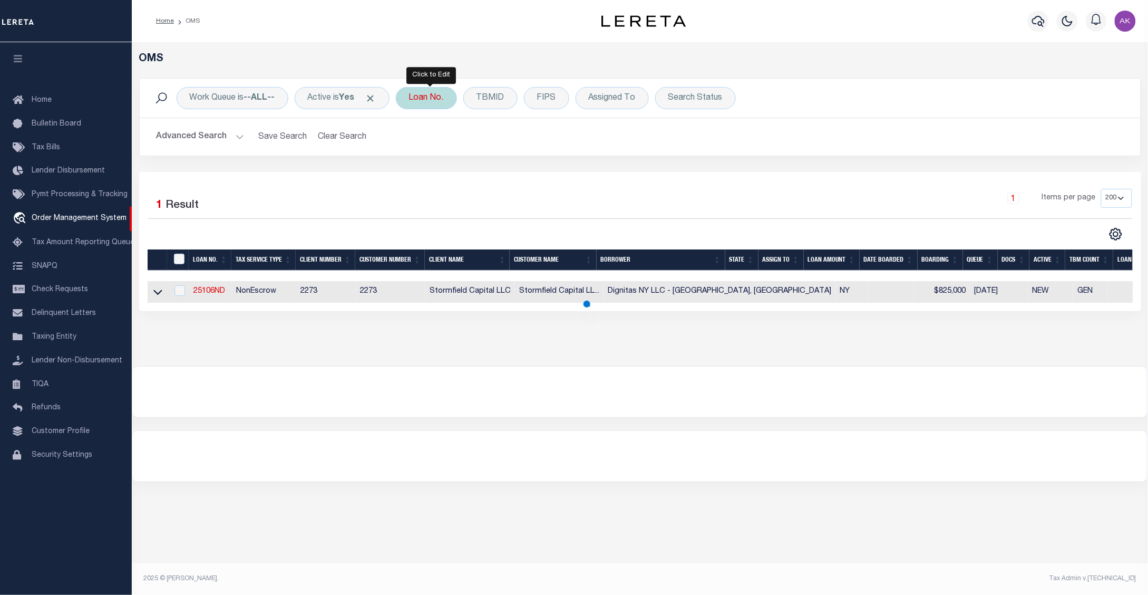
click at [430, 98] on div "Loan No." at bounding box center [426, 98] width 61 height 22
click at [444, 147] on input "text" at bounding box center [487, 150] width 155 height 20
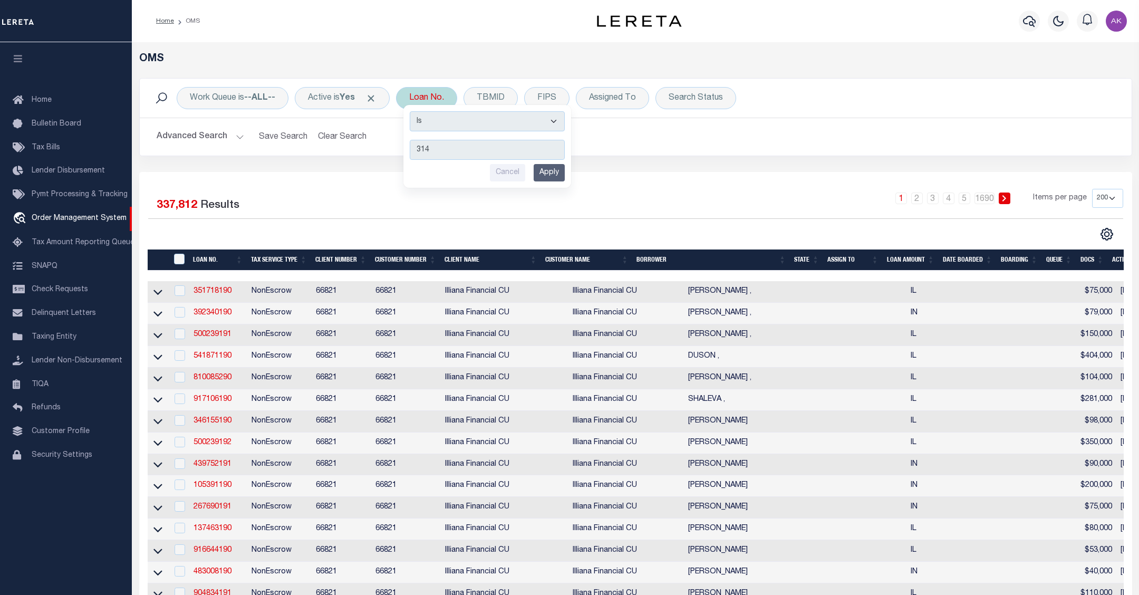
type input "3145"
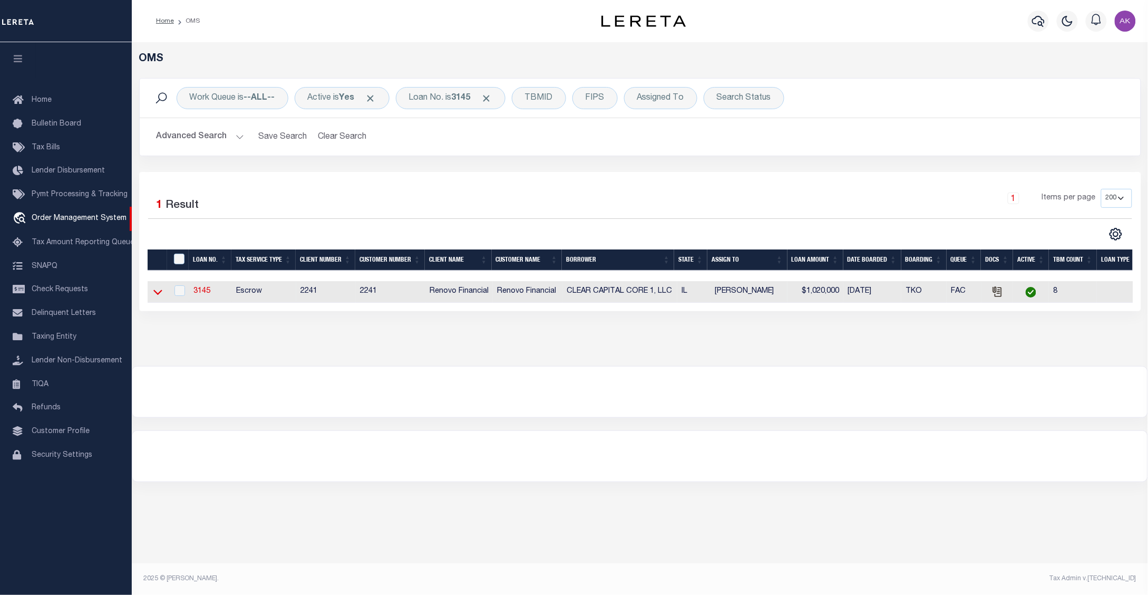
click at [157, 297] on icon at bounding box center [157, 291] width 9 height 11
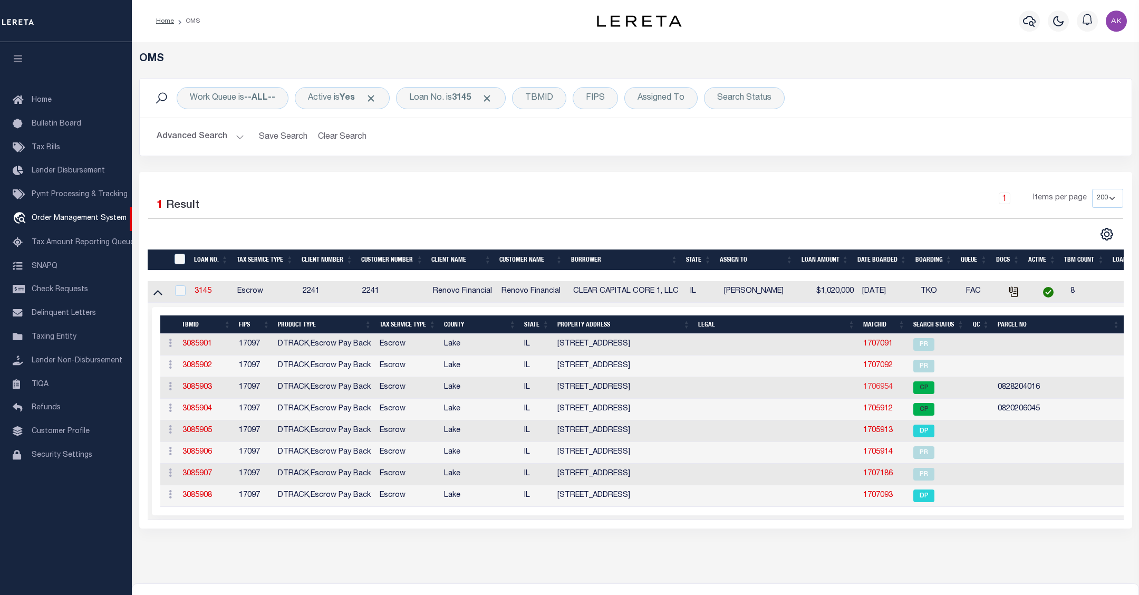
click at [877, 388] on link "1706954" at bounding box center [878, 386] width 30 height 7
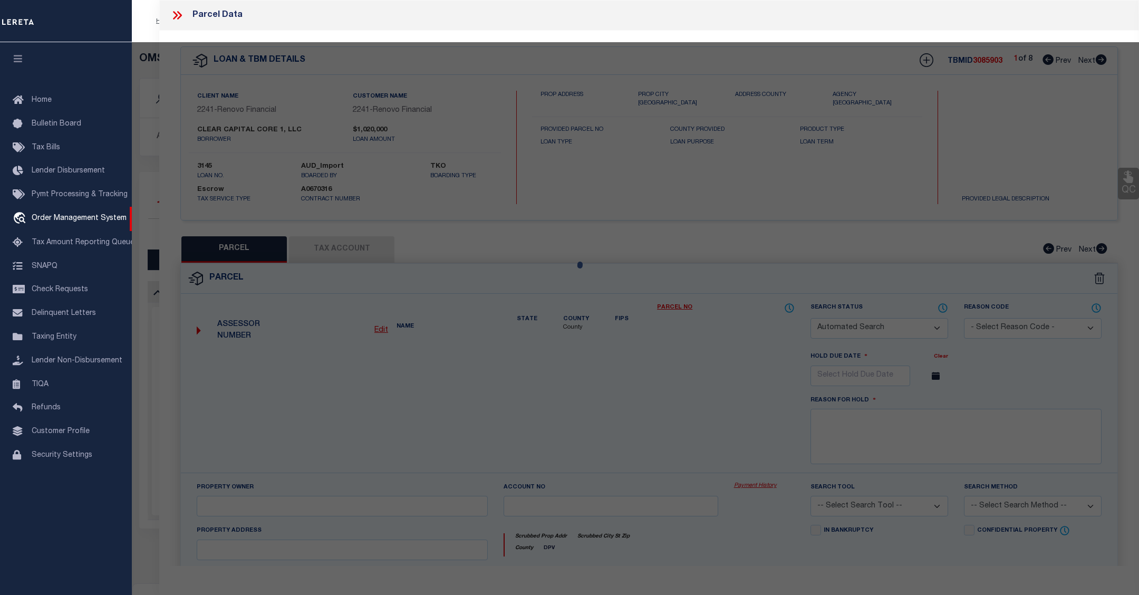
checkbox input "false"
select select "CP"
type input "CLEAR CAPITAL CORE 1 LLC"
select select
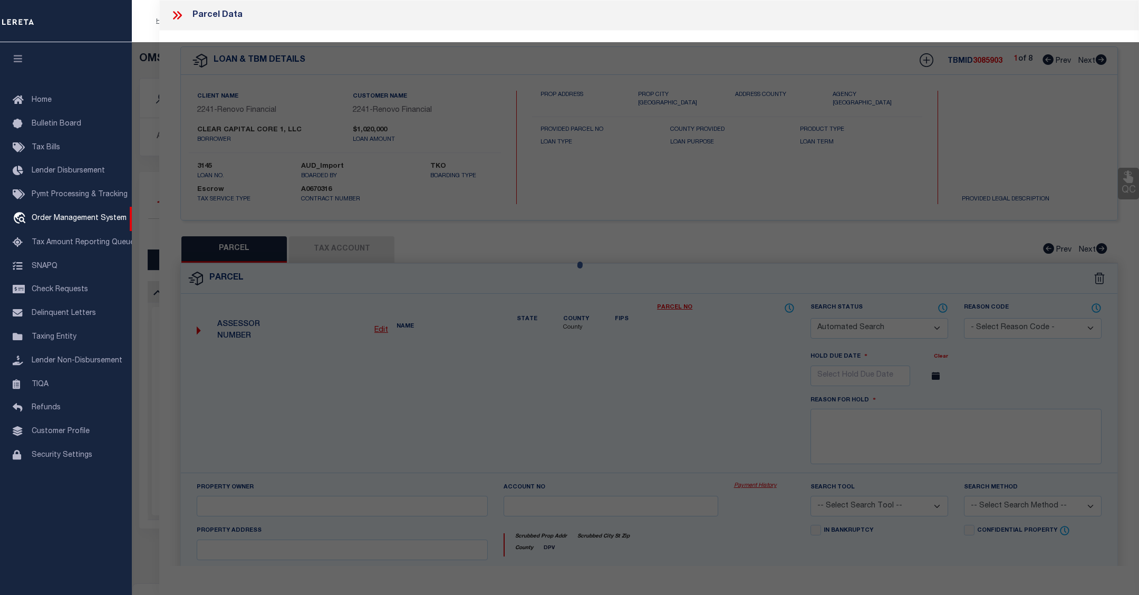
type input "[STREET_ADDRESS]"
checkbox input "false"
type input "60085"
type textarea "[PERSON_NAME] ADDN; E 22 FT S 82-1/2 FT LOT 4, ALL LOT 3 & S 132'"
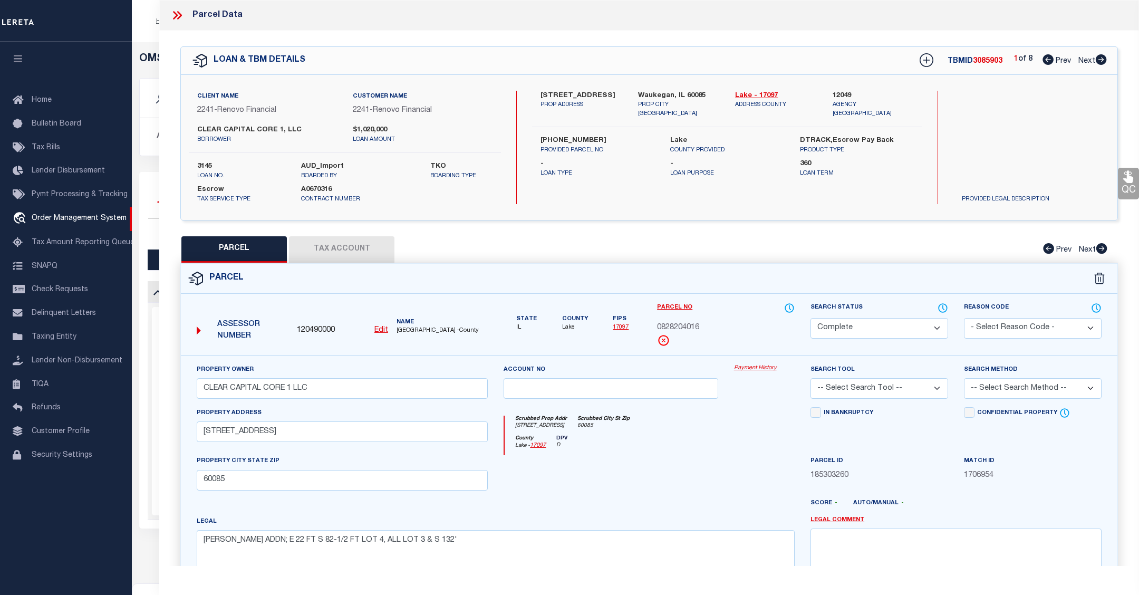
click at [763, 367] on link "Payment History" at bounding box center [764, 368] width 61 height 9
